Goal: Information Seeking & Learning: Find specific page/section

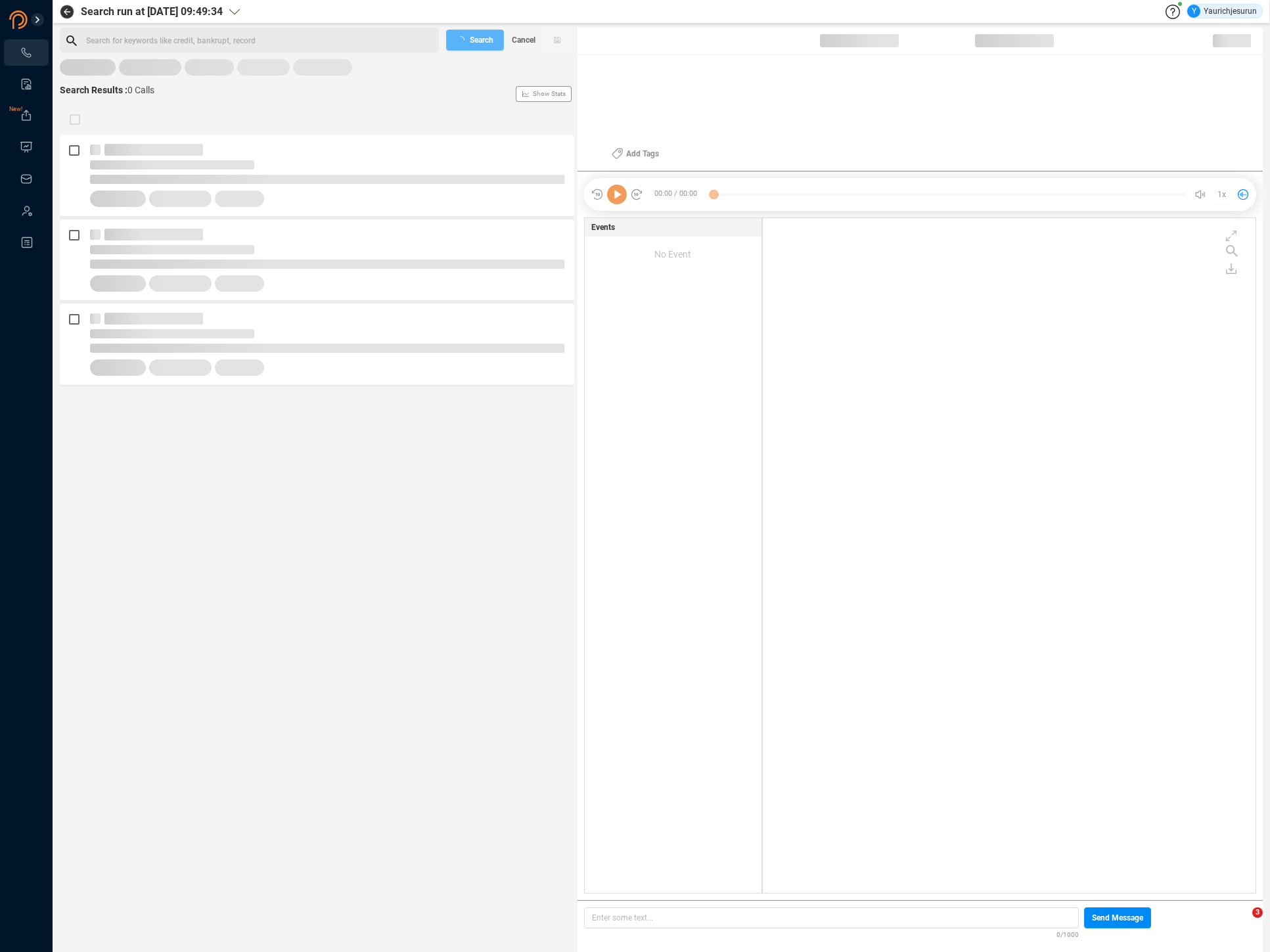
scroll to position [672, 485]
click at [89, 75] on span "Last 7 days" at bounding box center [89, 73] width 41 height 16
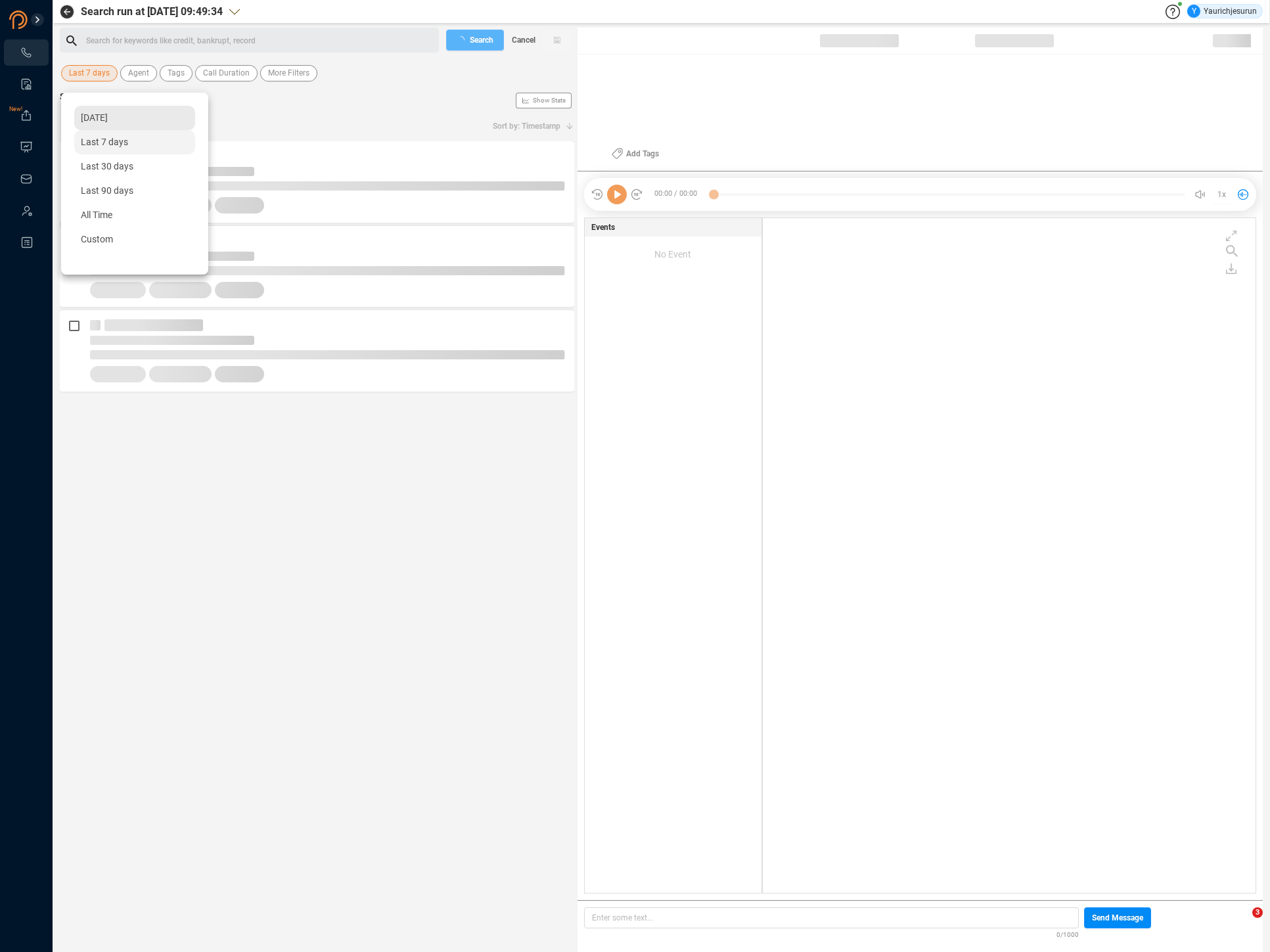
click at [103, 124] on div "[DATE]" at bounding box center [134, 118] width 121 height 24
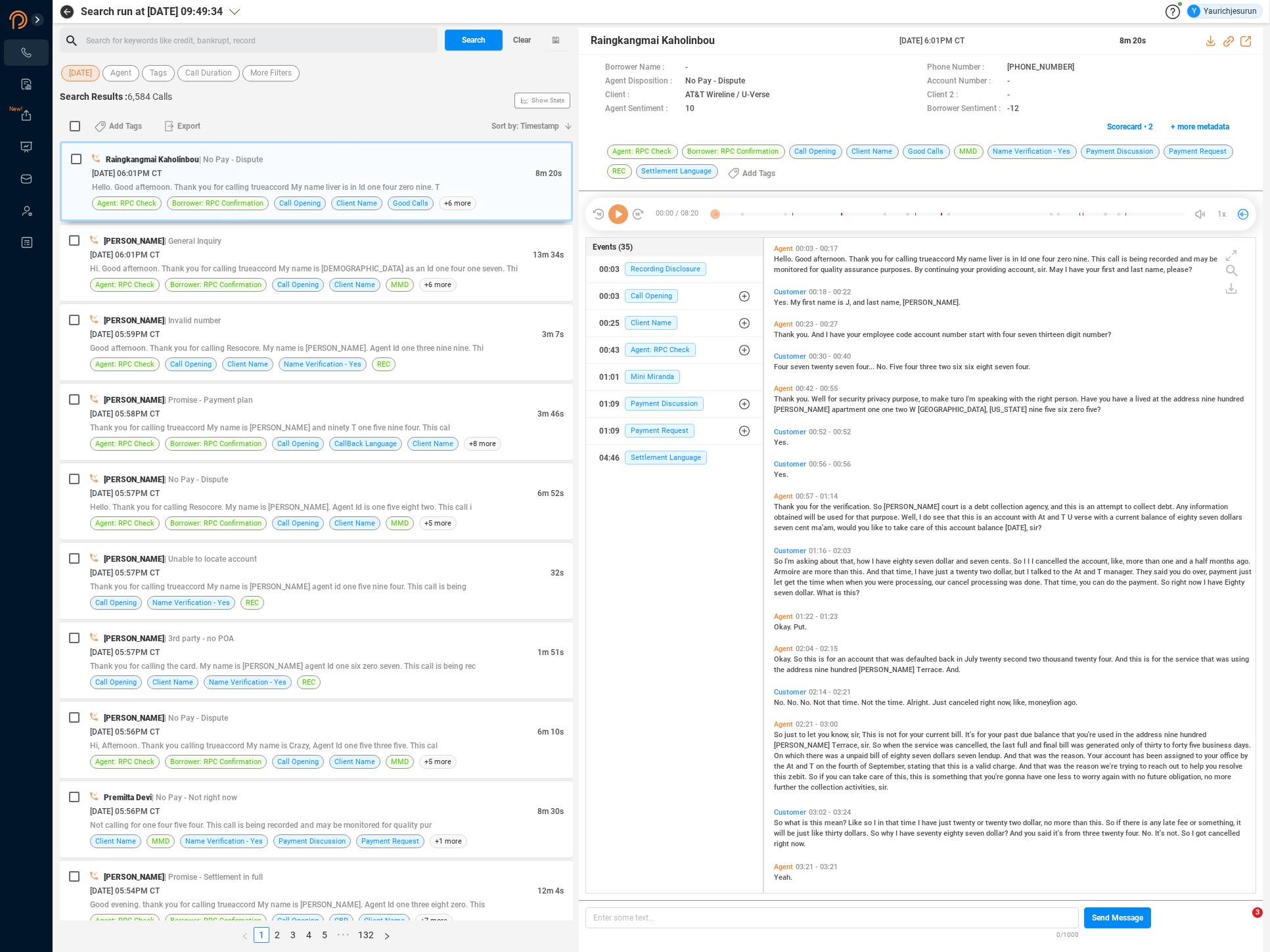
scroll to position [652, 485]
click at [92, 75] on span "Yesterday" at bounding box center [80, 73] width 23 height 16
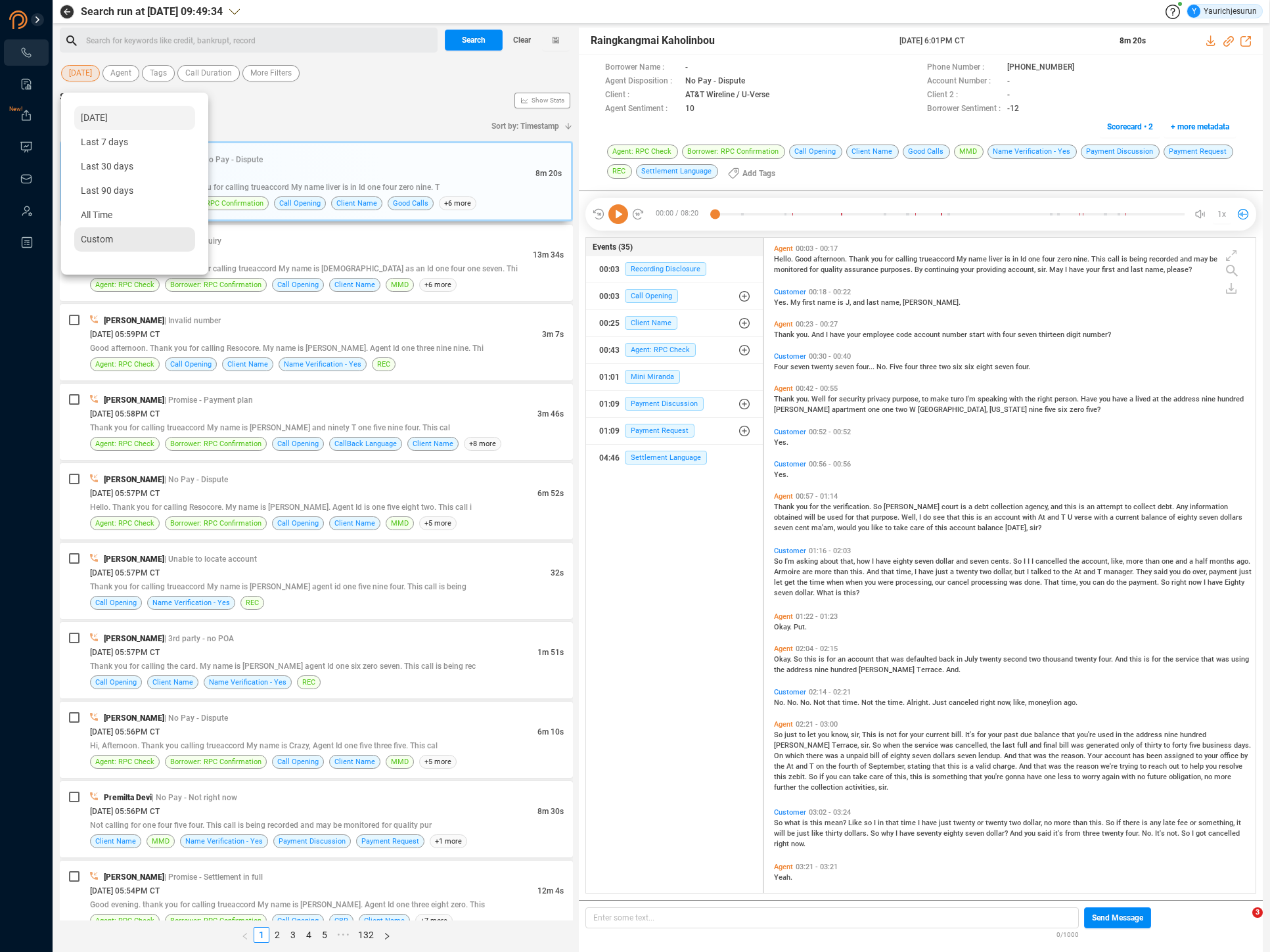
click at [122, 237] on div "Custom" at bounding box center [134, 239] width 121 height 24
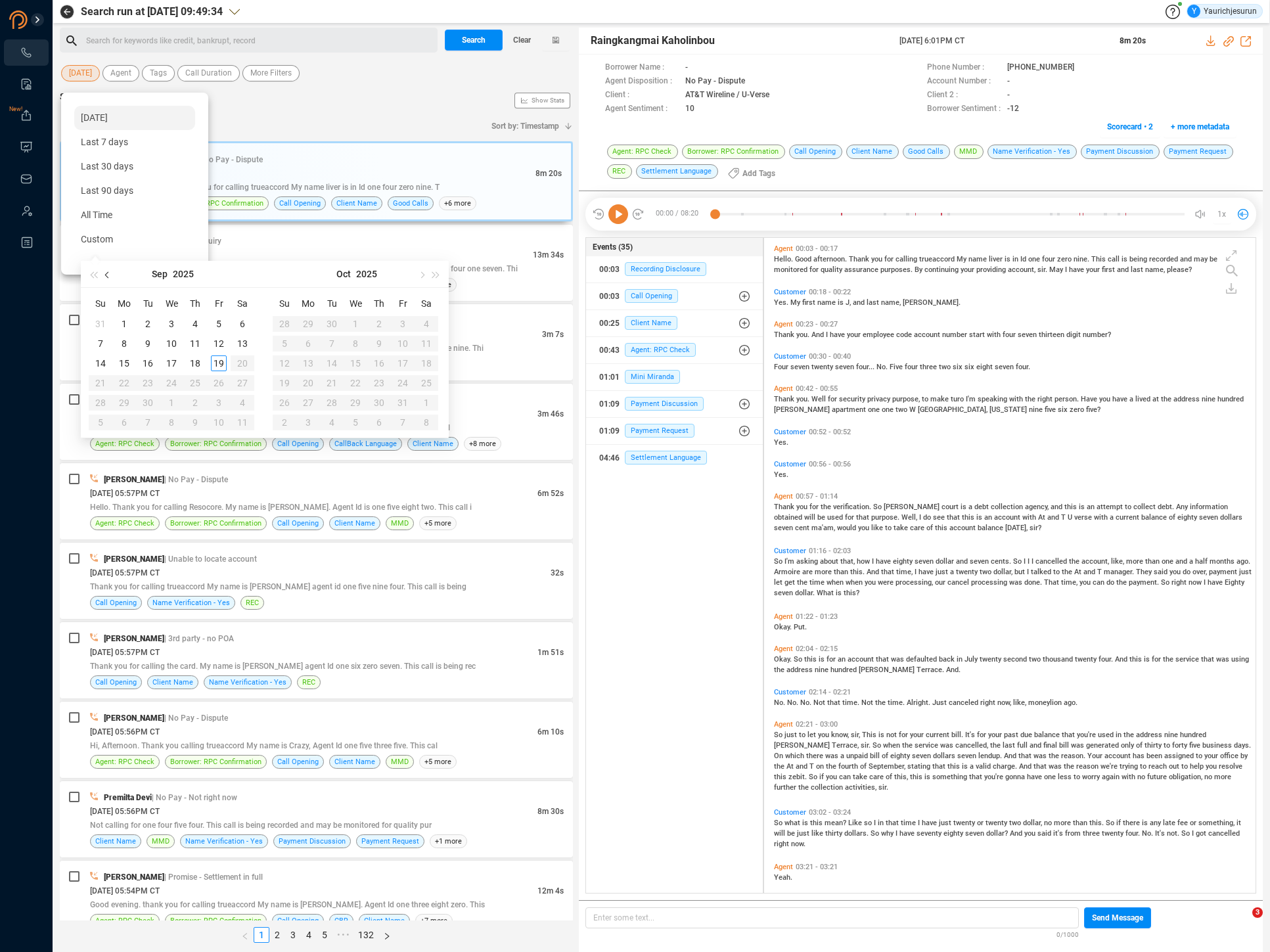
click at [113, 273] on button "button" at bounding box center [108, 274] width 15 height 26
type input "2025-08-19"
click at [144, 380] on div "19" at bounding box center [148, 383] width 16 height 16
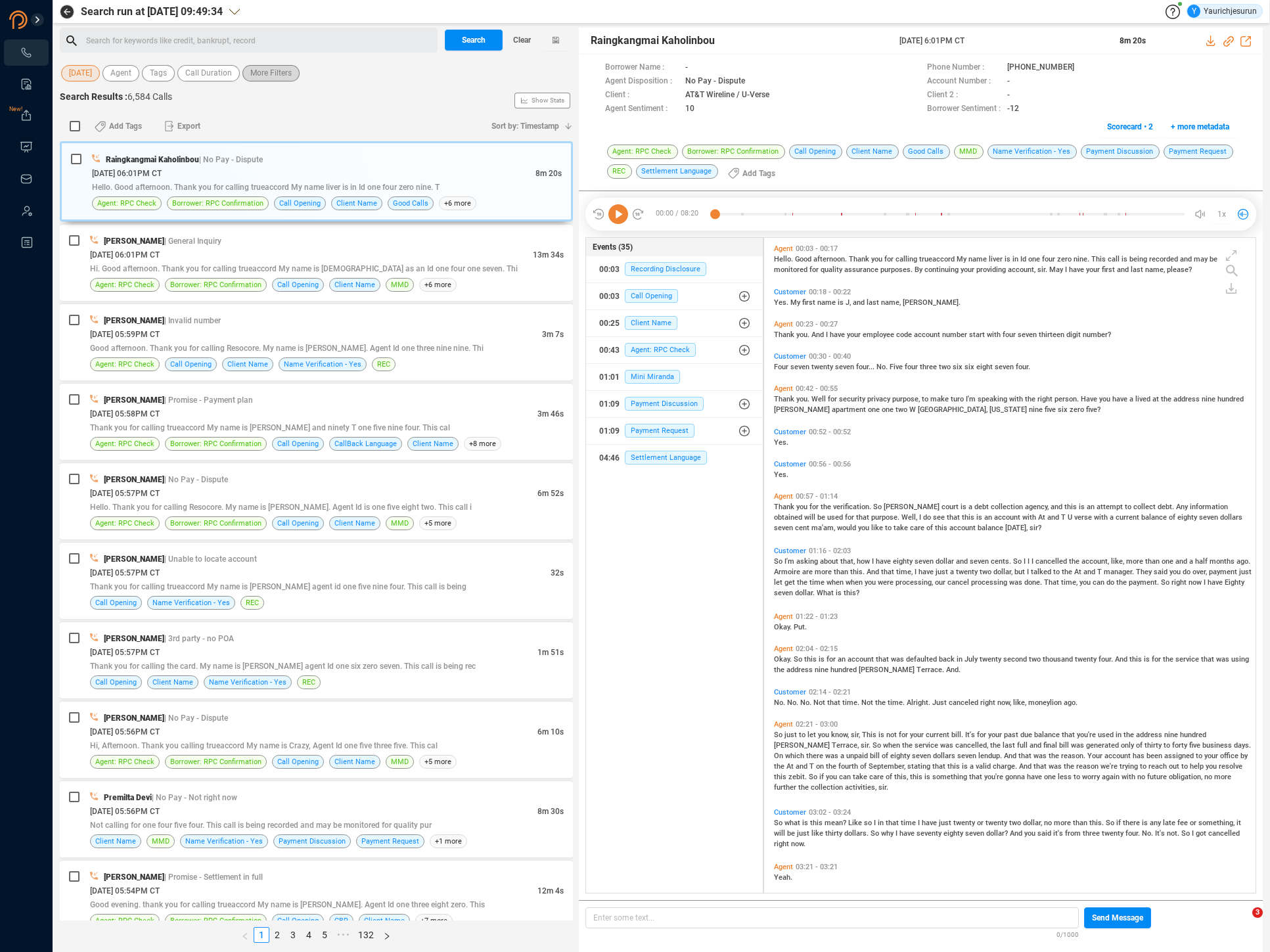
click at [274, 66] on span "More Filters" at bounding box center [271, 73] width 42 height 16
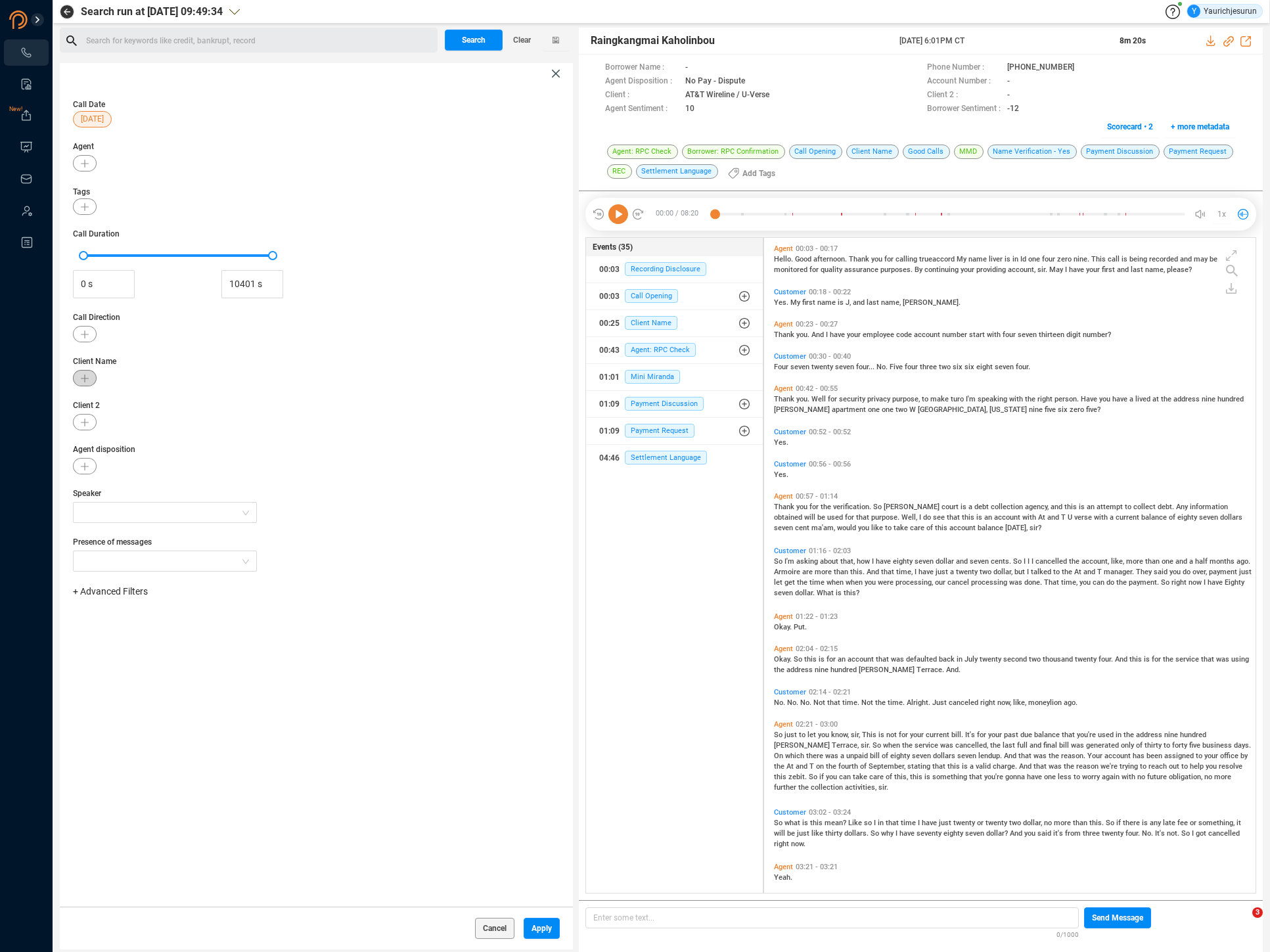
click at [89, 379] on button "button" at bounding box center [85, 378] width 23 height 16
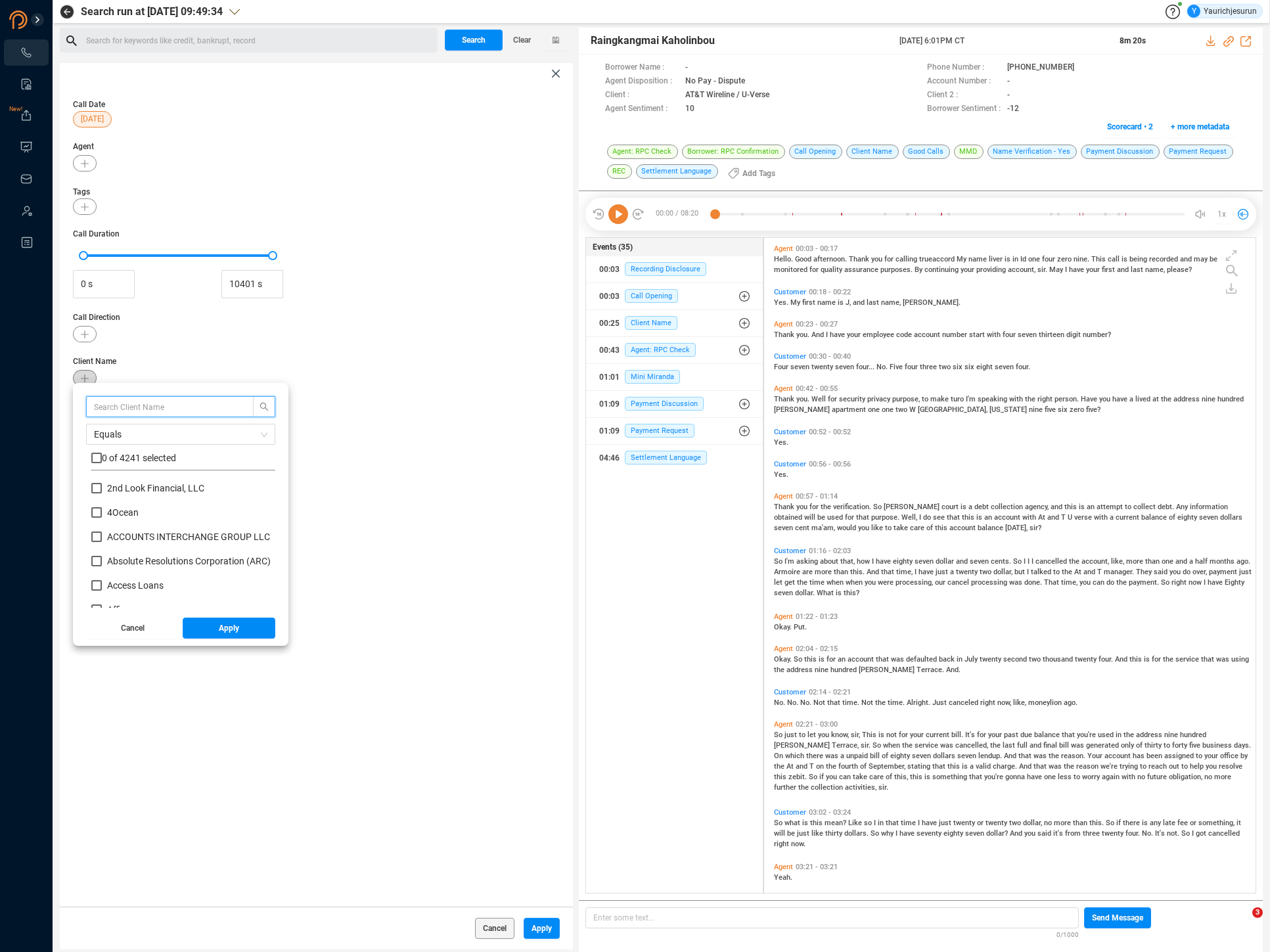
scroll to position [123, 177]
type input "premier"
click at [97, 454] on input "checkbox" at bounding box center [97, 458] width 10 height 10
checkbox input "true"
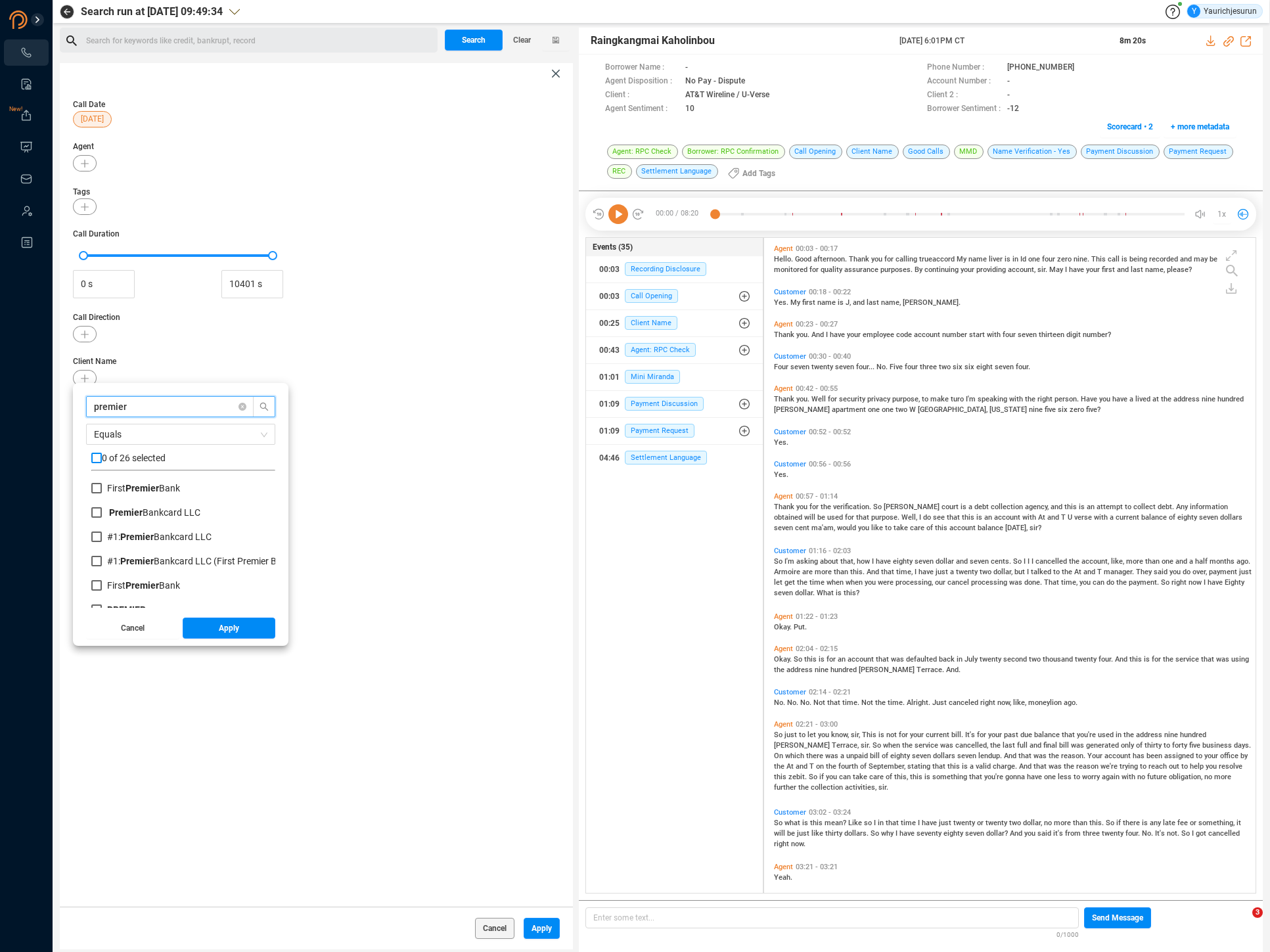
checkbox input "true"
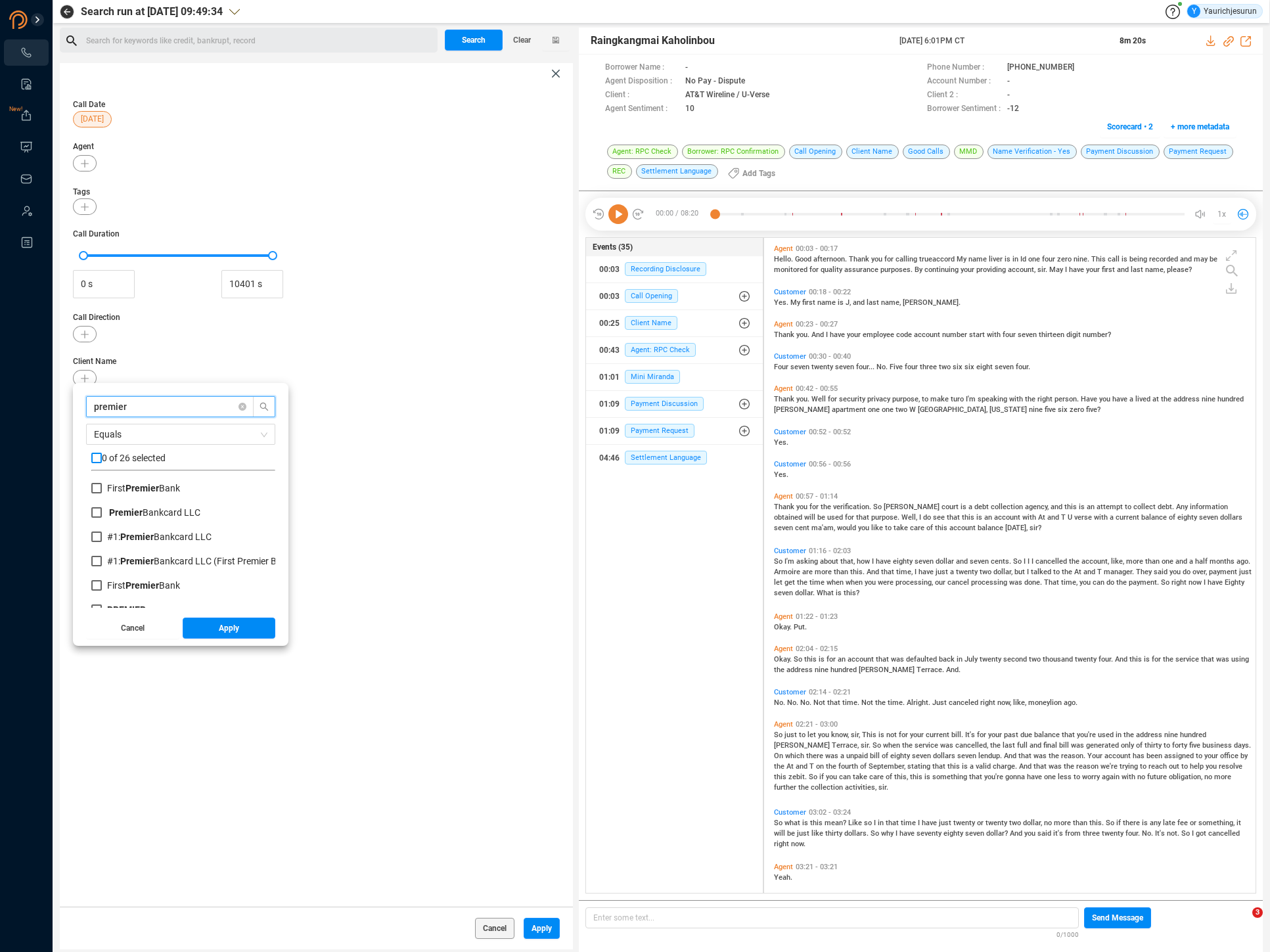
checkbox input "true"
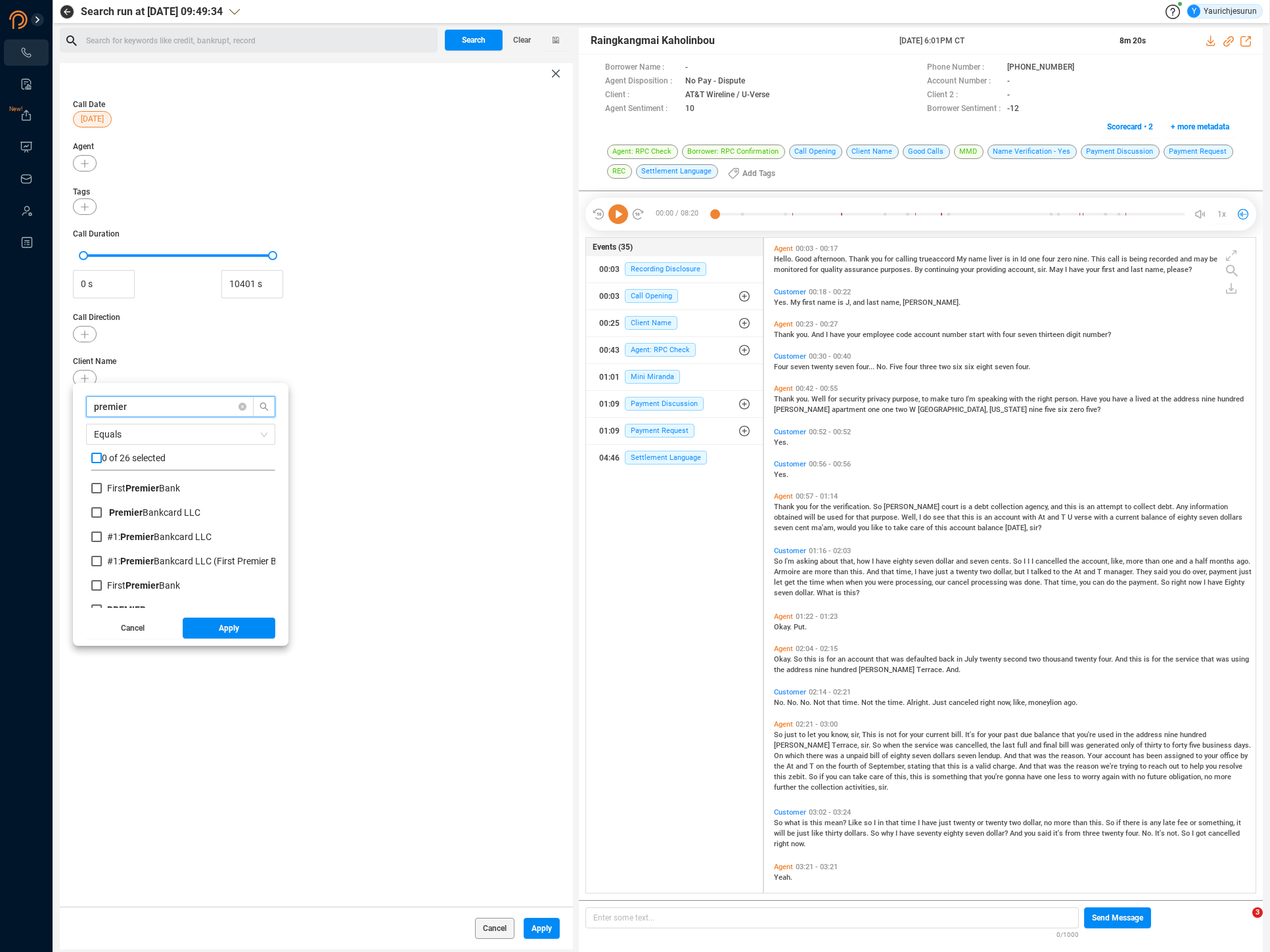
checkbox input "true"
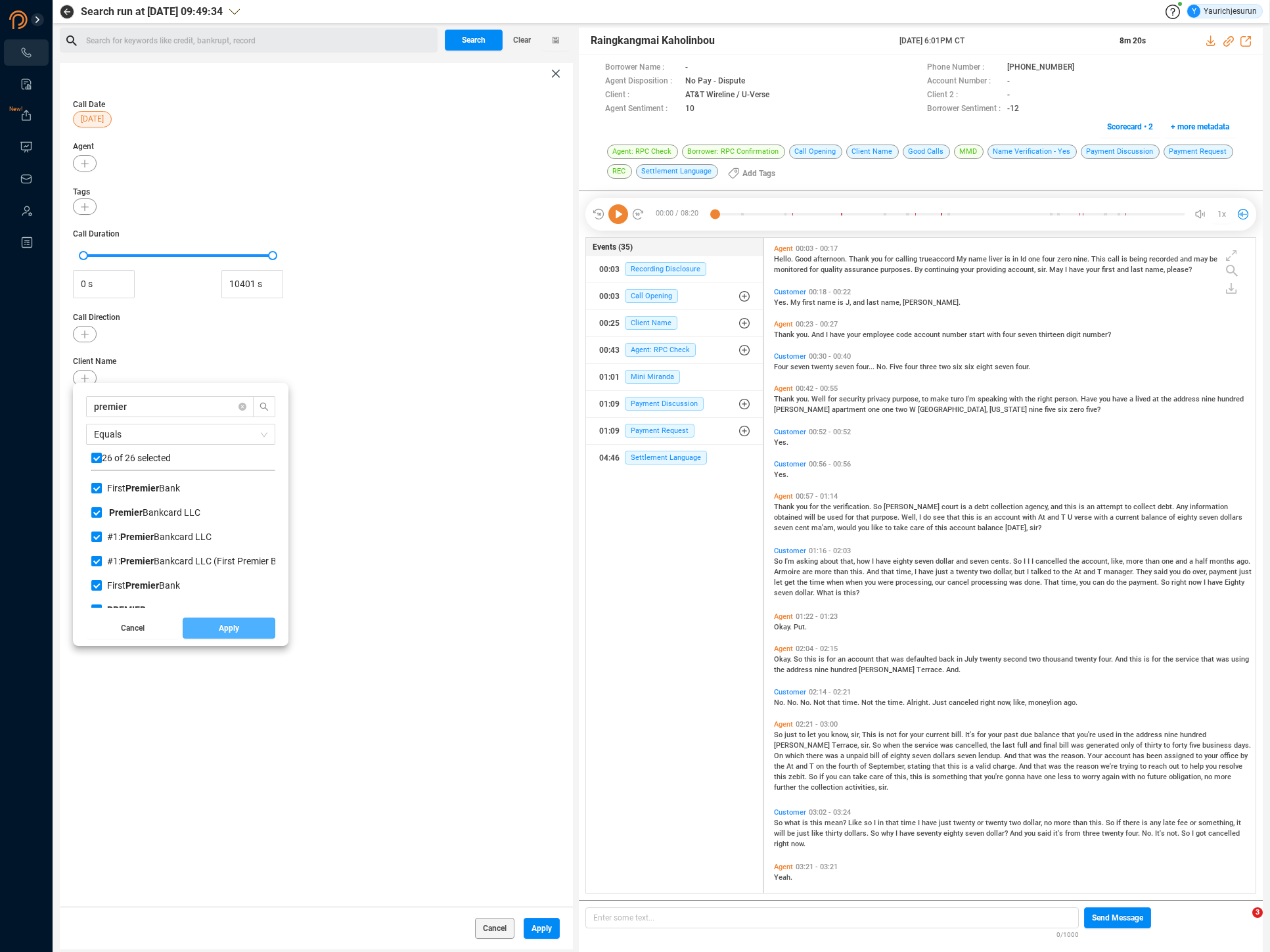
click at [219, 627] on span "Apply" at bounding box center [229, 628] width 20 height 21
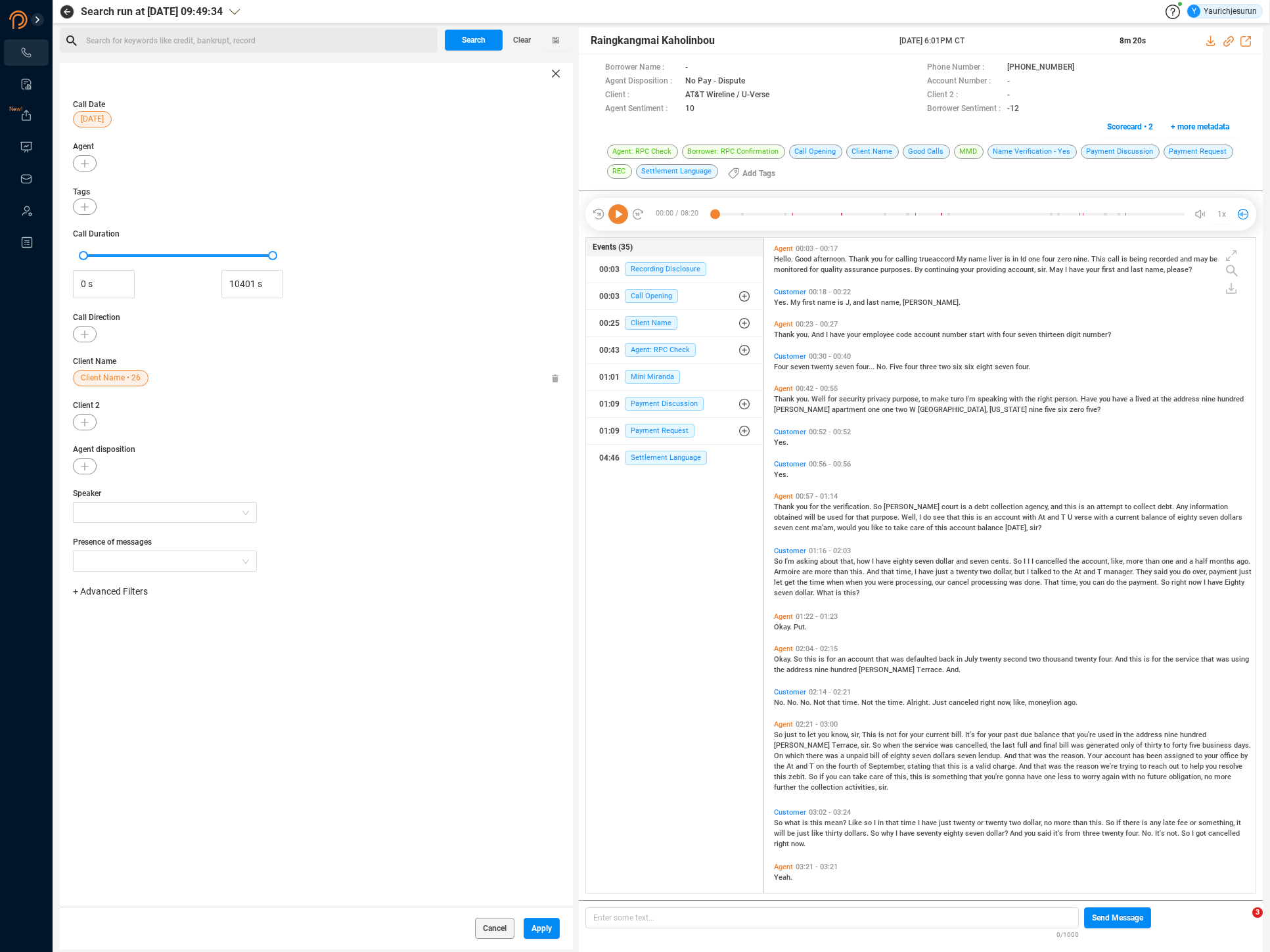
click at [355, 377] on div "Client Name • 26" at bounding box center [316, 378] width 487 height 16
click at [77, 161] on button "button" at bounding box center [85, 163] width 23 height 16
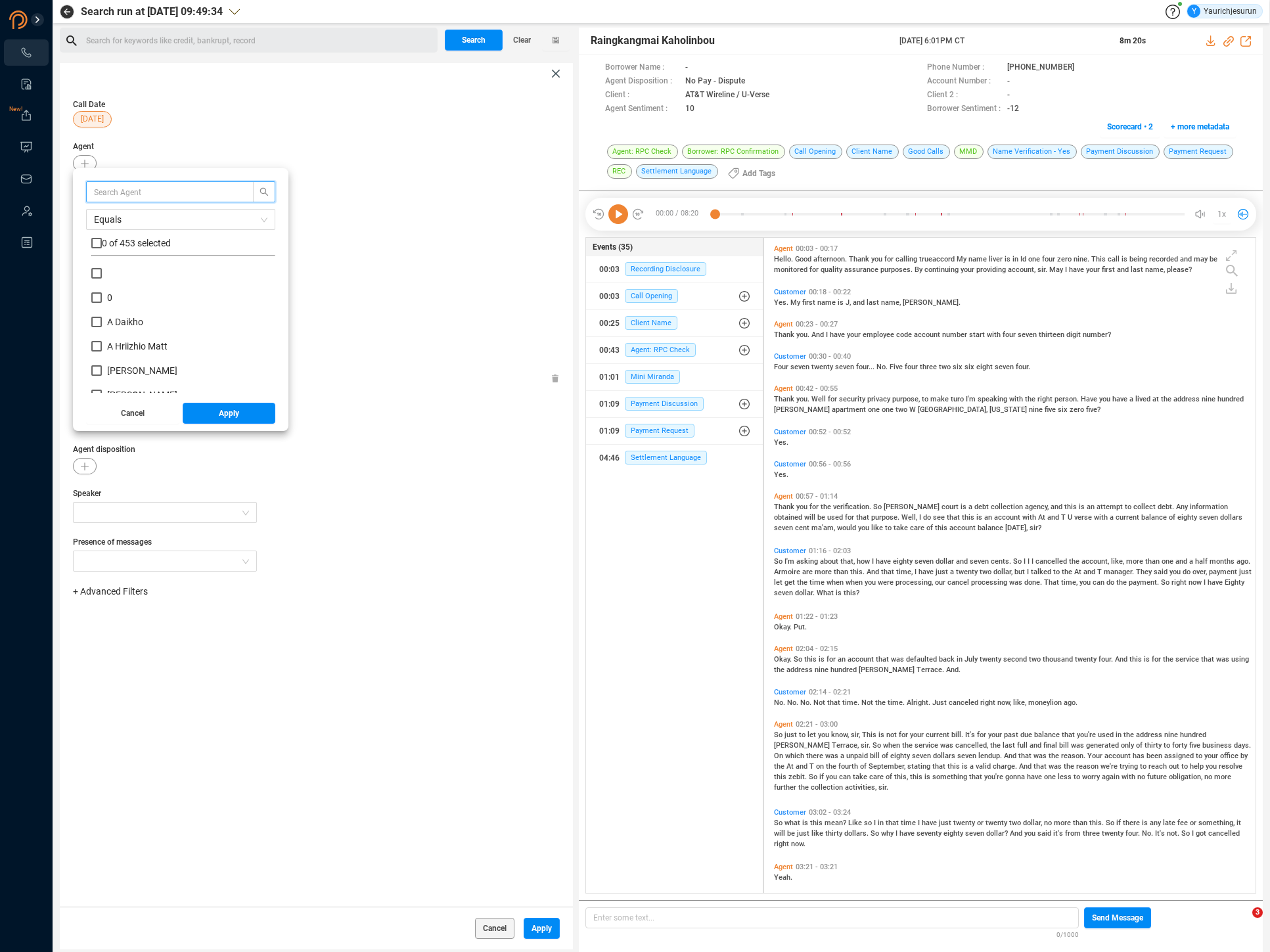
click at [132, 198] on input "text" at bounding box center [163, 192] width 139 height 15
type input "karen"
click at [97, 304] on label "Karen Lane" at bounding box center [148, 298] width 113 height 14
click at [97, 303] on input "Karen Lane" at bounding box center [97, 297] width 10 height 10
checkbox input "true"
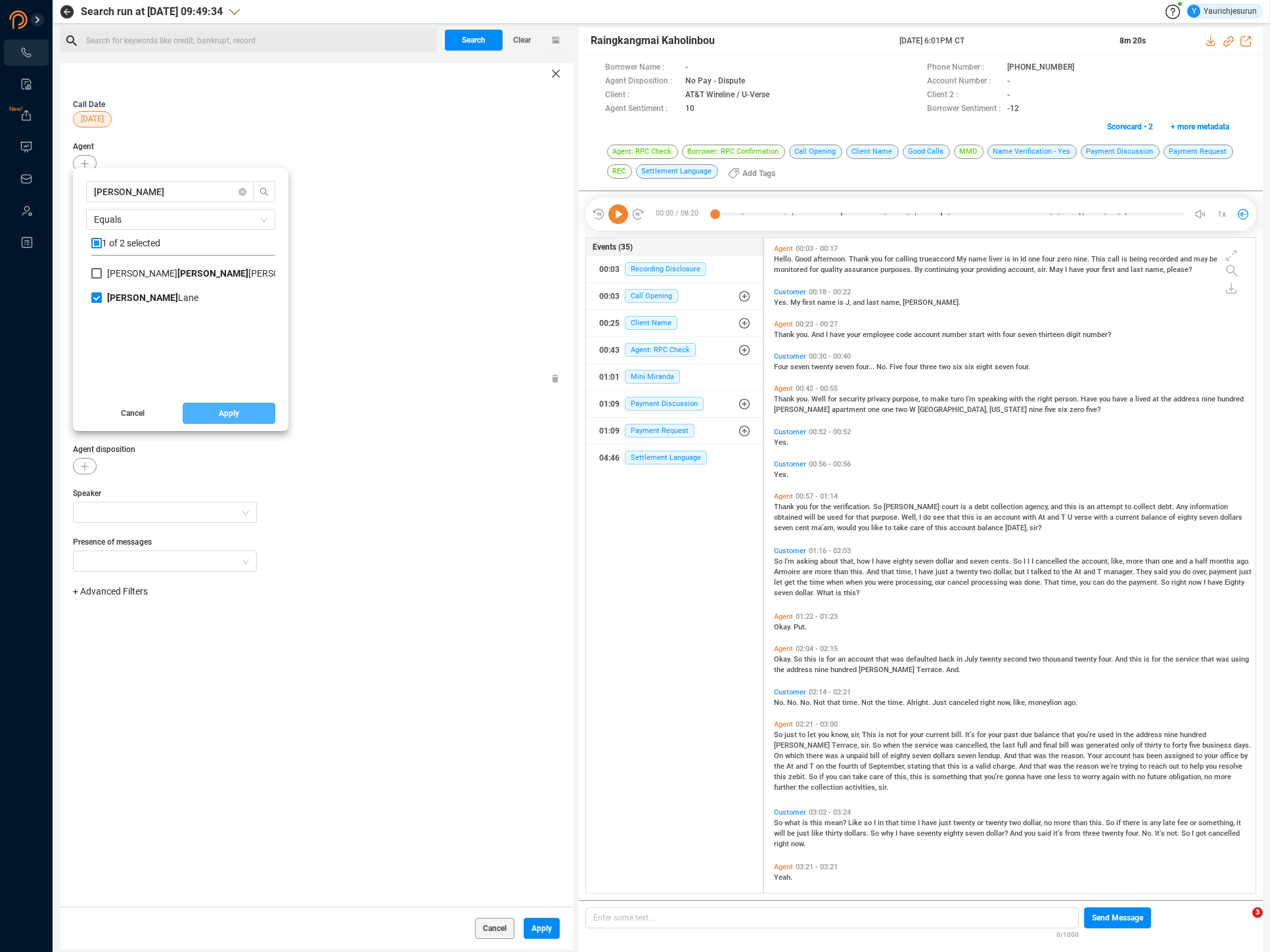
click at [228, 411] on span "Apply" at bounding box center [229, 413] width 20 height 21
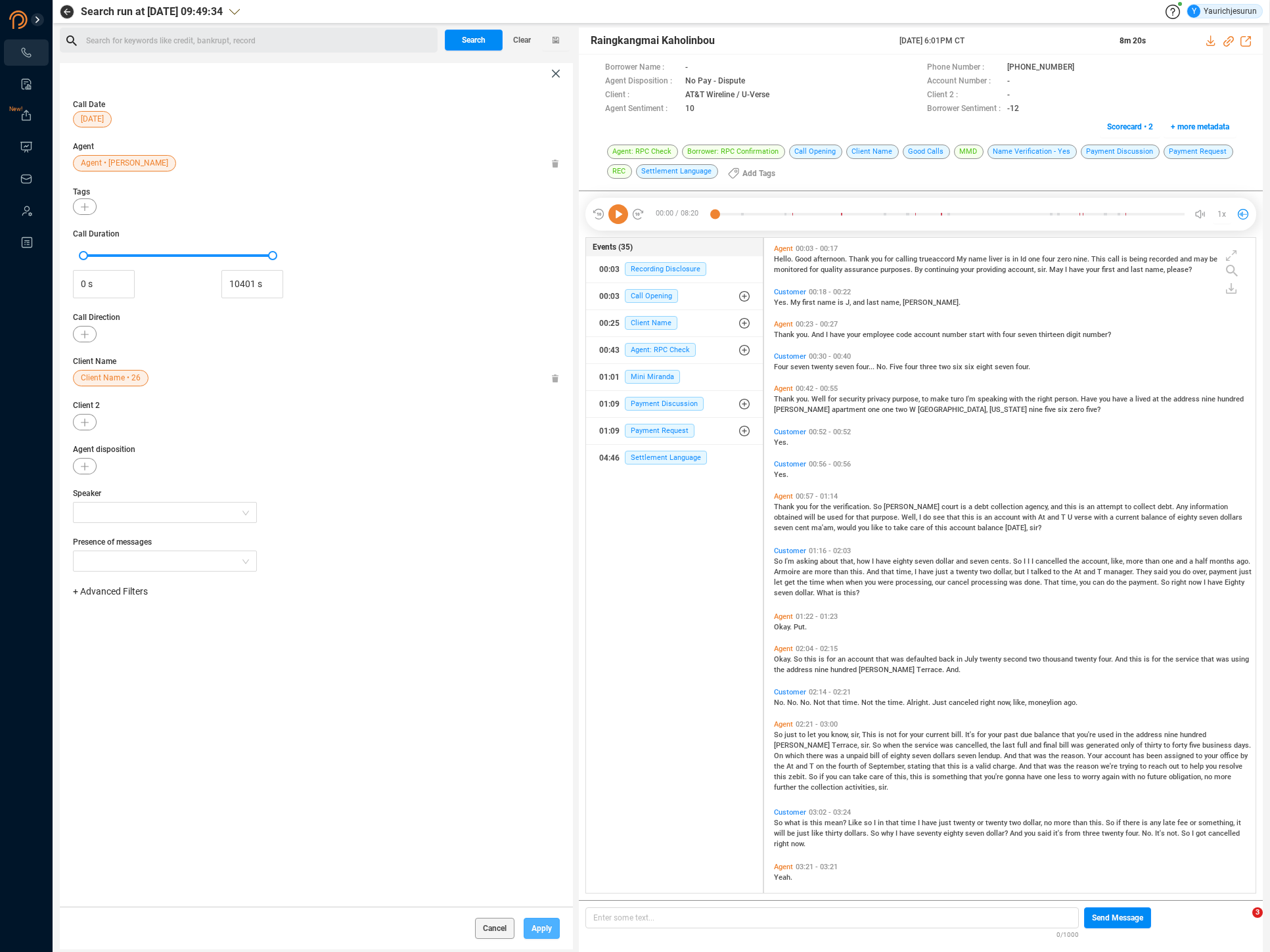
click at [543, 937] on span "Apply" at bounding box center [542, 928] width 20 height 21
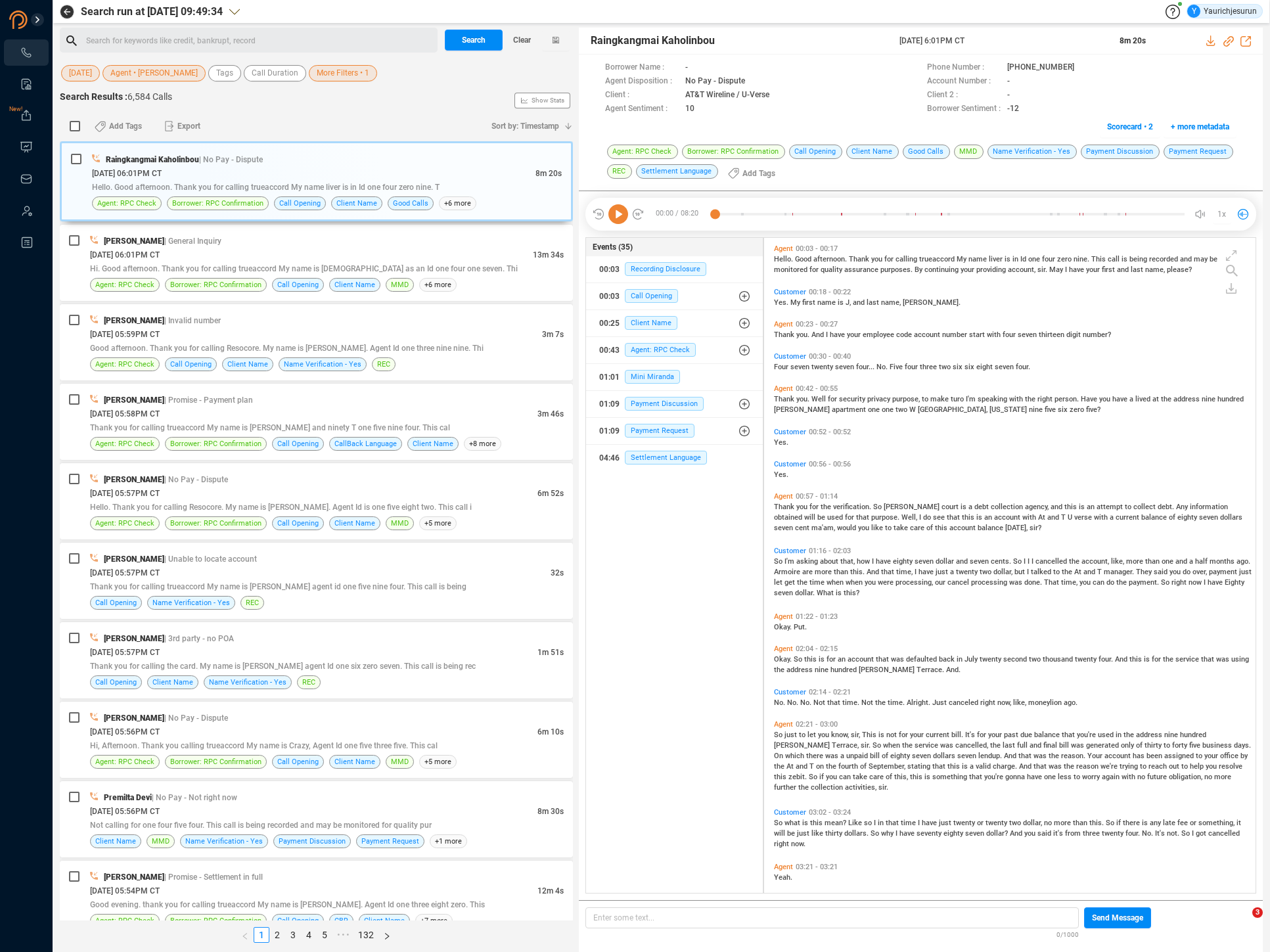
click at [484, 50] on div "Search Clear" at bounding box center [507, 40] width 132 height 25
click at [471, 38] on span "Search" at bounding box center [474, 40] width 23 height 21
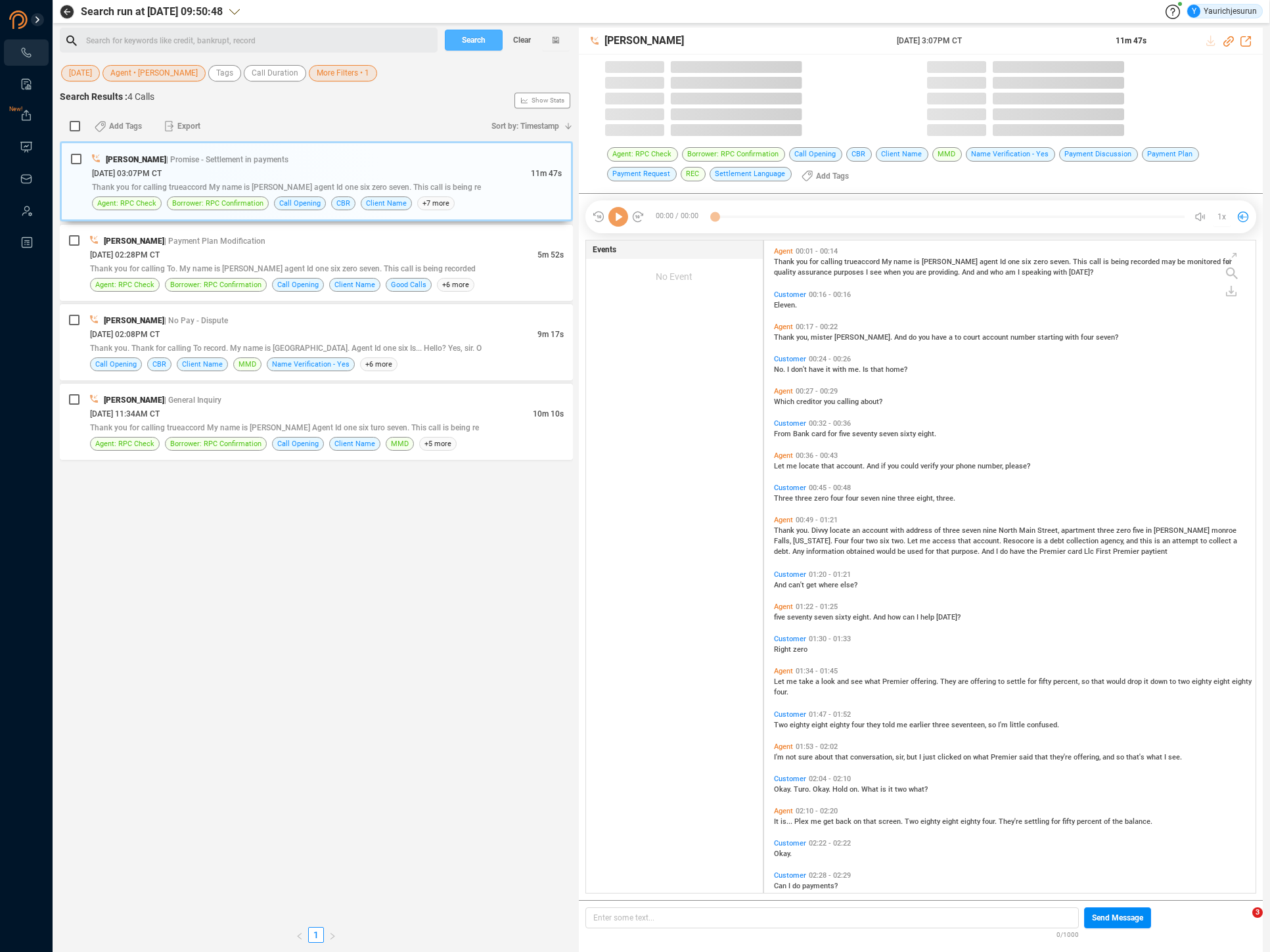
scroll to position [652, 485]
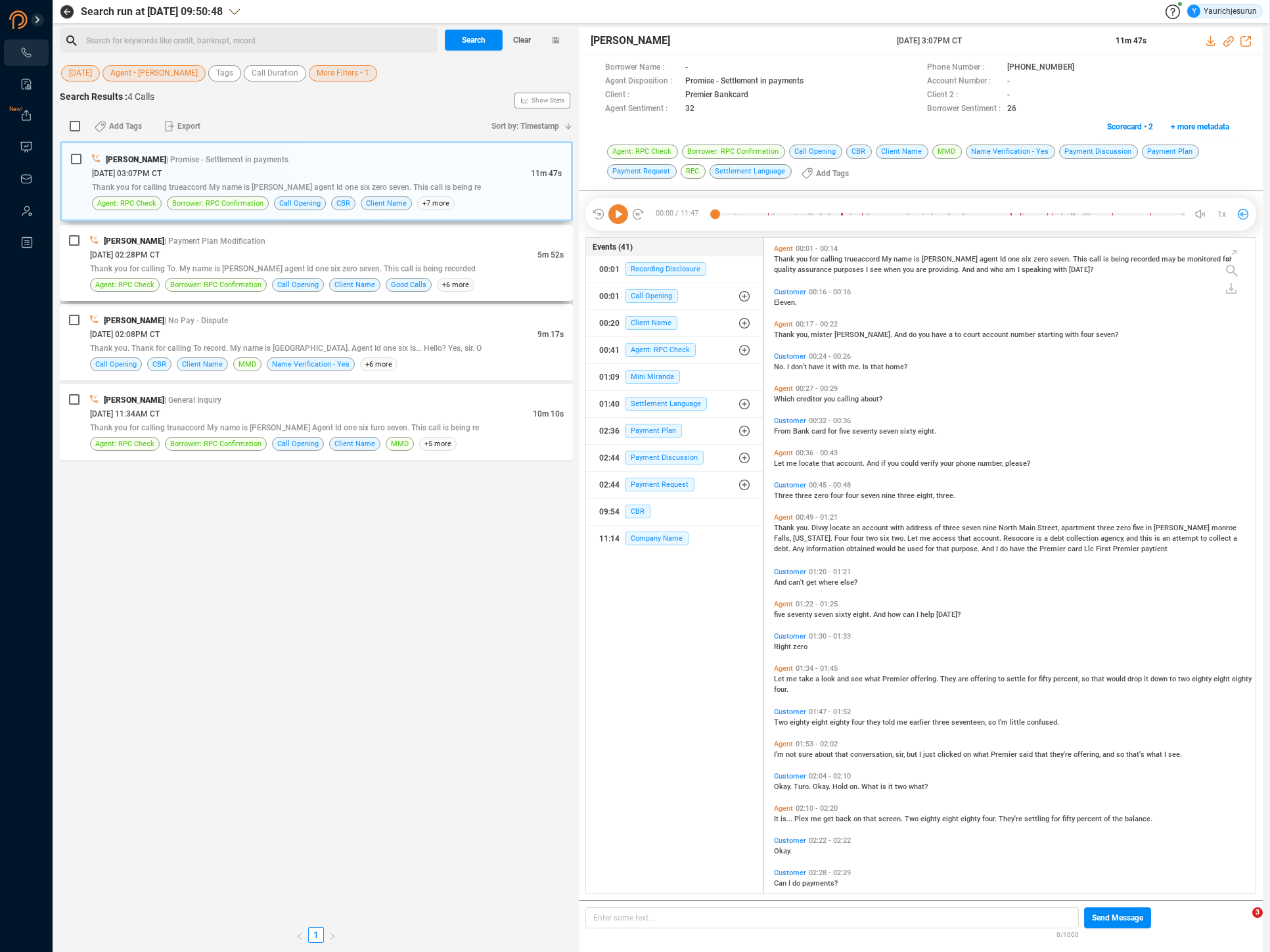
click at [412, 254] on div "08/19/2025 @ 02:28PM CT" at bounding box center [313, 254] width 447 height 14
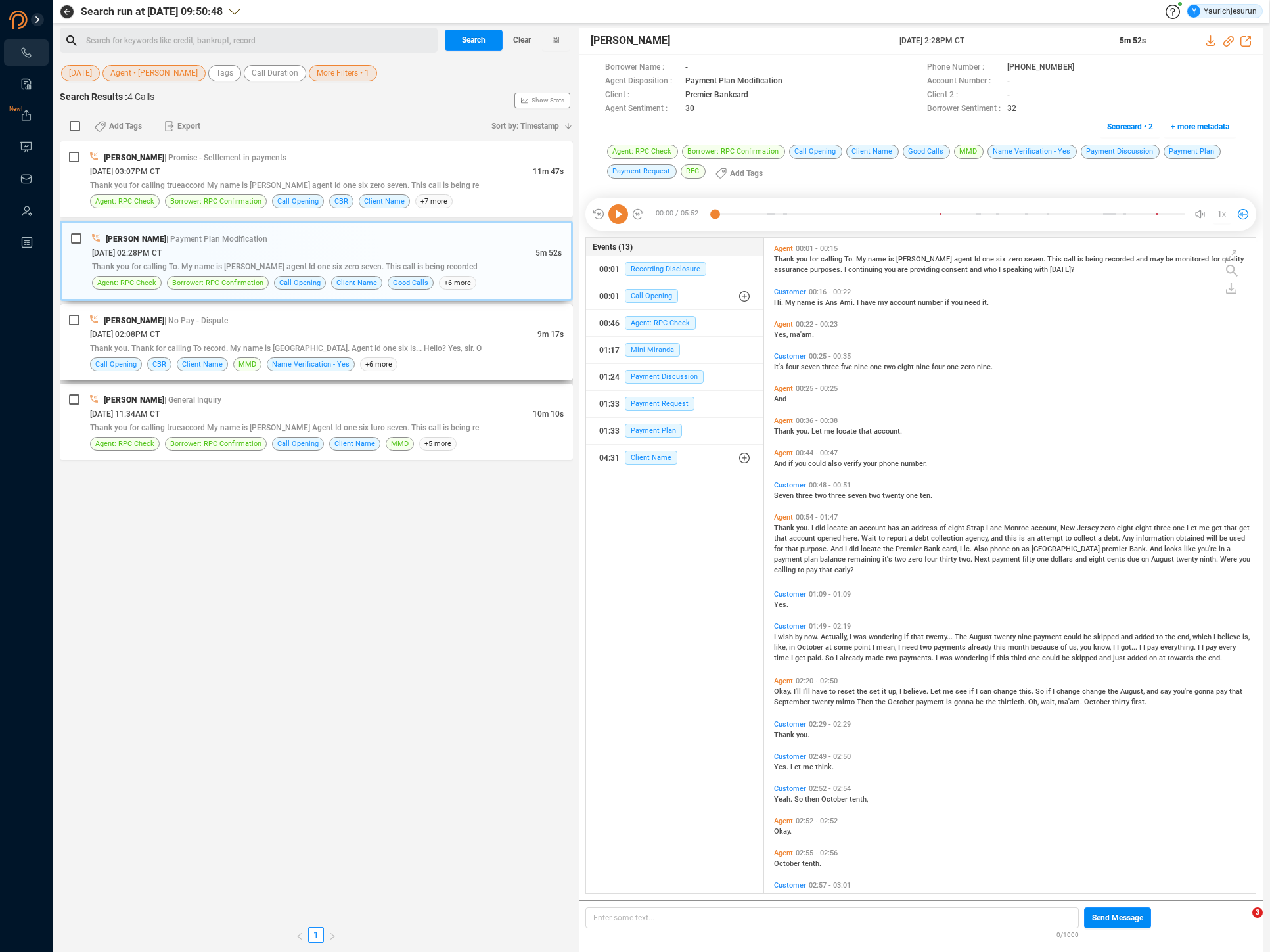
click at [446, 337] on div "08/19/2025 @ 02:08PM CT" at bounding box center [313, 334] width 447 height 14
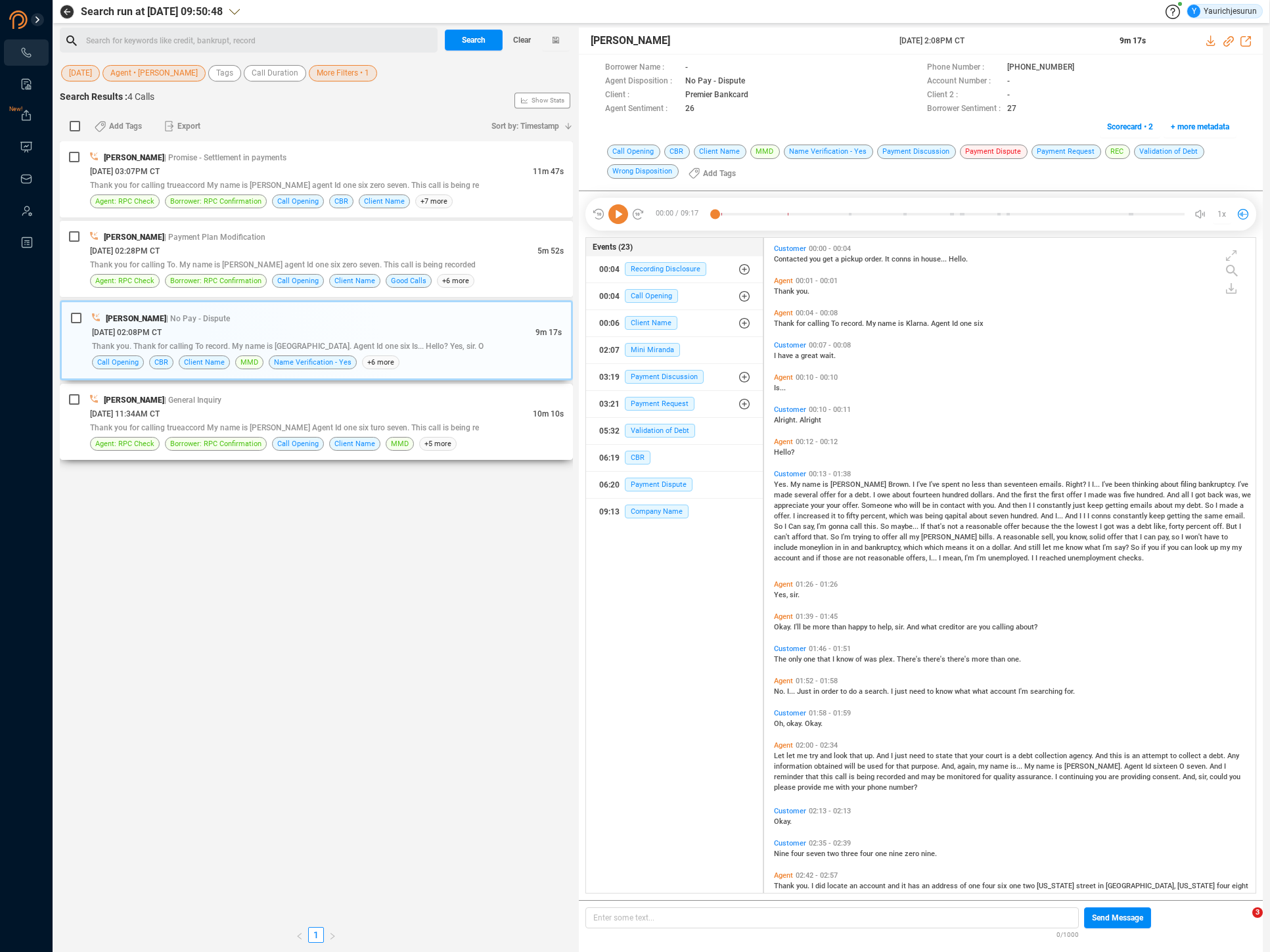
click at [485, 415] on div "08/19/2025 @ 11:34AM CT" at bounding box center [311, 413] width 443 height 14
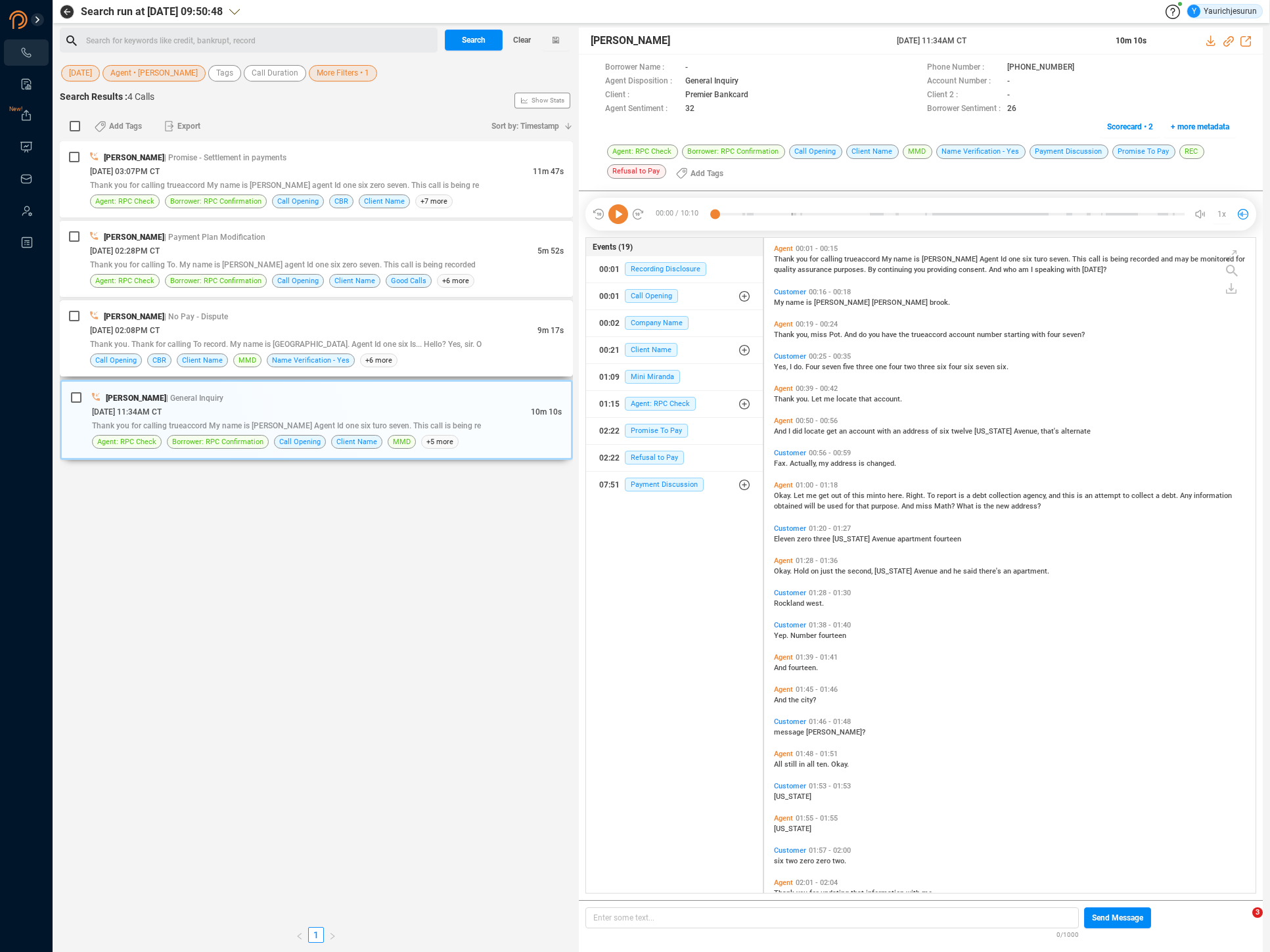
click at [461, 321] on div "Karen Lane | No Pay - Dispute" at bounding box center [326, 316] width 474 height 14
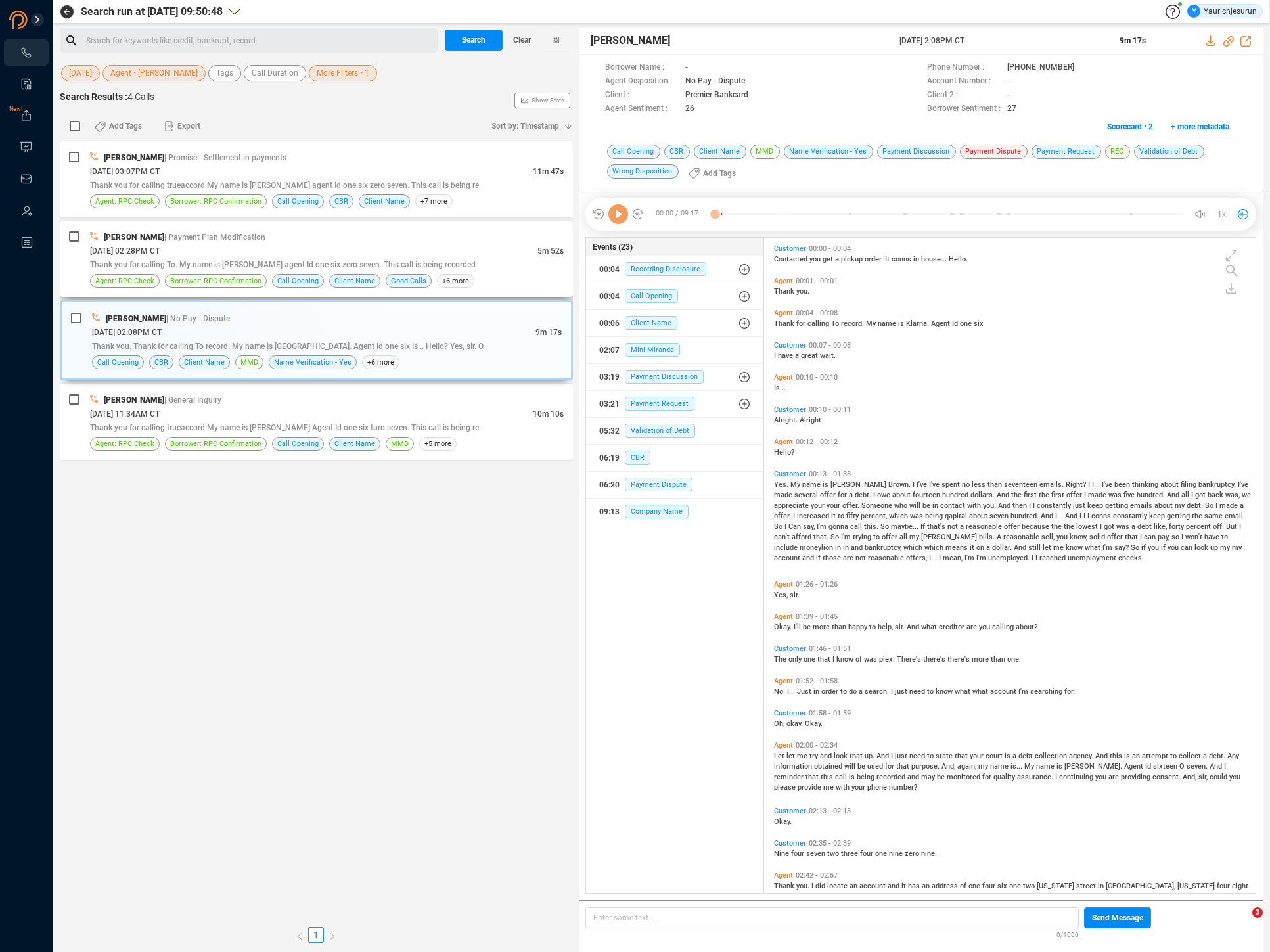
click at [455, 247] on div "08/19/2025 @ 02:28PM CT" at bounding box center [313, 250] width 447 height 14
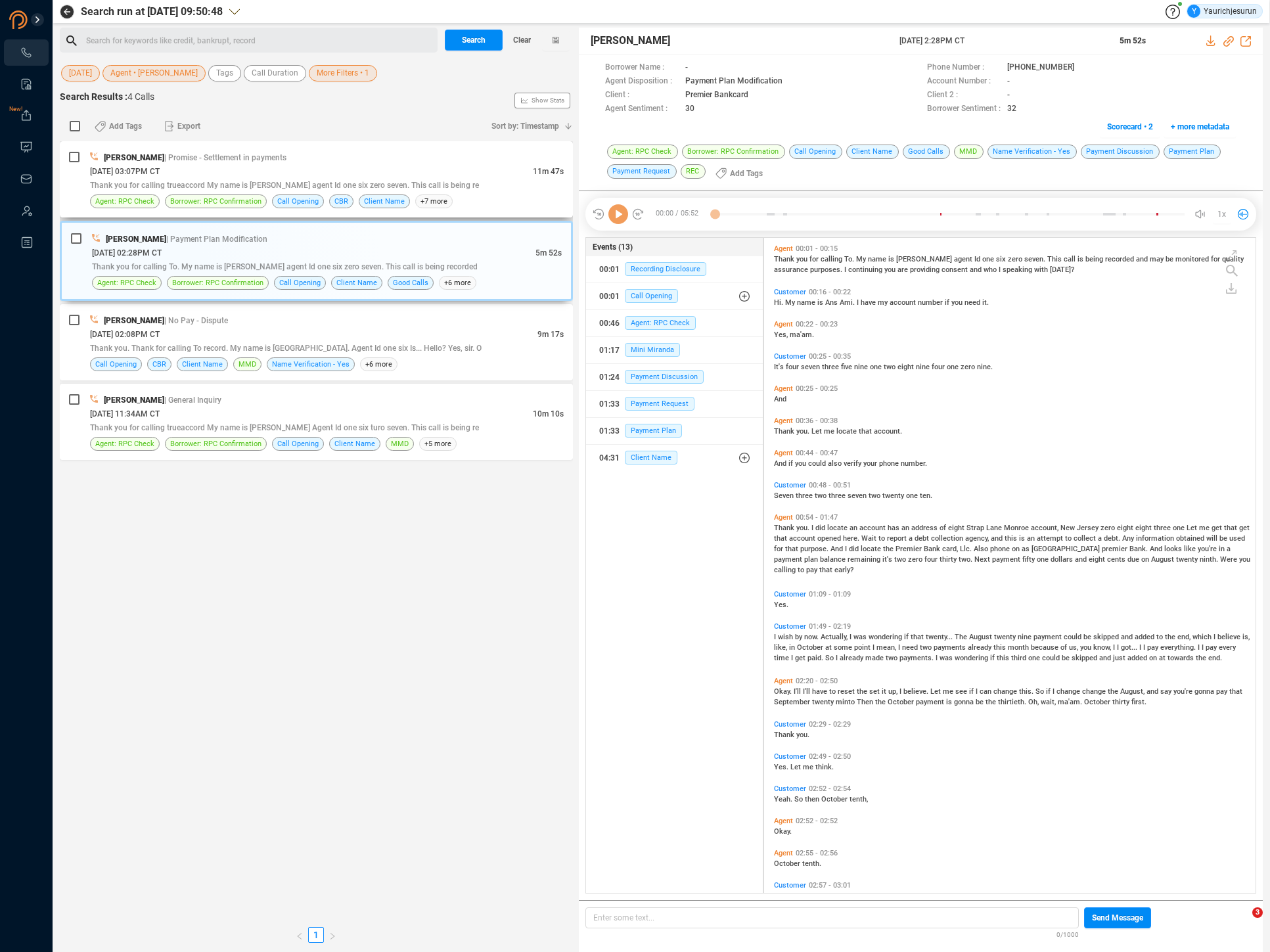
click at [453, 170] on div "08/19/2025 @ 03:07PM CT" at bounding box center [311, 170] width 443 height 14
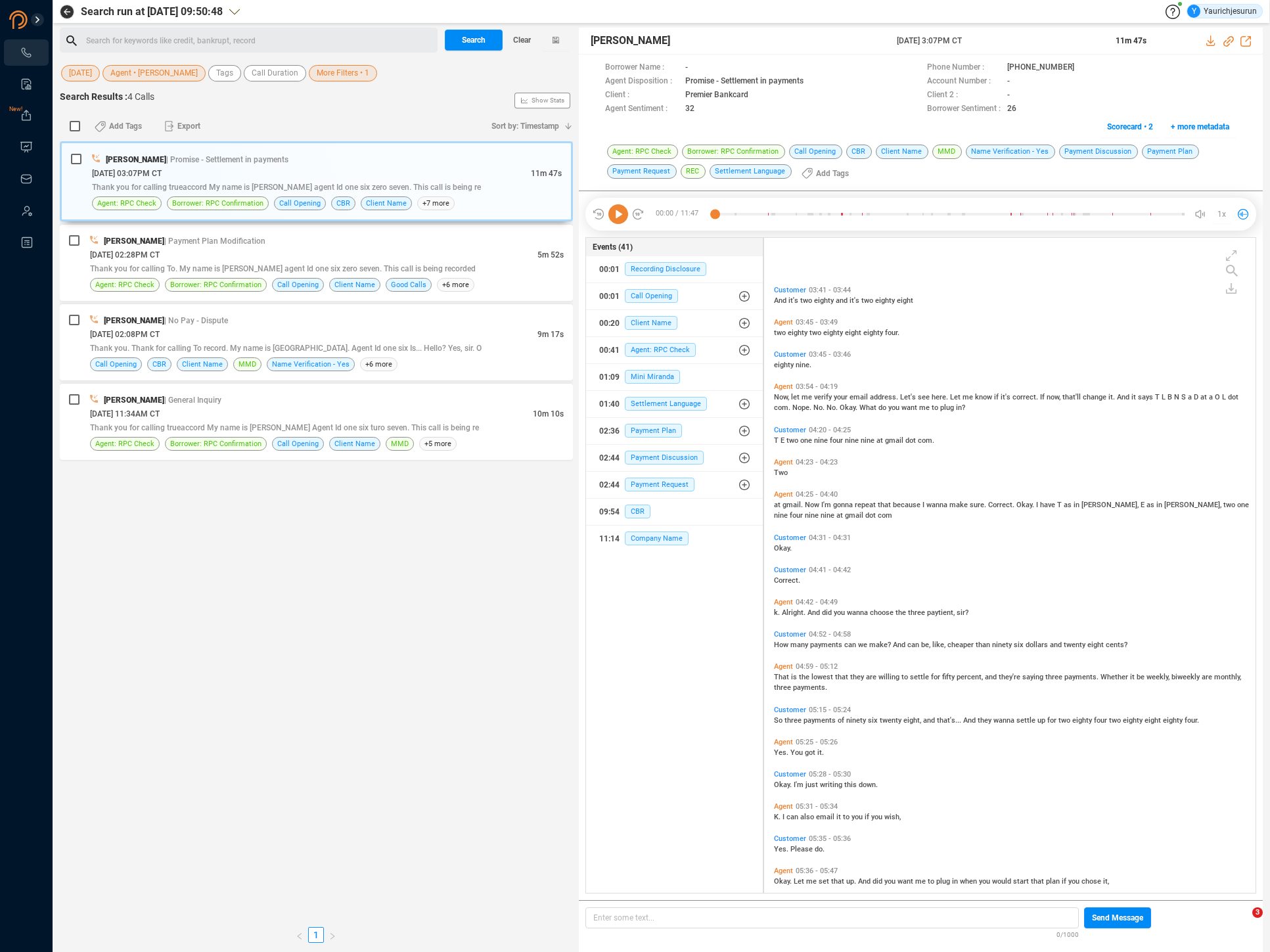
scroll to position [1174, 0]
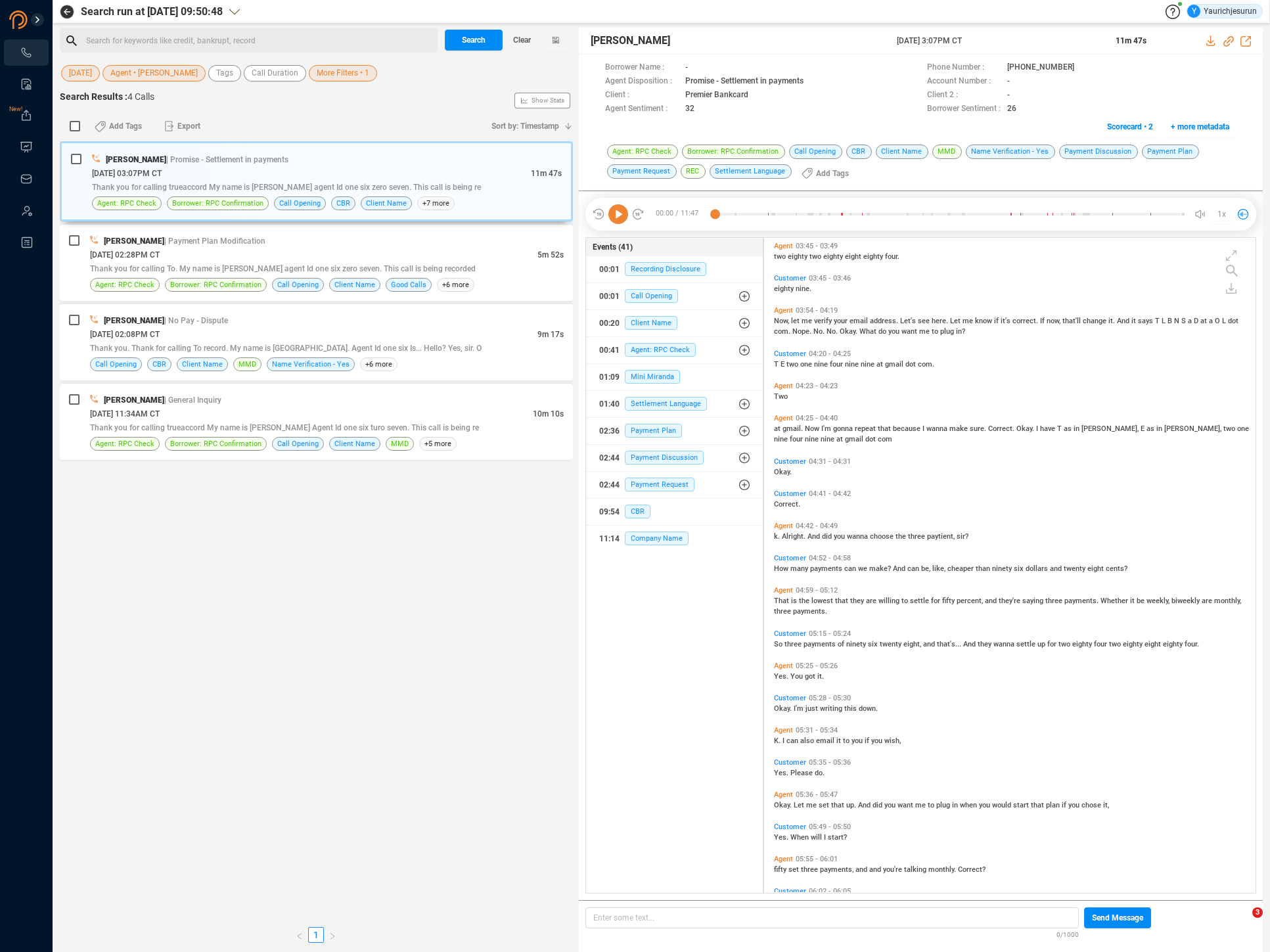
click at [837, 565] on span "payments" at bounding box center [827, 569] width 34 height 9
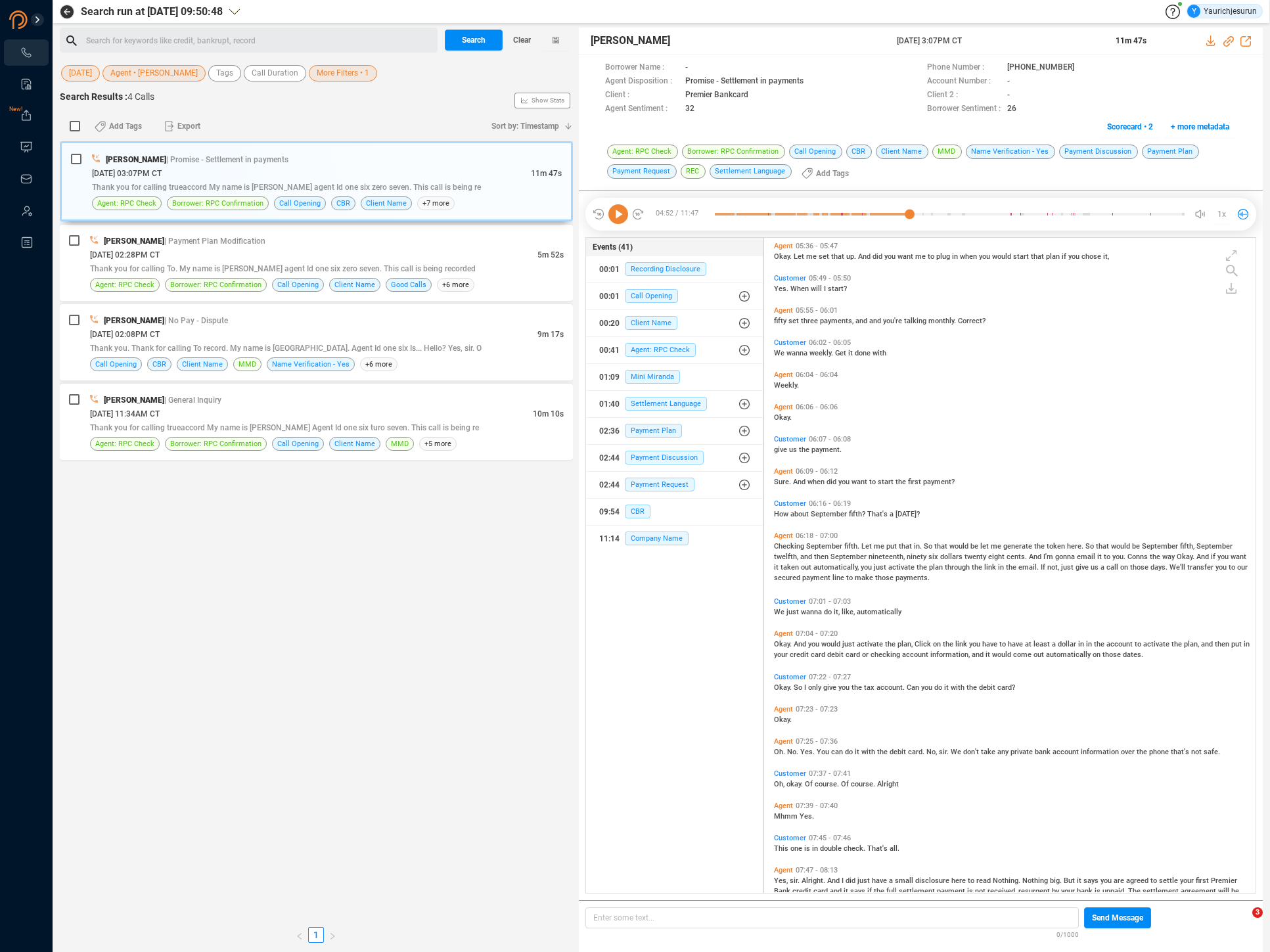
scroll to position [1723, 0]
click at [888, 539] on div "Checking September fifth. Let me put that in. So that would be let me generate …" at bounding box center [1014, 560] width 479 height 42
click at [886, 547] on span "put" at bounding box center [892, 546] width 12 height 9
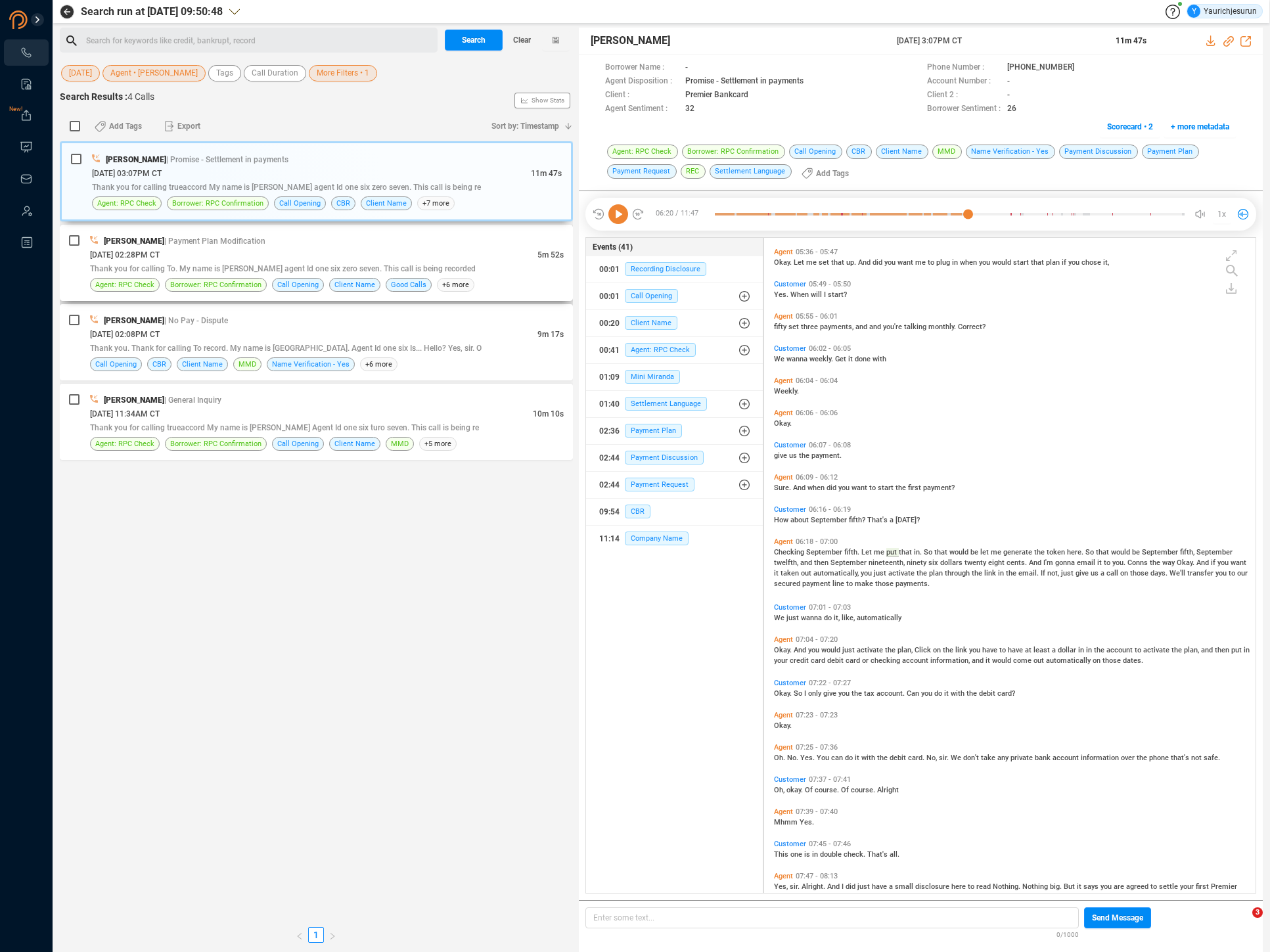
click at [458, 235] on div "Karen Lane | Payment Plan Modification" at bounding box center [326, 241] width 474 height 14
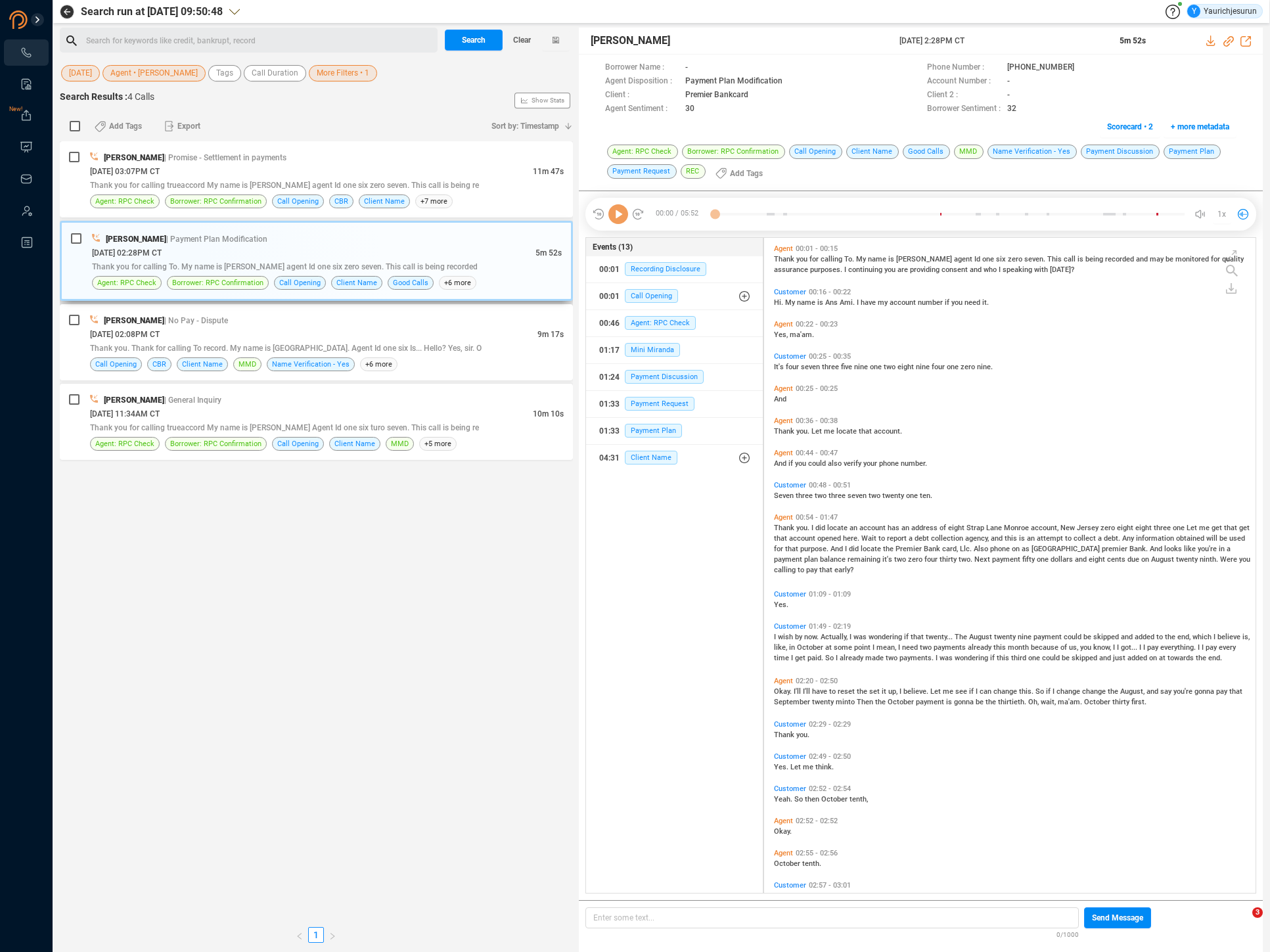
scroll to position [652, 485]
click at [905, 258] on span "Karen" at bounding box center [925, 259] width 58 height 9
click at [395, 174] on div "08/19/2025 @ 03:07PM CT" at bounding box center [311, 170] width 443 height 14
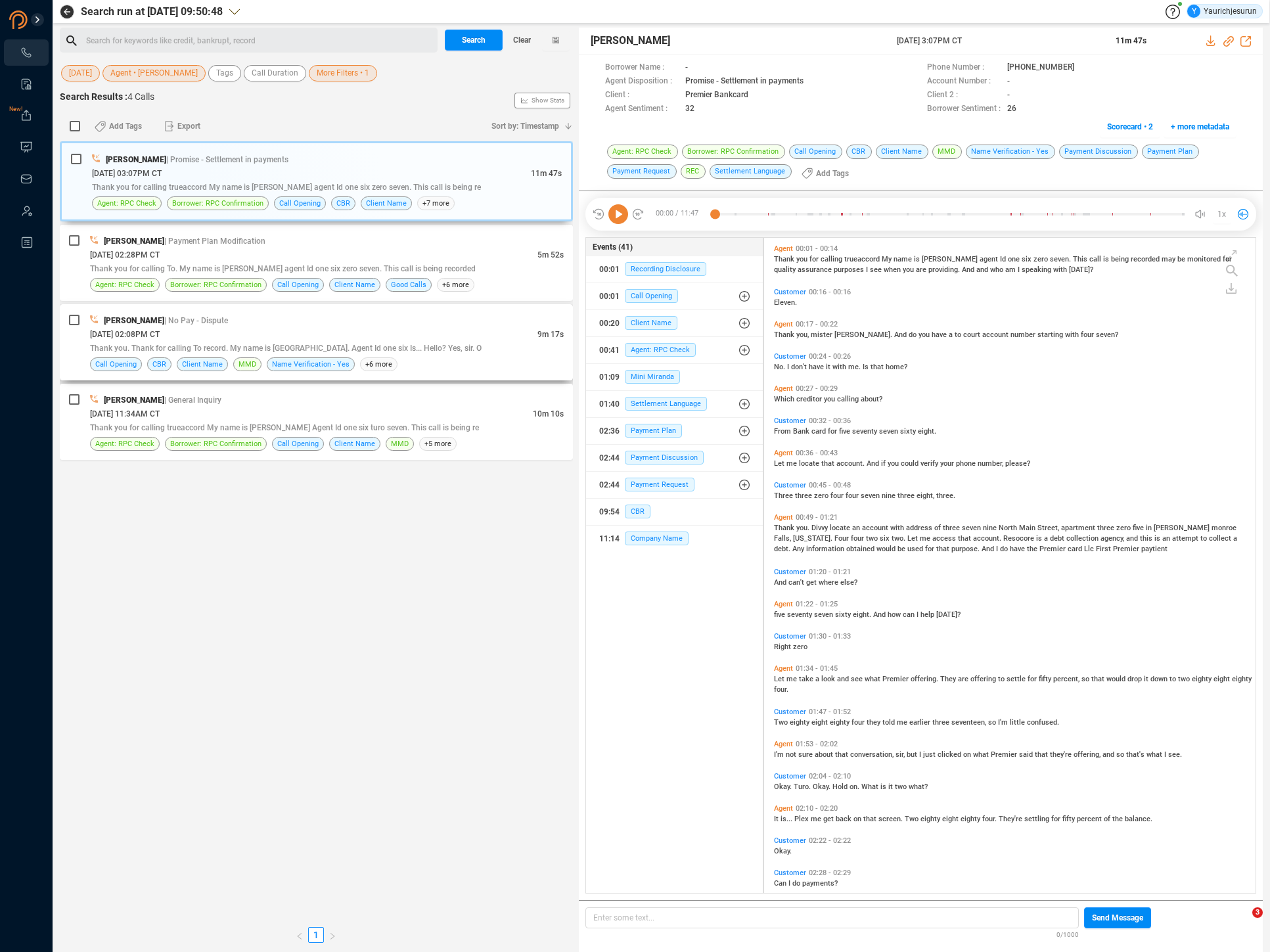
click at [392, 331] on div "08/19/2025 @ 02:08PM CT" at bounding box center [313, 334] width 447 height 14
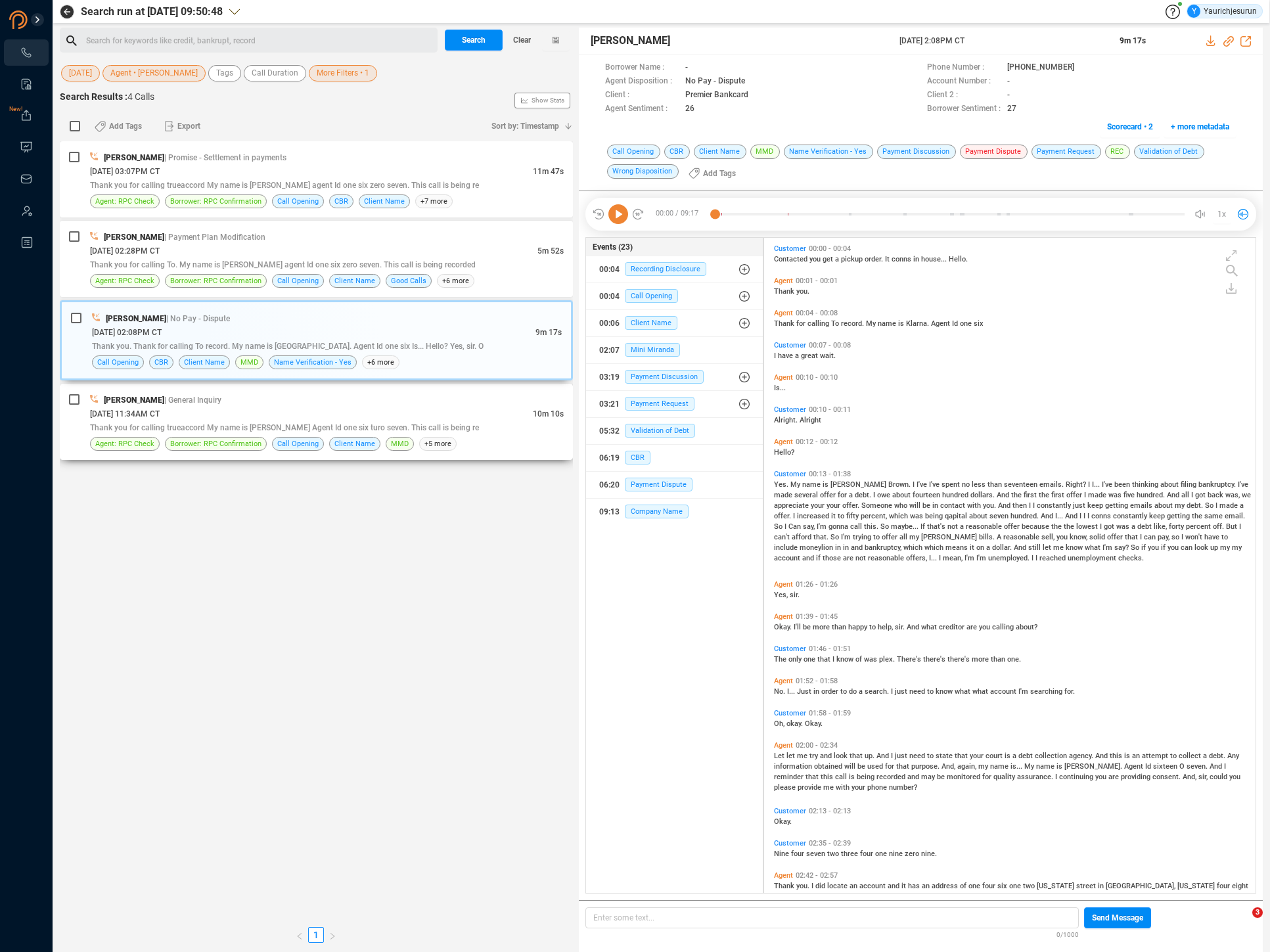
click at [379, 408] on div "08/19/2025 @ 11:34AM CT" at bounding box center [311, 413] width 443 height 14
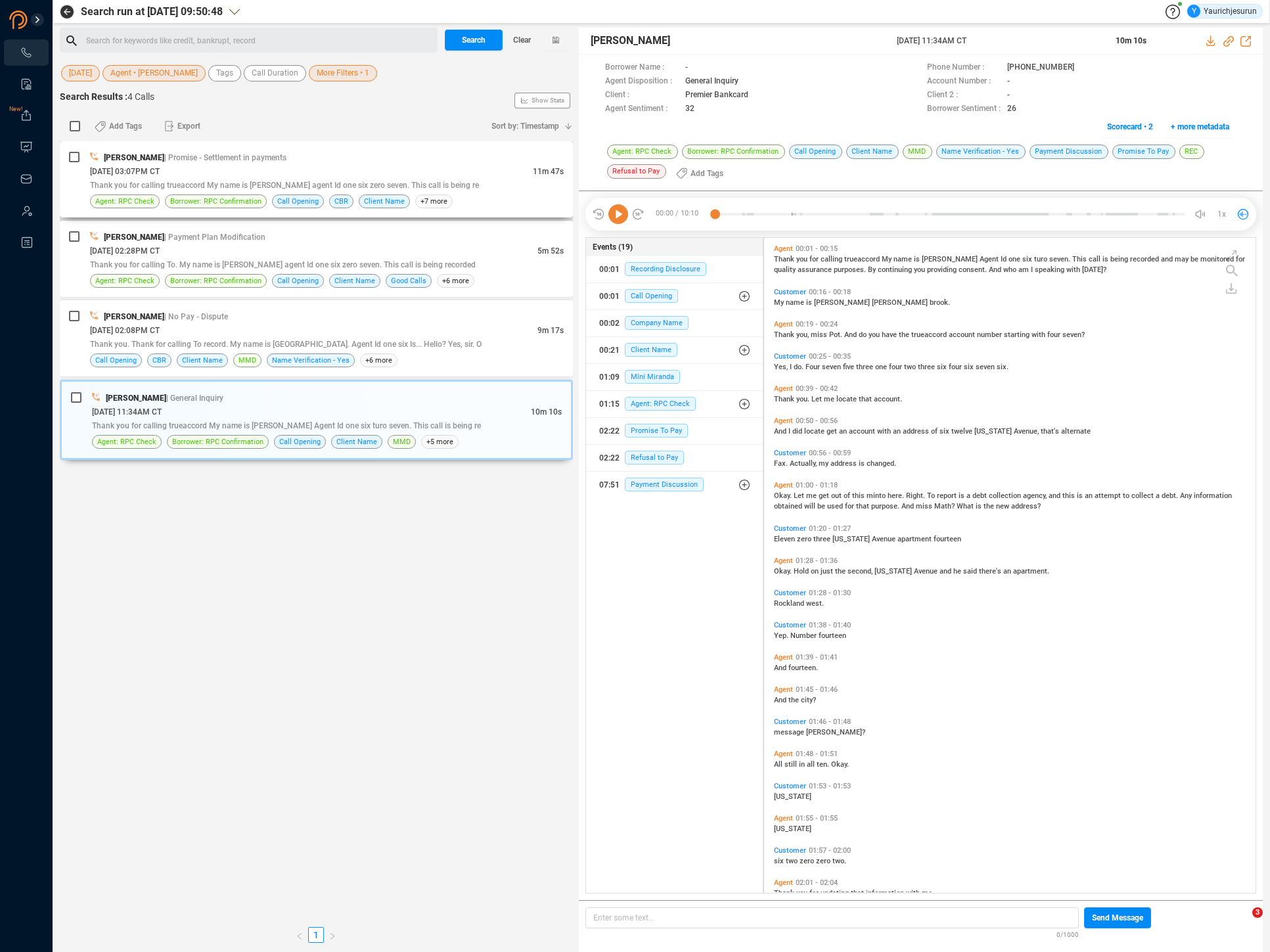
click at [386, 162] on div "Karen Lane | Promise - Settlement in payments" at bounding box center [326, 157] width 474 height 14
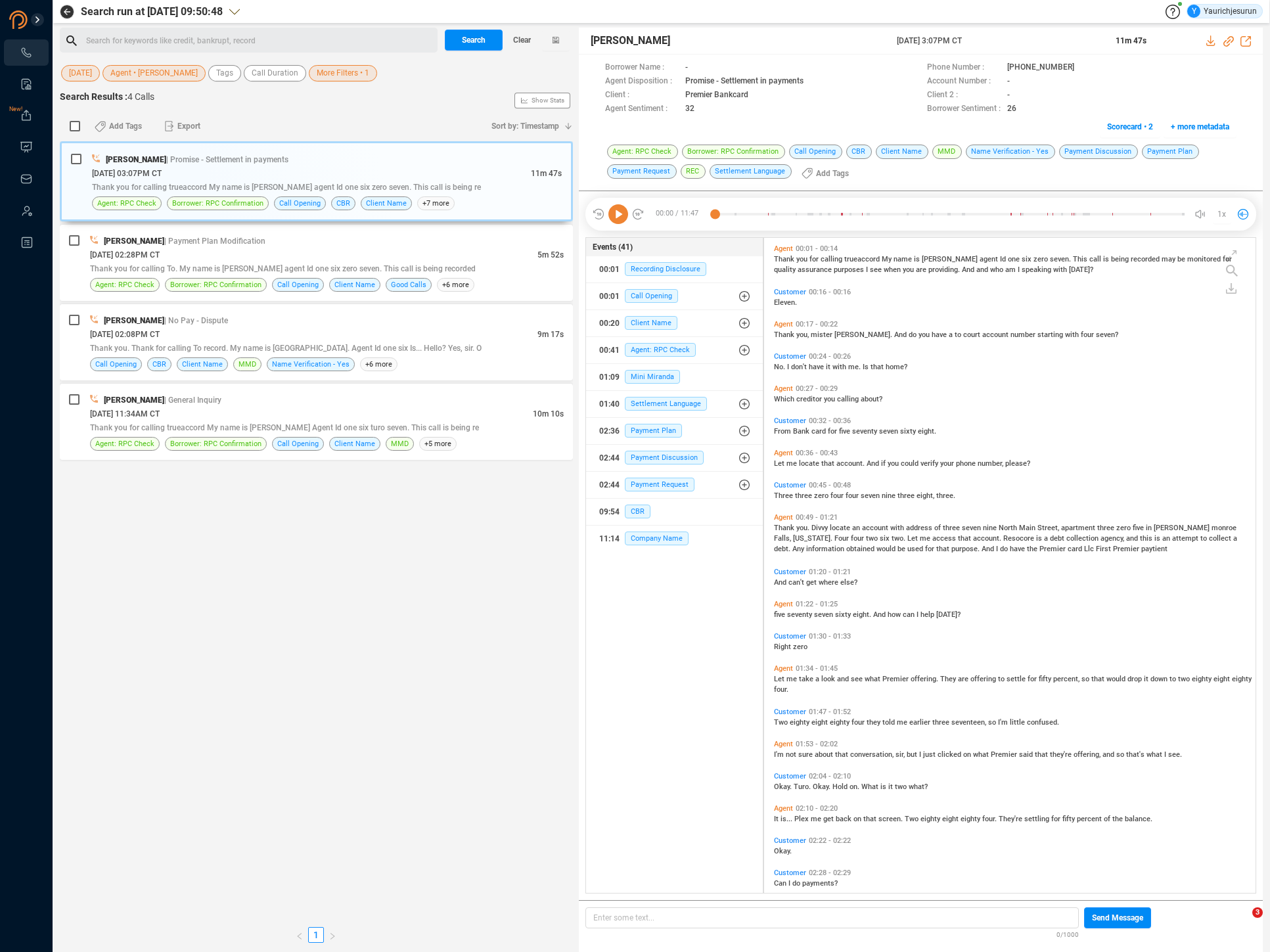
click at [317, 74] on span "More Filters • 1" at bounding box center [343, 73] width 53 height 16
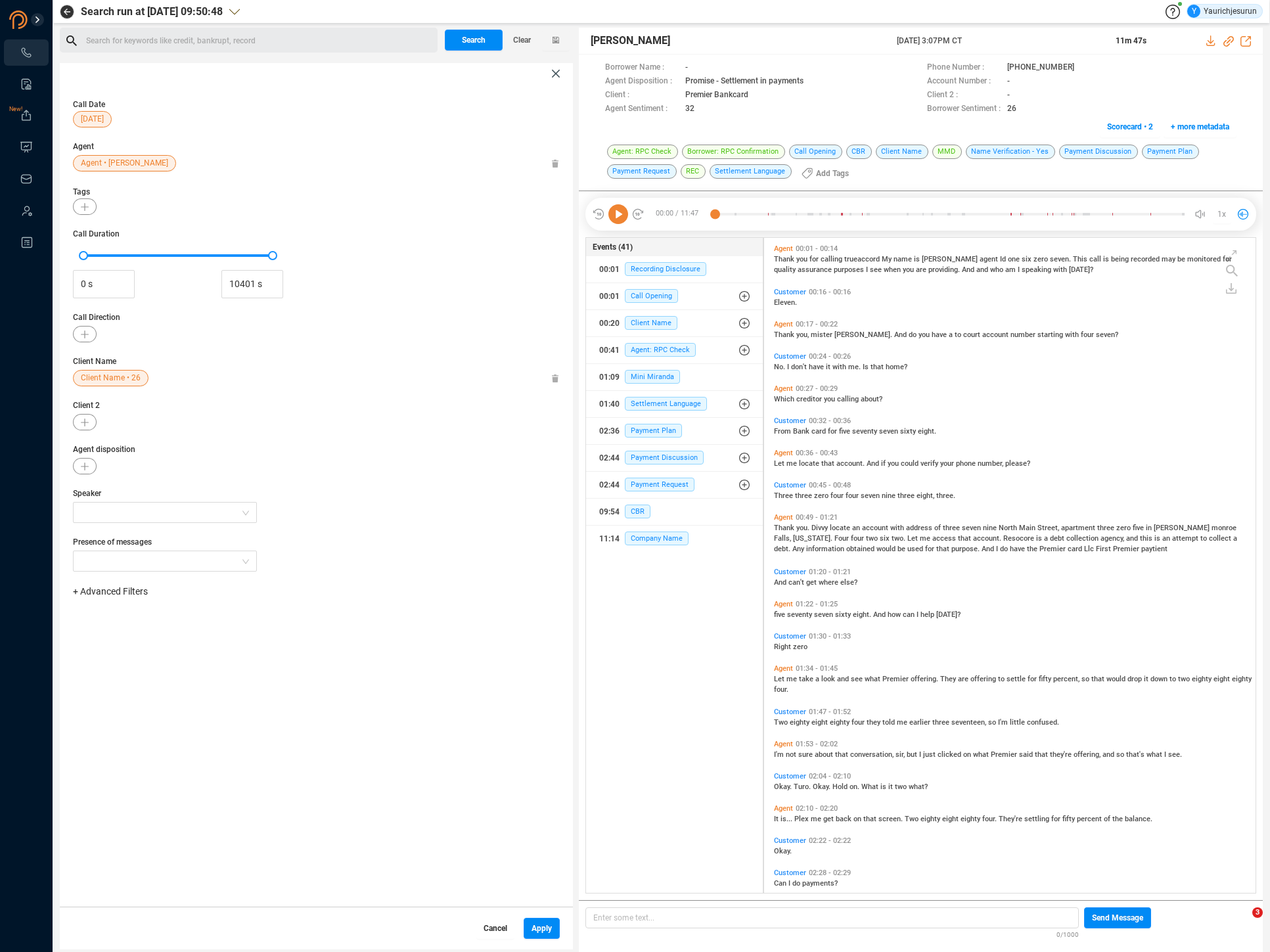
click at [501, 929] on span "Cancel" at bounding box center [496, 928] width 23 height 21
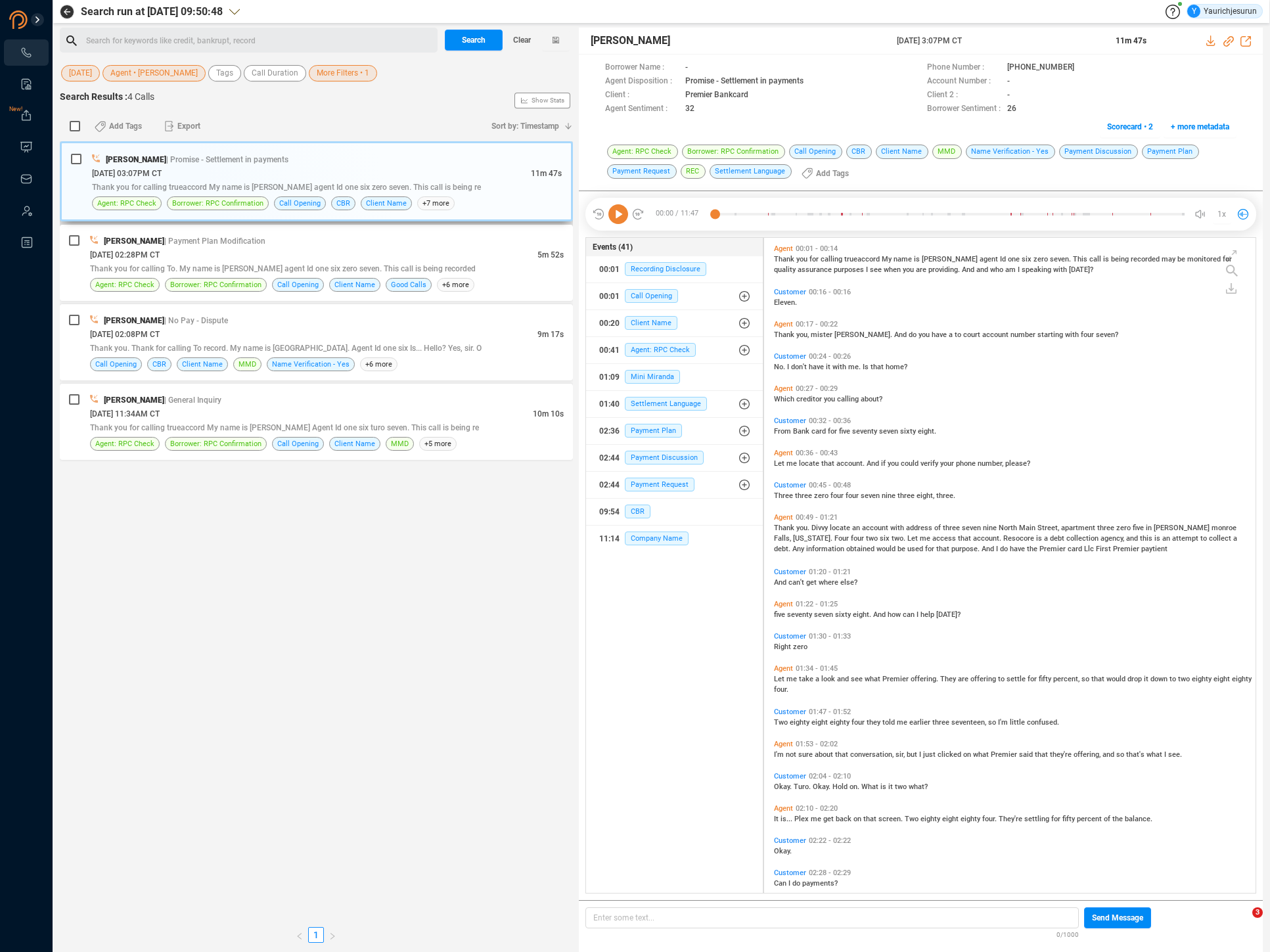
click at [359, 154] on div "Karen Lane | Promise - Settlement in payments" at bounding box center [327, 159] width 470 height 14
click at [620, 214] on icon at bounding box center [618, 214] width 20 height 20
click at [313, 245] on div "Karen Lane | Payment Plan Modification" at bounding box center [326, 241] width 474 height 14
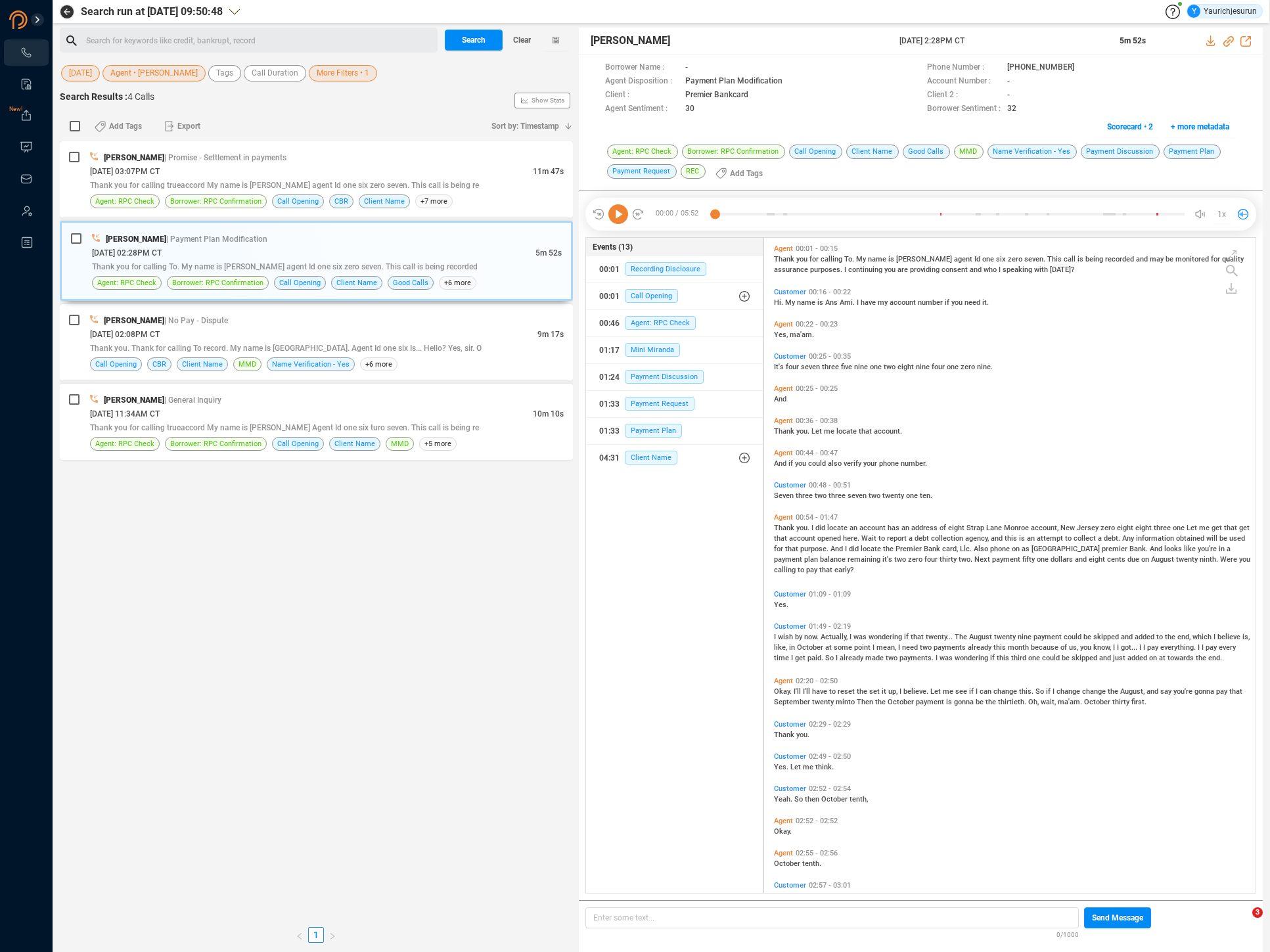
click at [624, 216] on icon at bounding box center [618, 214] width 20 height 20
click at [812, 527] on span "I" at bounding box center [813, 528] width 4 height 9
click at [811, 541] on div "Thank you. I did locate an account has an address of eight Strap Lane Monroe ac…" at bounding box center [1014, 548] width 479 height 53
click at [811, 547] on span "purpose." at bounding box center [815, 549] width 30 height 9
click at [799, 301] on span "name" at bounding box center [807, 303] width 20 height 9
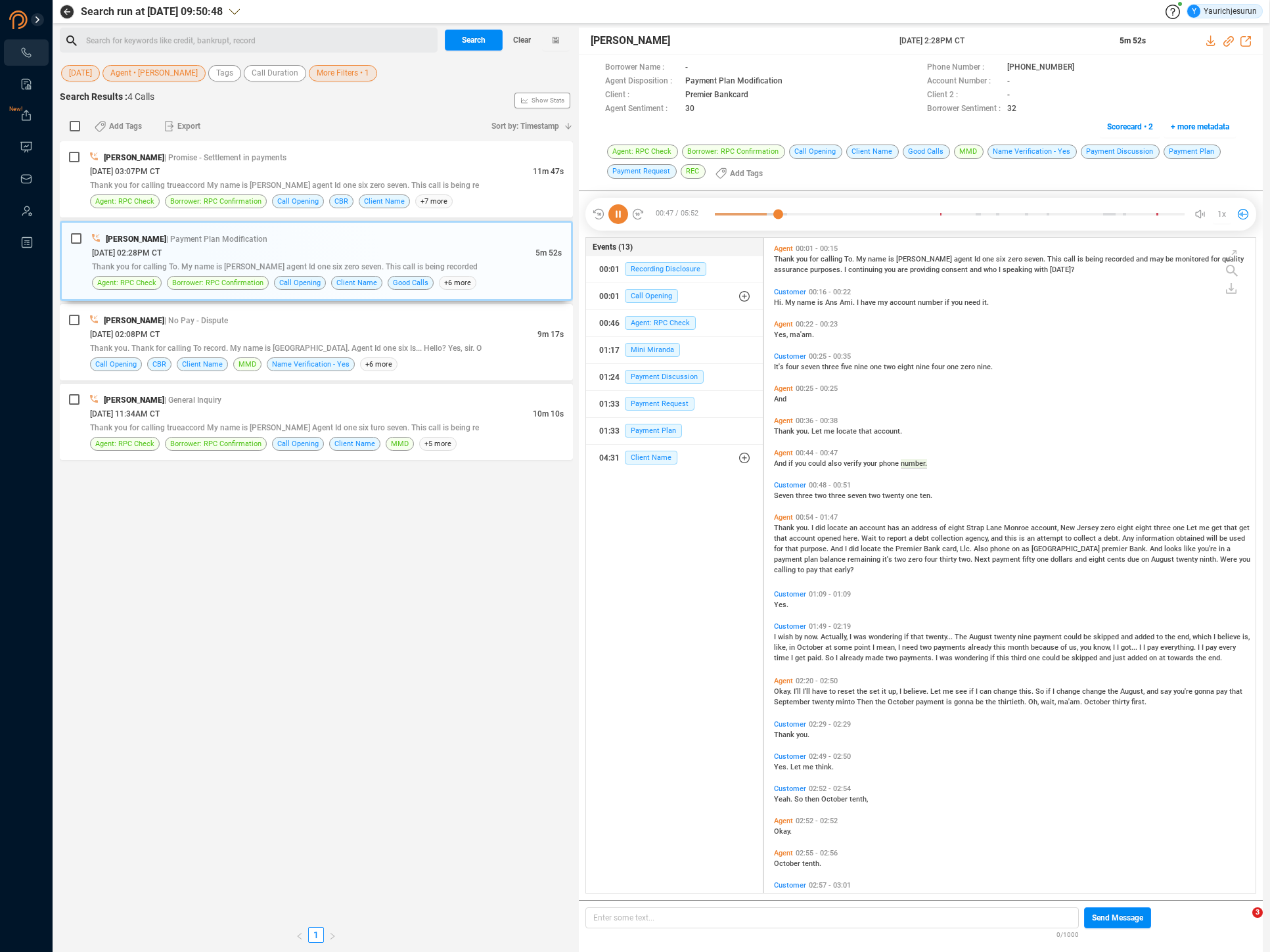
click at [774, 364] on span "It's" at bounding box center [780, 367] width 12 height 9
click at [775, 367] on span "It's" at bounding box center [780, 367] width 12 height 9
click at [627, 214] on div at bounding box center [619, 214] width 53 height 20
click at [624, 216] on icon at bounding box center [618, 214] width 20 height 20
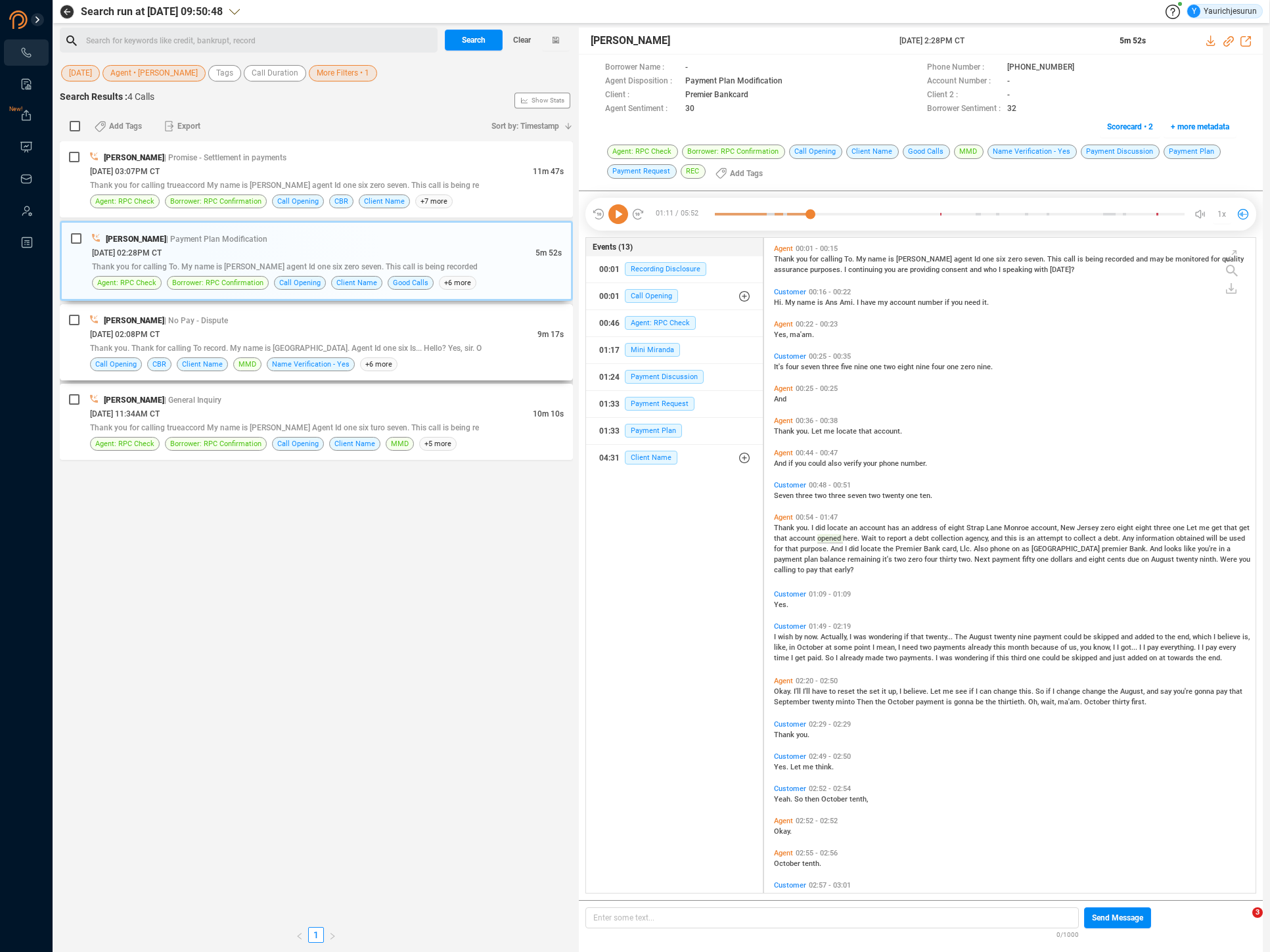
click at [460, 338] on div "08/19/2025 @ 02:08PM CT" at bounding box center [313, 334] width 447 height 14
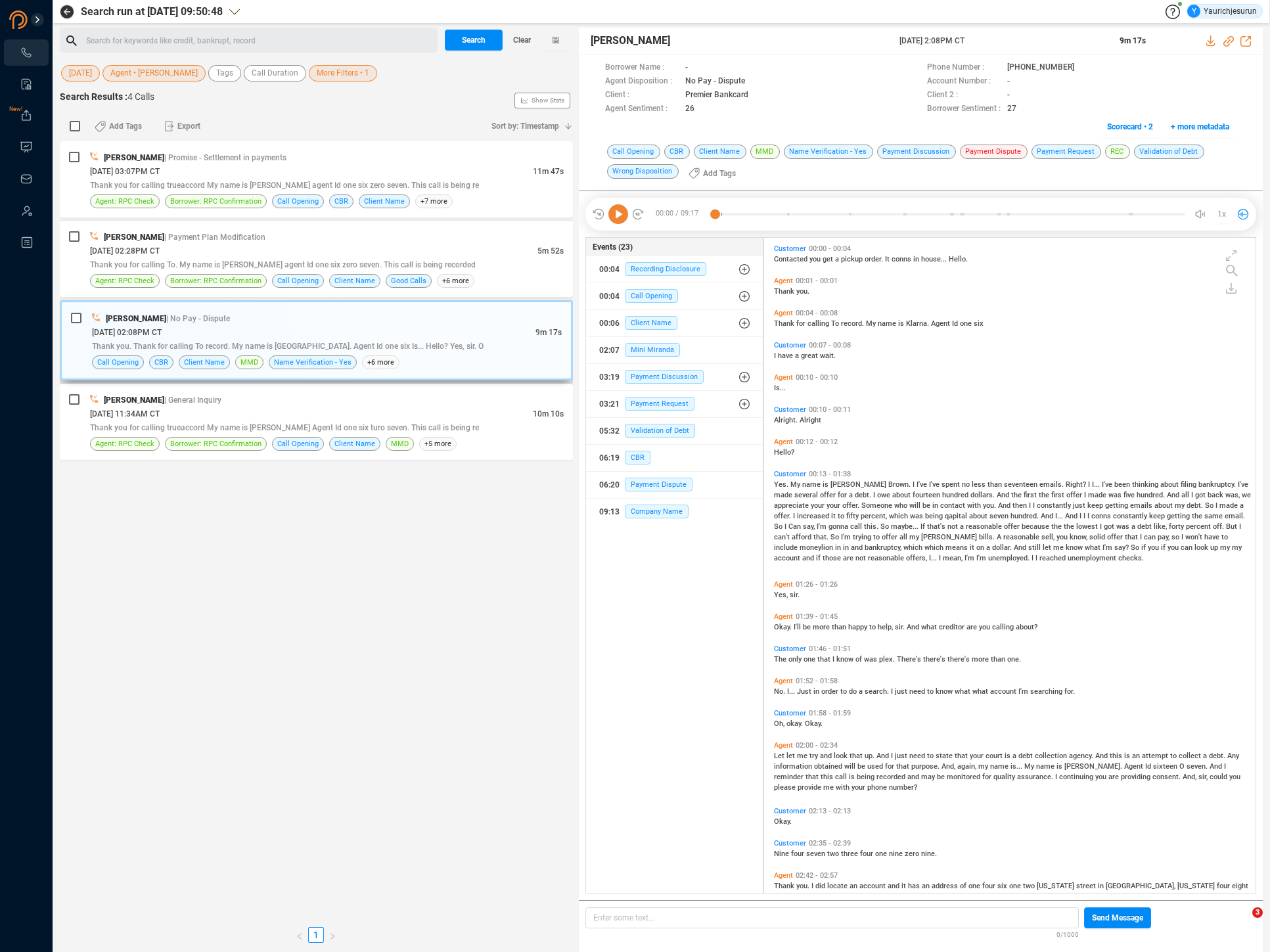
scroll to position [652, 485]
click at [782, 324] on span "Thank" at bounding box center [785, 323] width 23 height 9
click at [615, 215] on icon at bounding box center [618, 214] width 20 height 20
click at [616, 212] on icon at bounding box center [618, 214] width 20 height 20
click at [150, 78] on span "Agent • Karen Lane" at bounding box center [154, 73] width 87 height 16
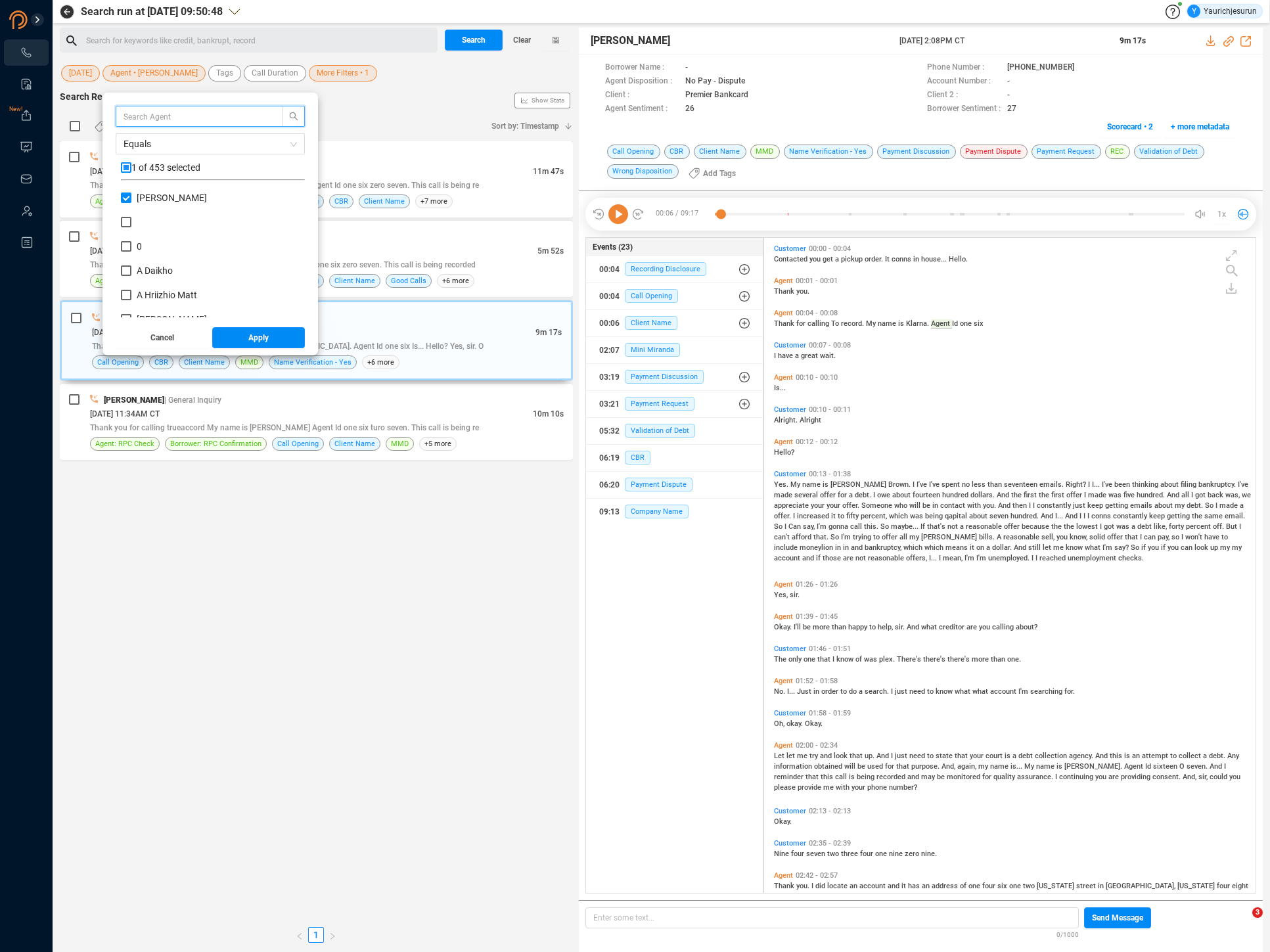
scroll to position [123, 177]
click at [283, 340] on button "Apply" at bounding box center [258, 337] width 93 height 21
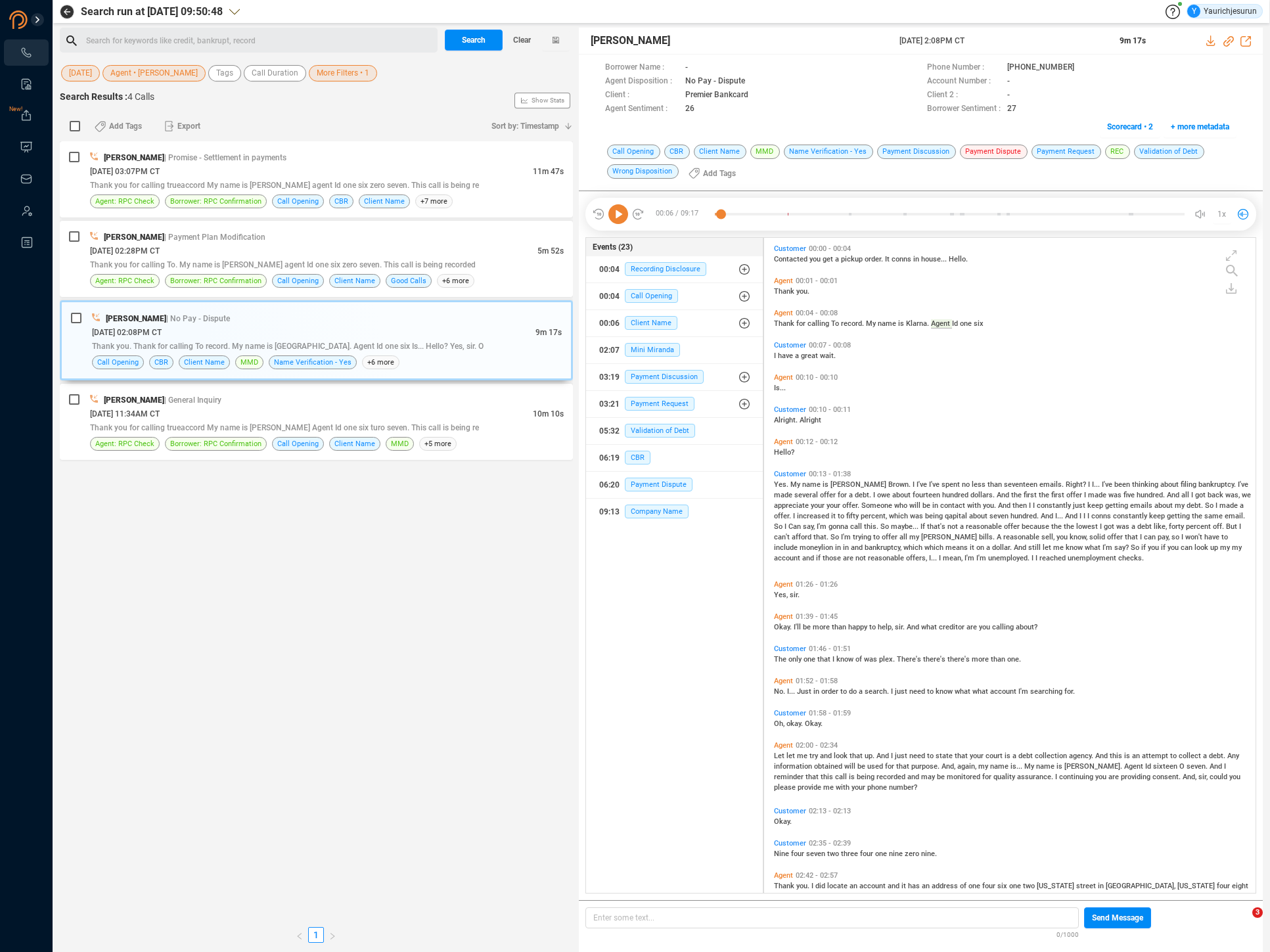
click at [336, 72] on span "More Filters • 1" at bounding box center [343, 73] width 53 height 16
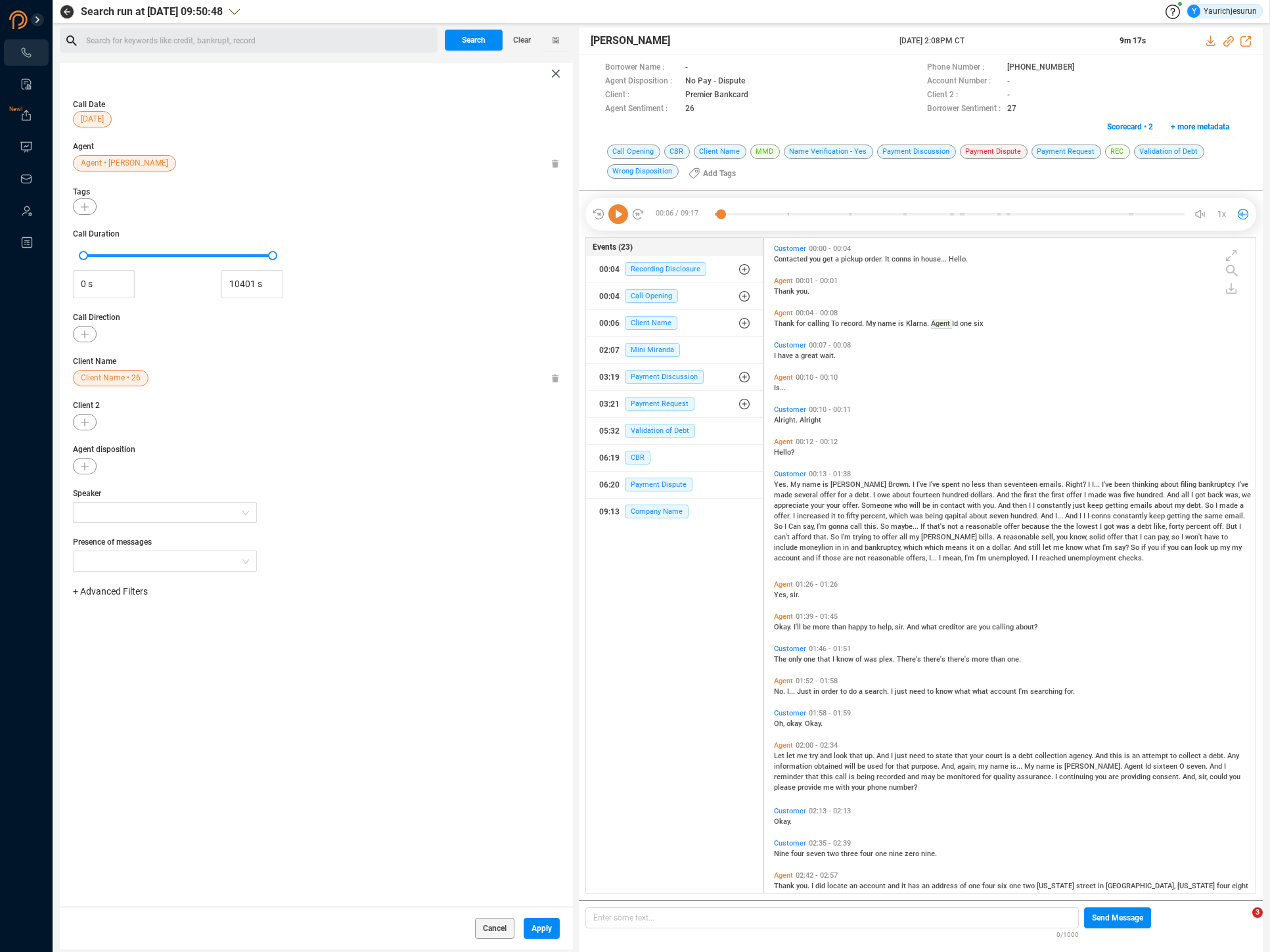
click at [554, 380] on icon at bounding box center [555, 379] width 7 height 9
click at [94, 470] on button "button" at bounding box center [85, 466] width 23 height 16
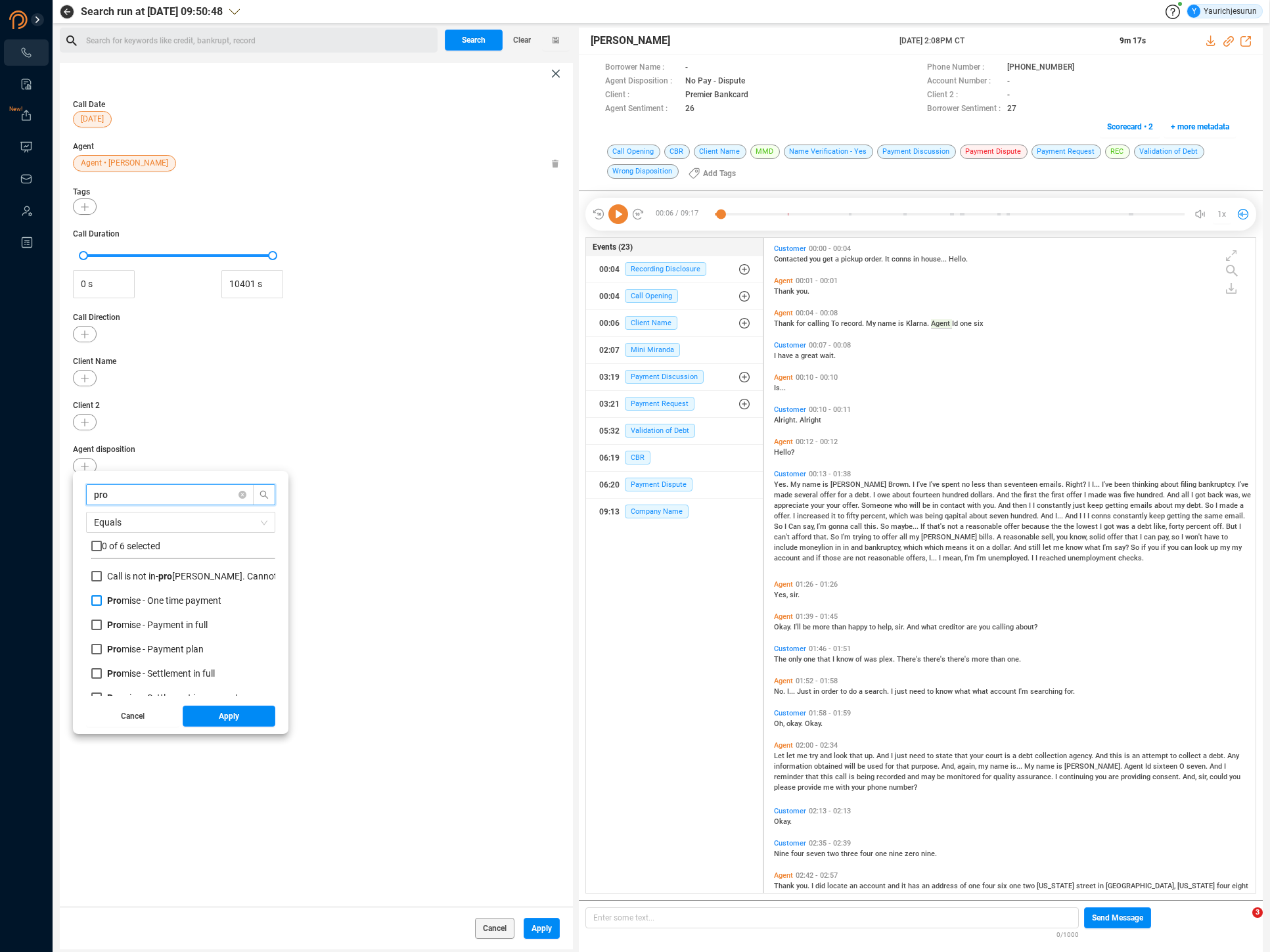
type input "pro"
click at [151, 601] on span "Pro mise - One time payment" at bounding box center [164, 600] width 114 height 10
click at [102, 601] on input "Pro mise - One time payment" at bounding box center [97, 600] width 10 height 10
checkbox input "true"
click at [152, 629] on span "Pro mise - Payment in full" at bounding box center [157, 625] width 100 height 10
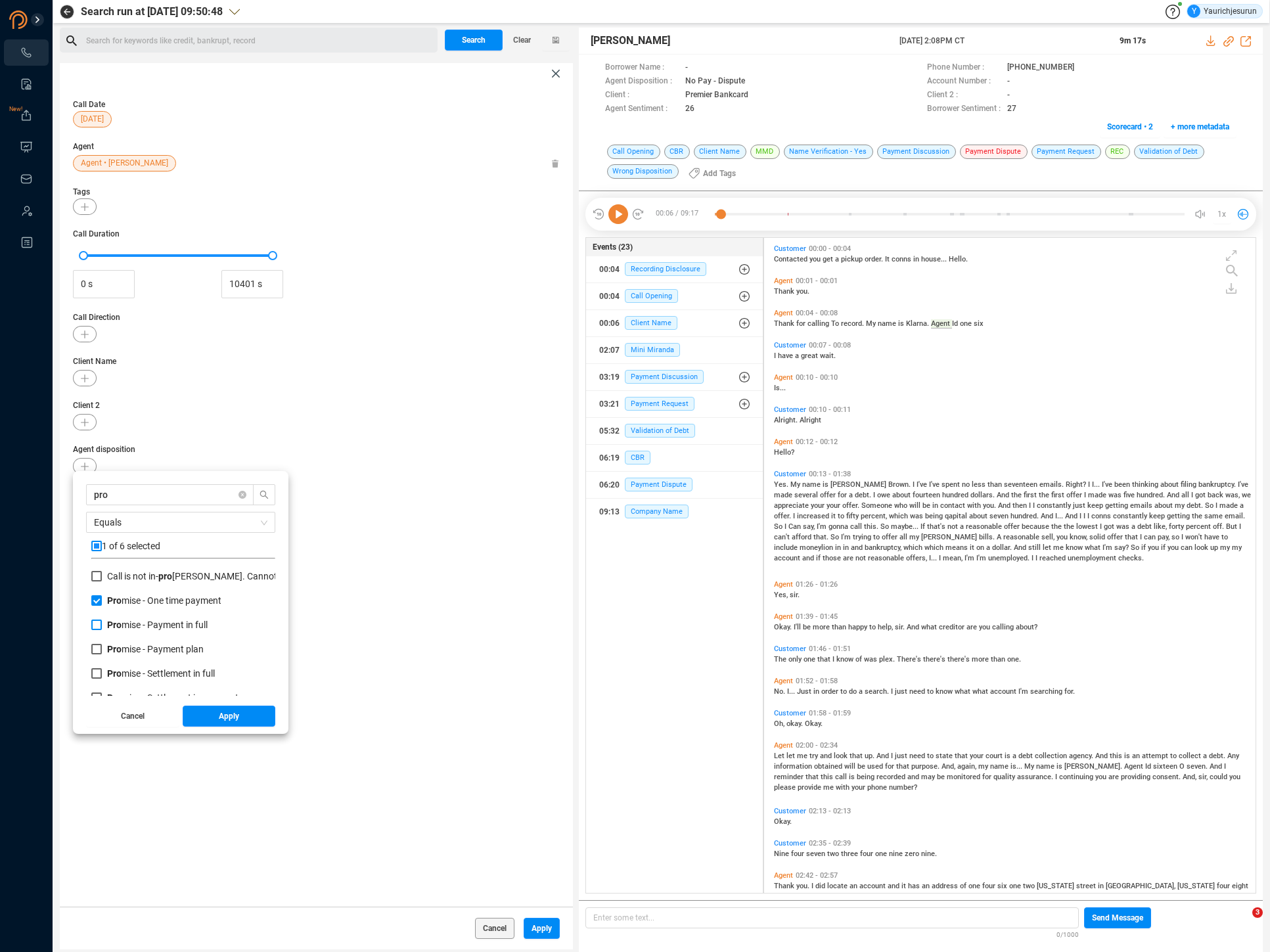
click at [102, 629] on input "Pro mise - Payment in full" at bounding box center [97, 625] width 10 height 10
checkbox input "true"
click at [151, 645] on span "Pro mise - Payment plan" at bounding box center [155, 649] width 97 height 10
click at [102, 645] on input "Pro mise - Payment plan" at bounding box center [97, 649] width 10 height 10
checkbox input "true"
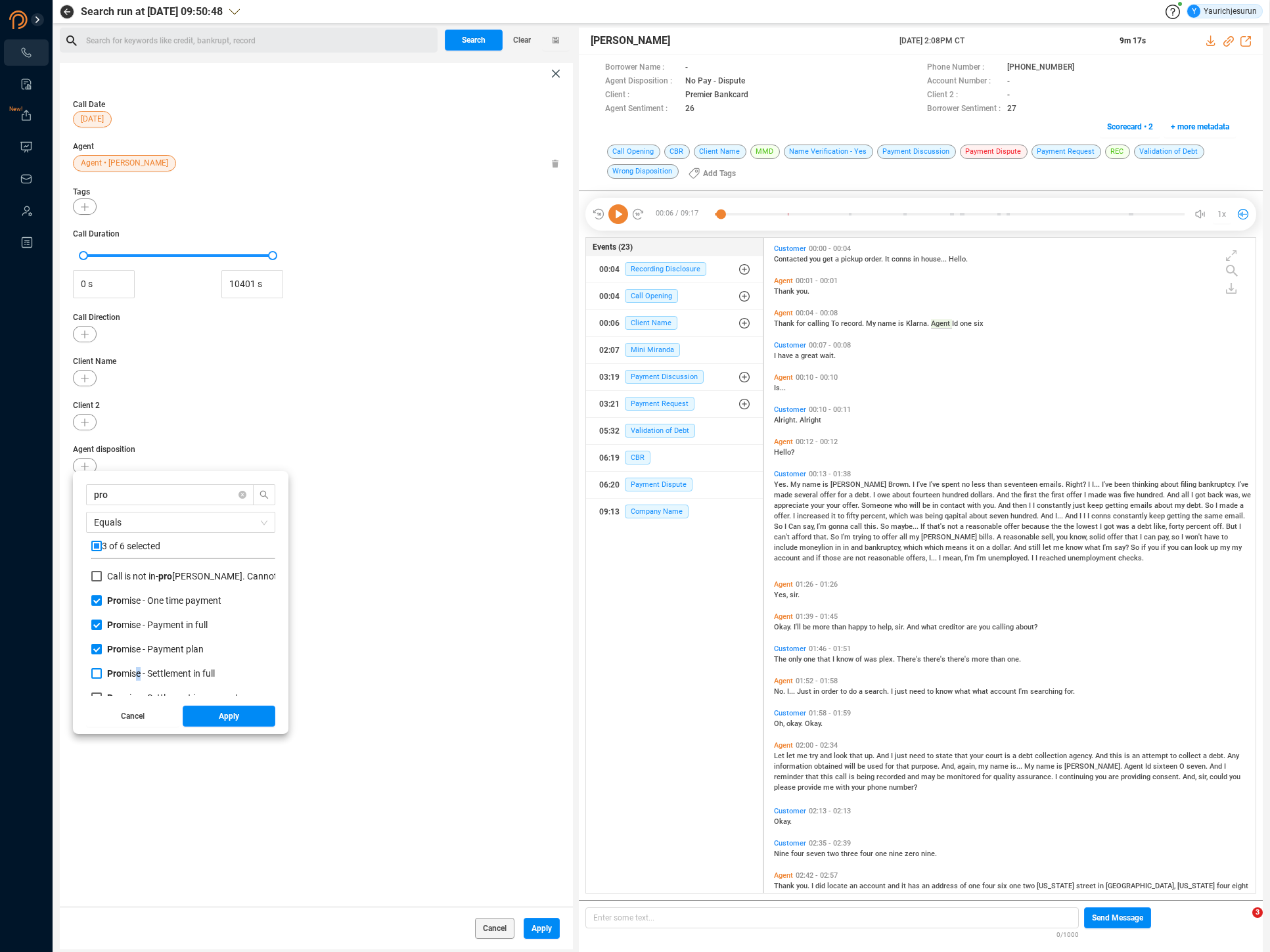
click at [136, 673] on span "Pro mise - Settlement in full" at bounding box center [160, 673] width 108 height 10
click at [235, 724] on span "Apply" at bounding box center [229, 716] width 20 height 21
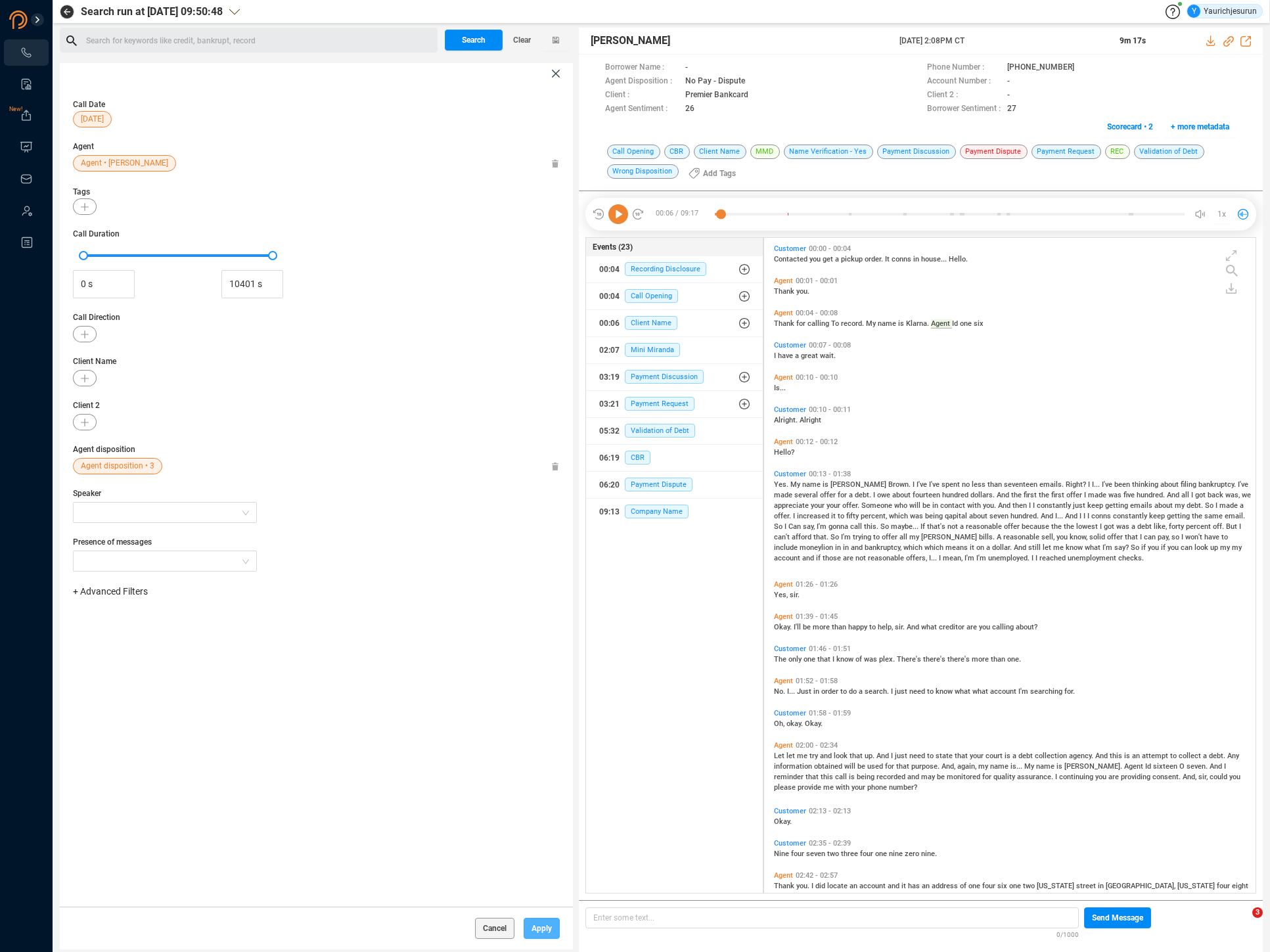
click at [542, 929] on span "Apply" at bounding box center [542, 928] width 20 height 21
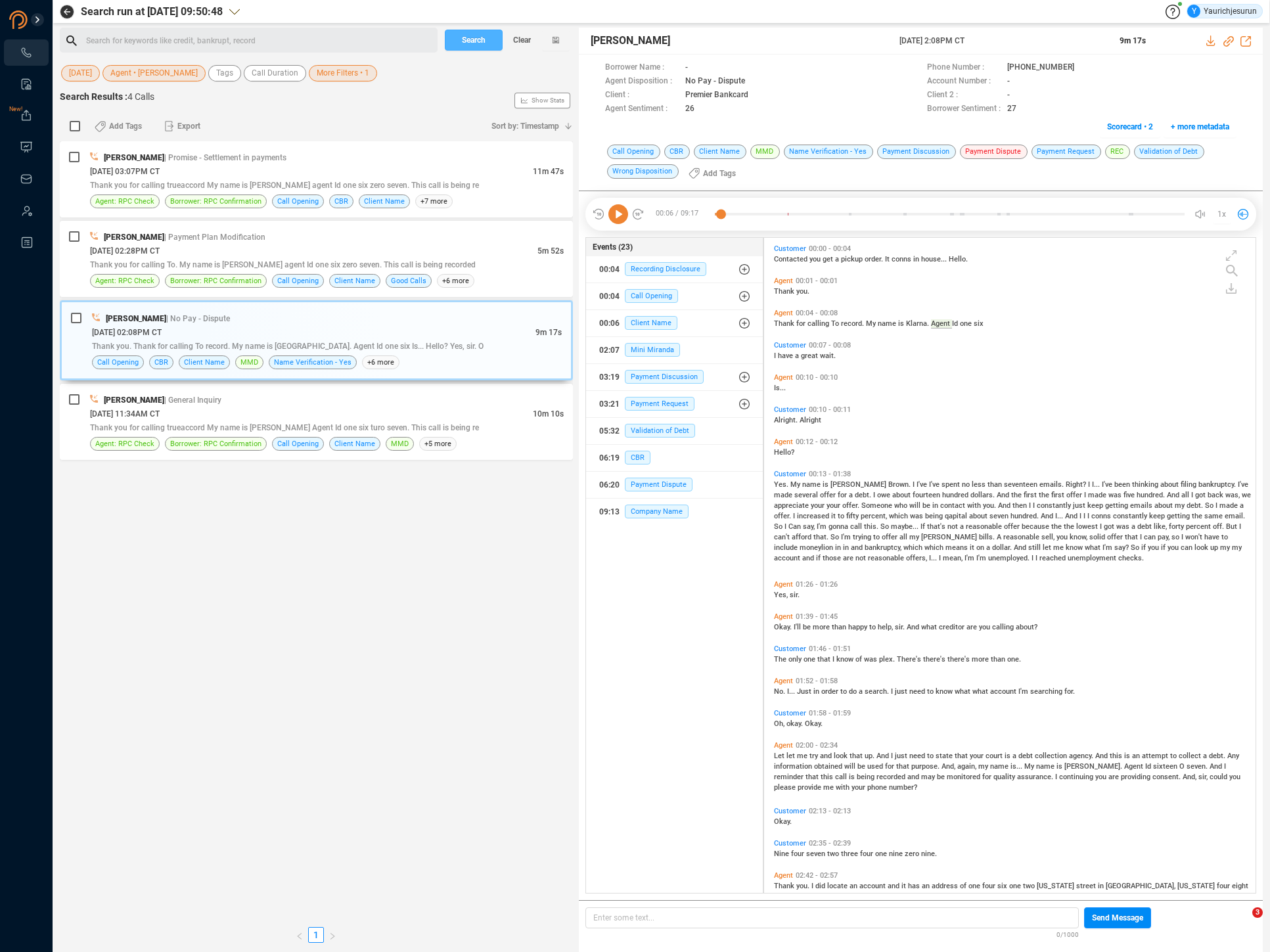
click at [474, 31] on span "Search" at bounding box center [474, 40] width 23 height 21
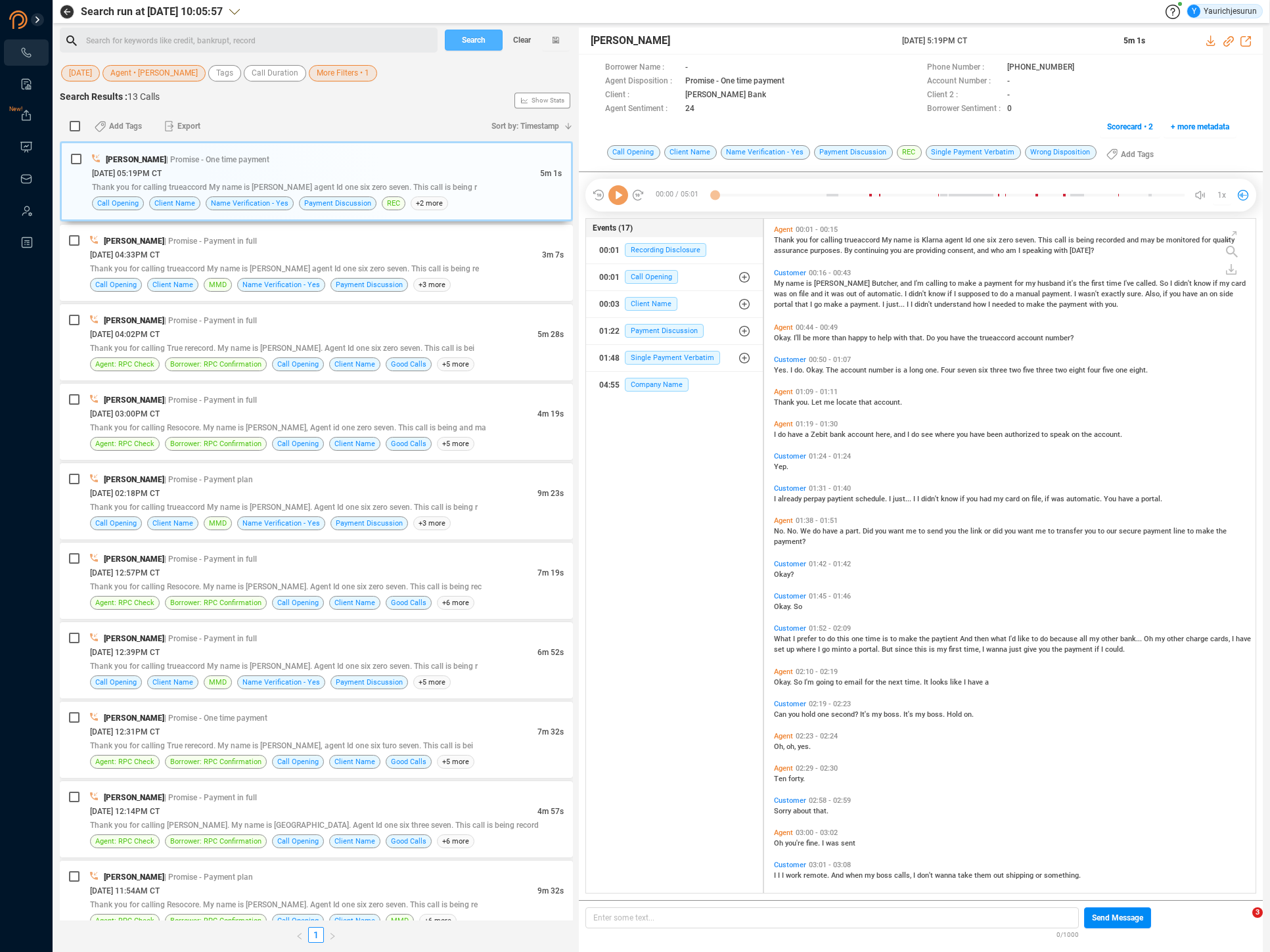
scroll to position [671, 485]
click at [491, 253] on div "08/19/2025 @ 04:33PM CT" at bounding box center [316, 254] width 452 height 14
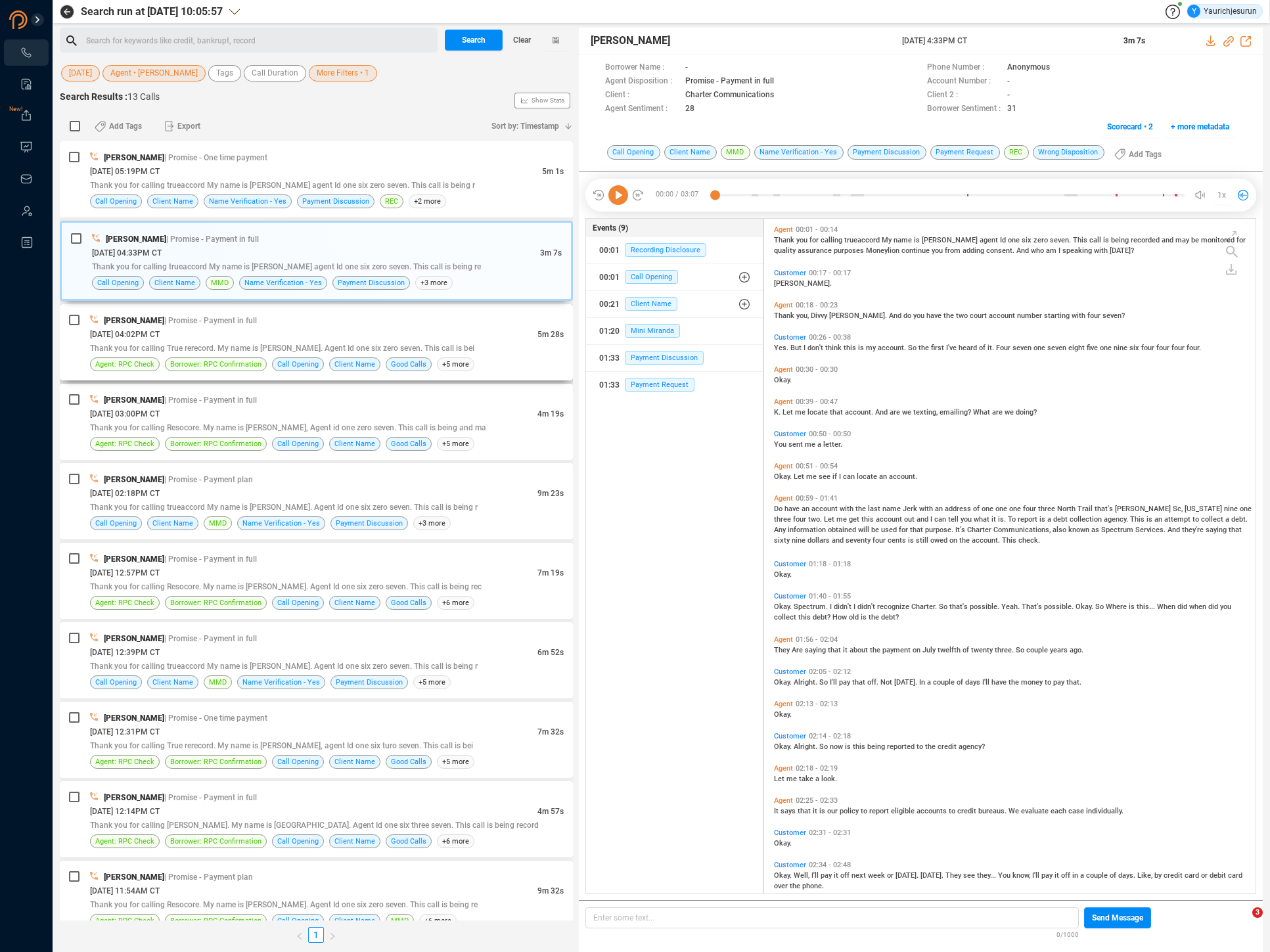
click at [485, 334] on div "08/19/2025 @ 04:02PM CT" at bounding box center [313, 334] width 447 height 14
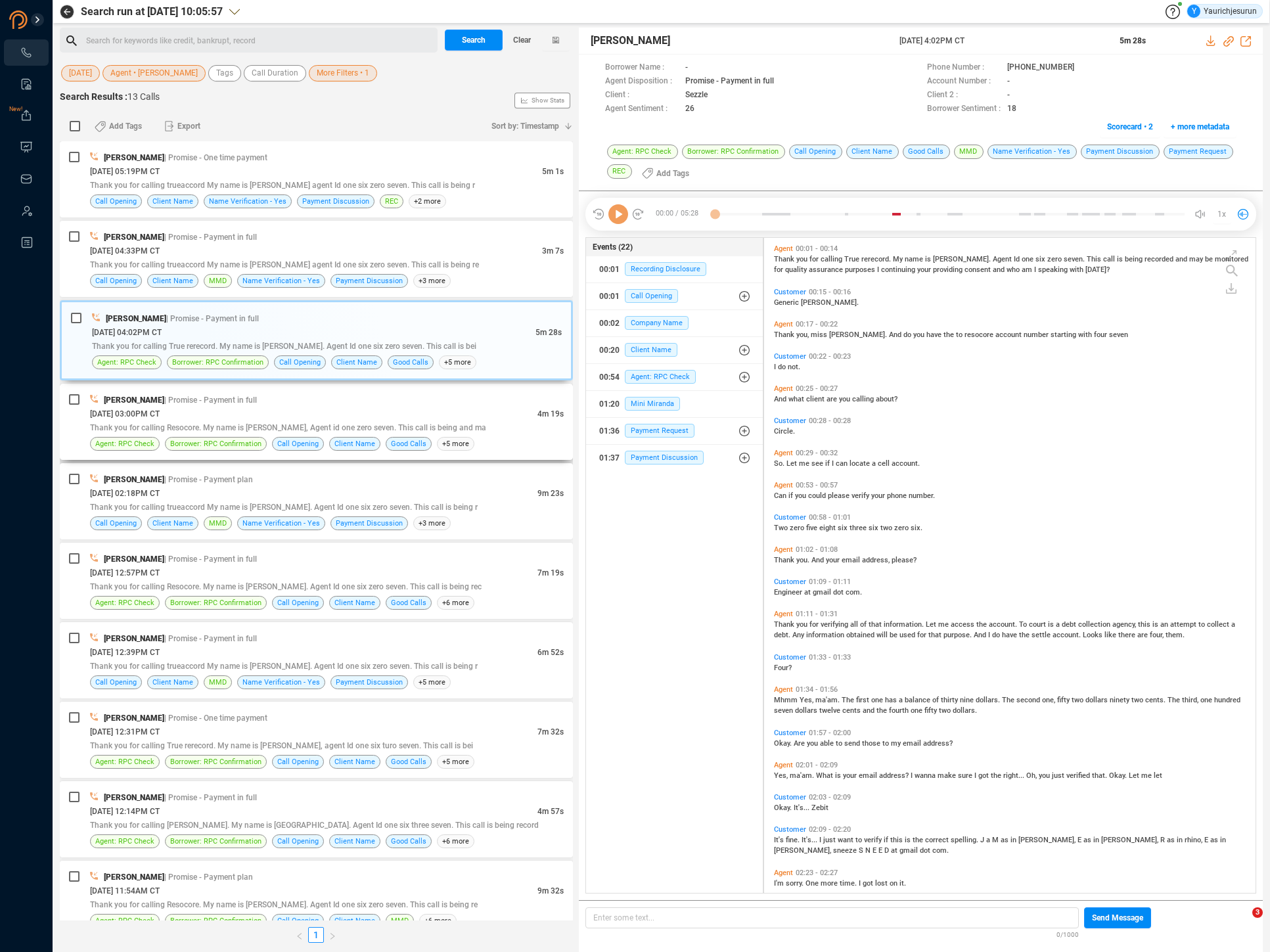
scroll to position [652, 485]
click at [481, 419] on div "08/19/2025 @ 03:00PM CT" at bounding box center [313, 413] width 447 height 14
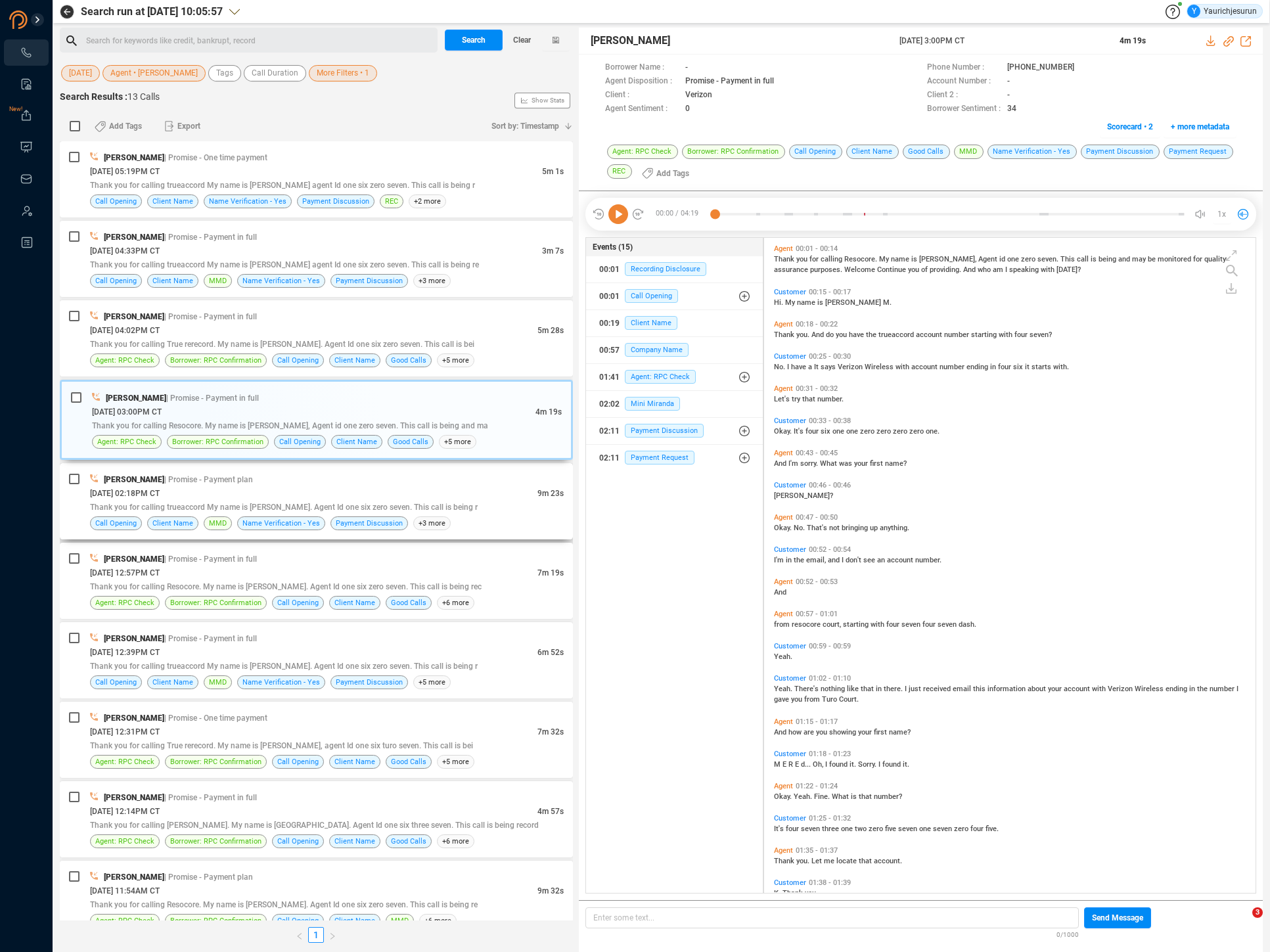
click at [491, 481] on div "Karen Lane | Promise - Payment plan" at bounding box center [326, 479] width 474 height 14
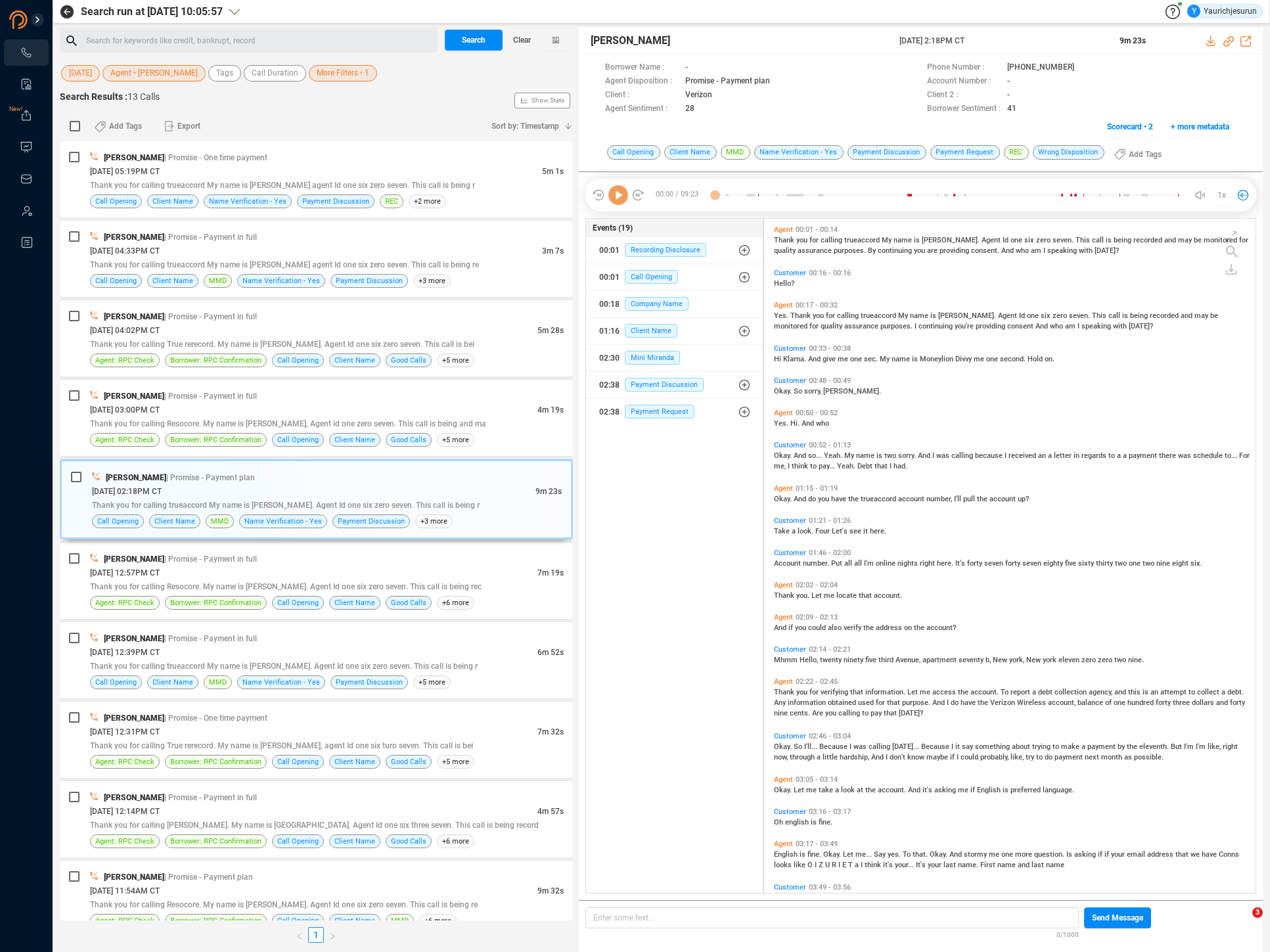
scroll to position [671, 485]
click at [321, 74] on span "More Filters • 1" at bounding box center [343, 73] width 53 height 16
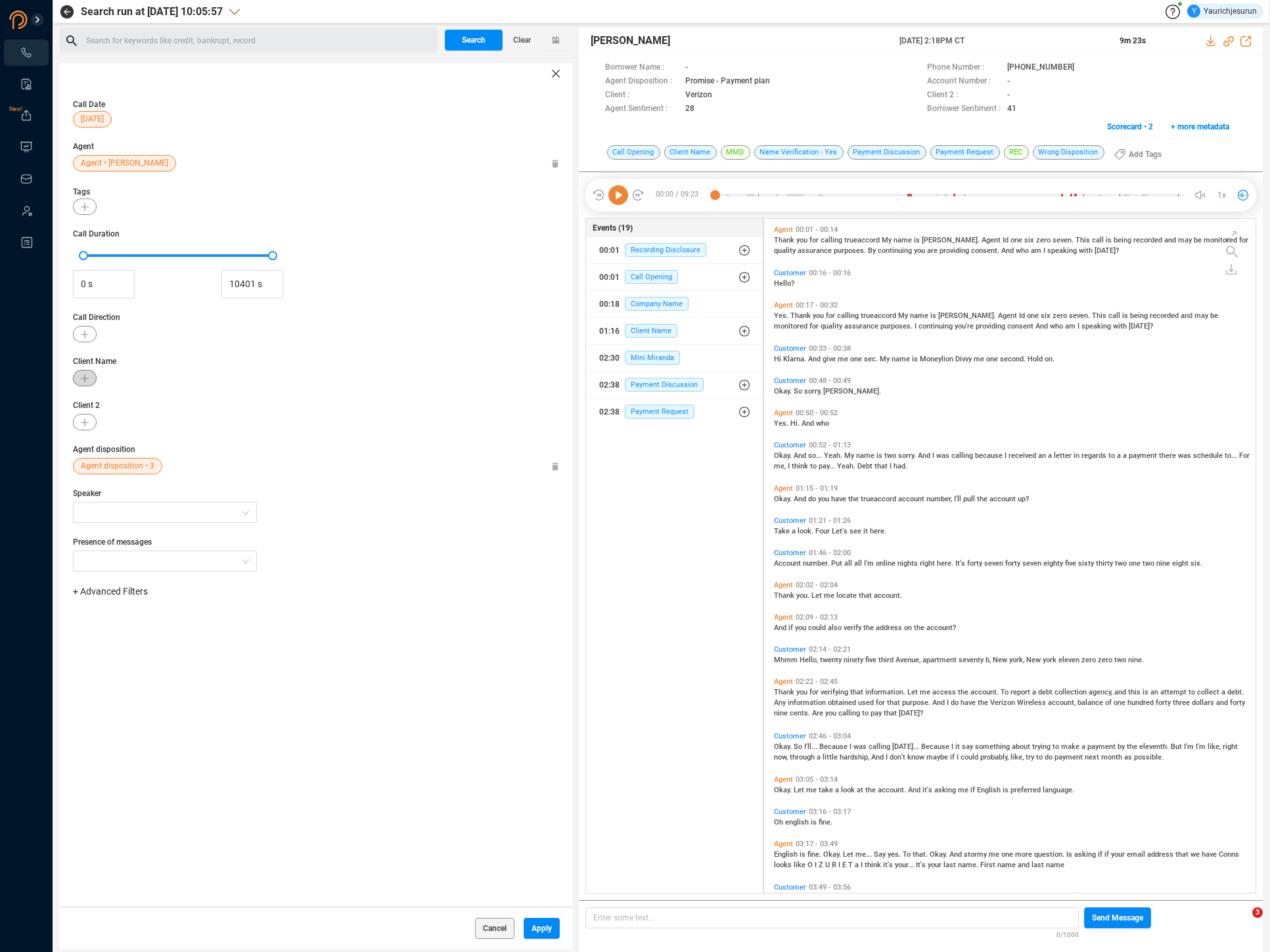
click at [83, 377] on icon "button" at bounding box center [84, 378] width 8 height 8
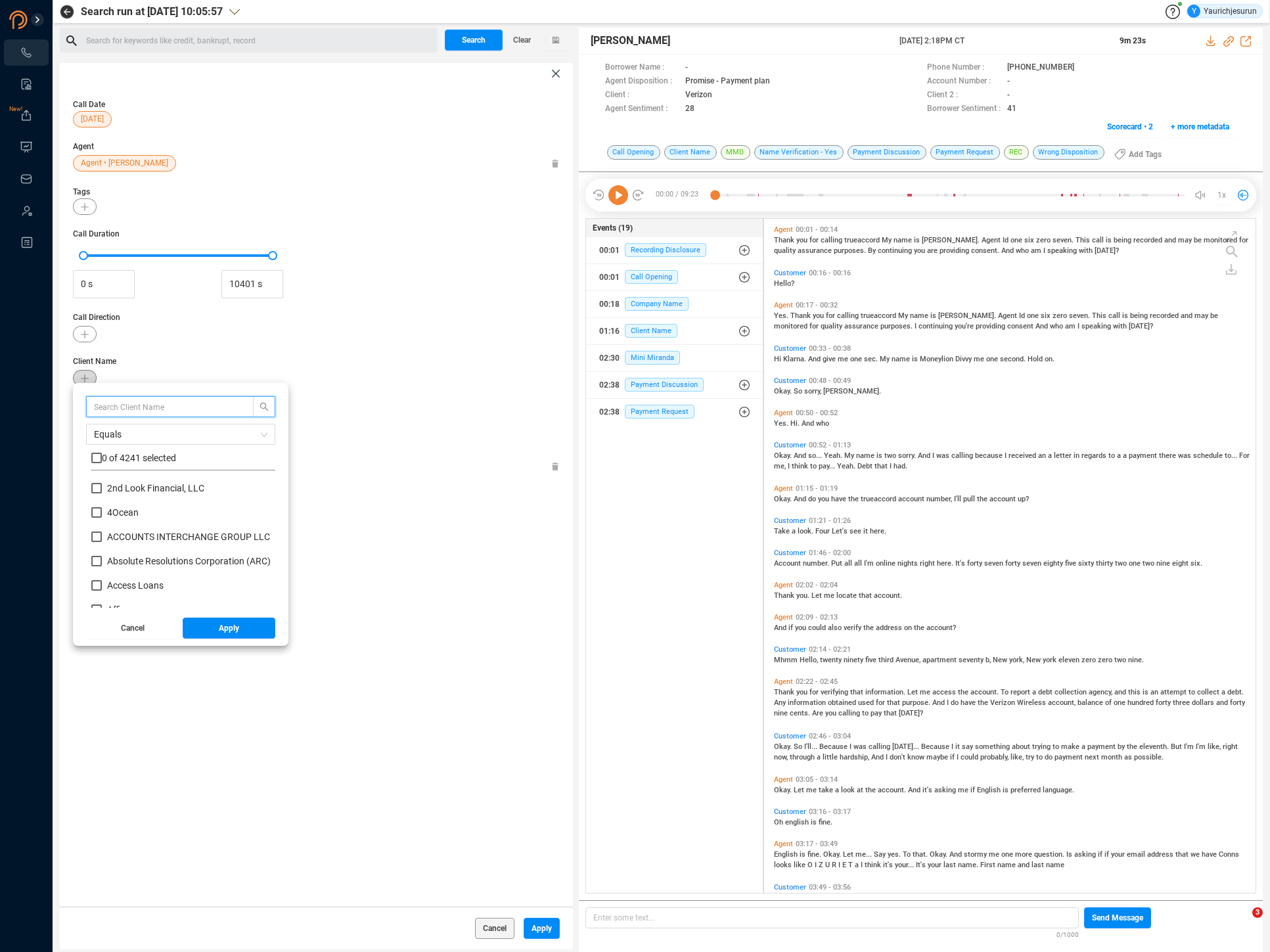
scroll to position [123, 177]
type input "PREMIER"
click at [95, 460] on input "checkbox" at bounding box center [97, 458] width 10 height 10
checkbox input "true"
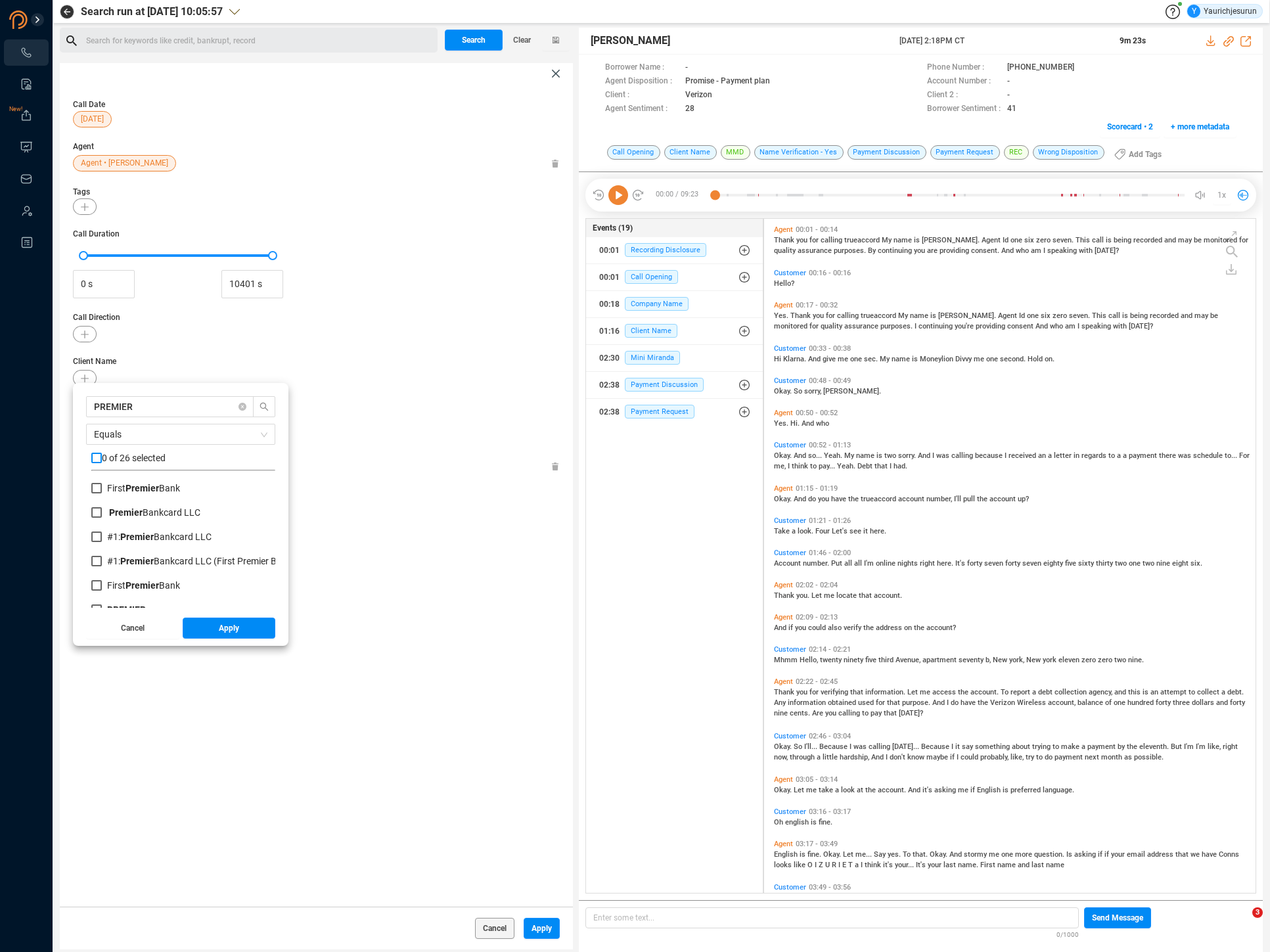
checkbox input "true"
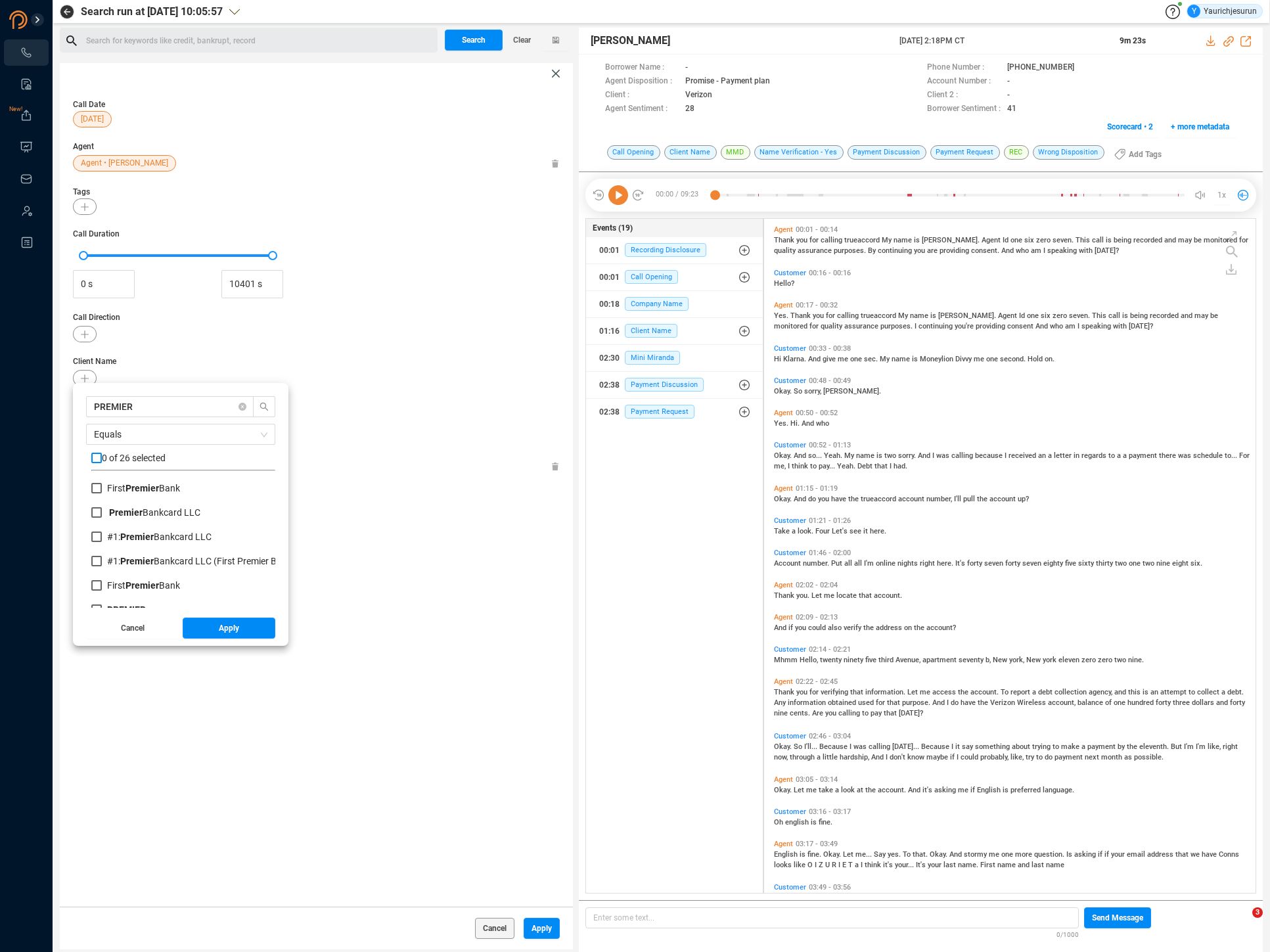
checkbox input "true"
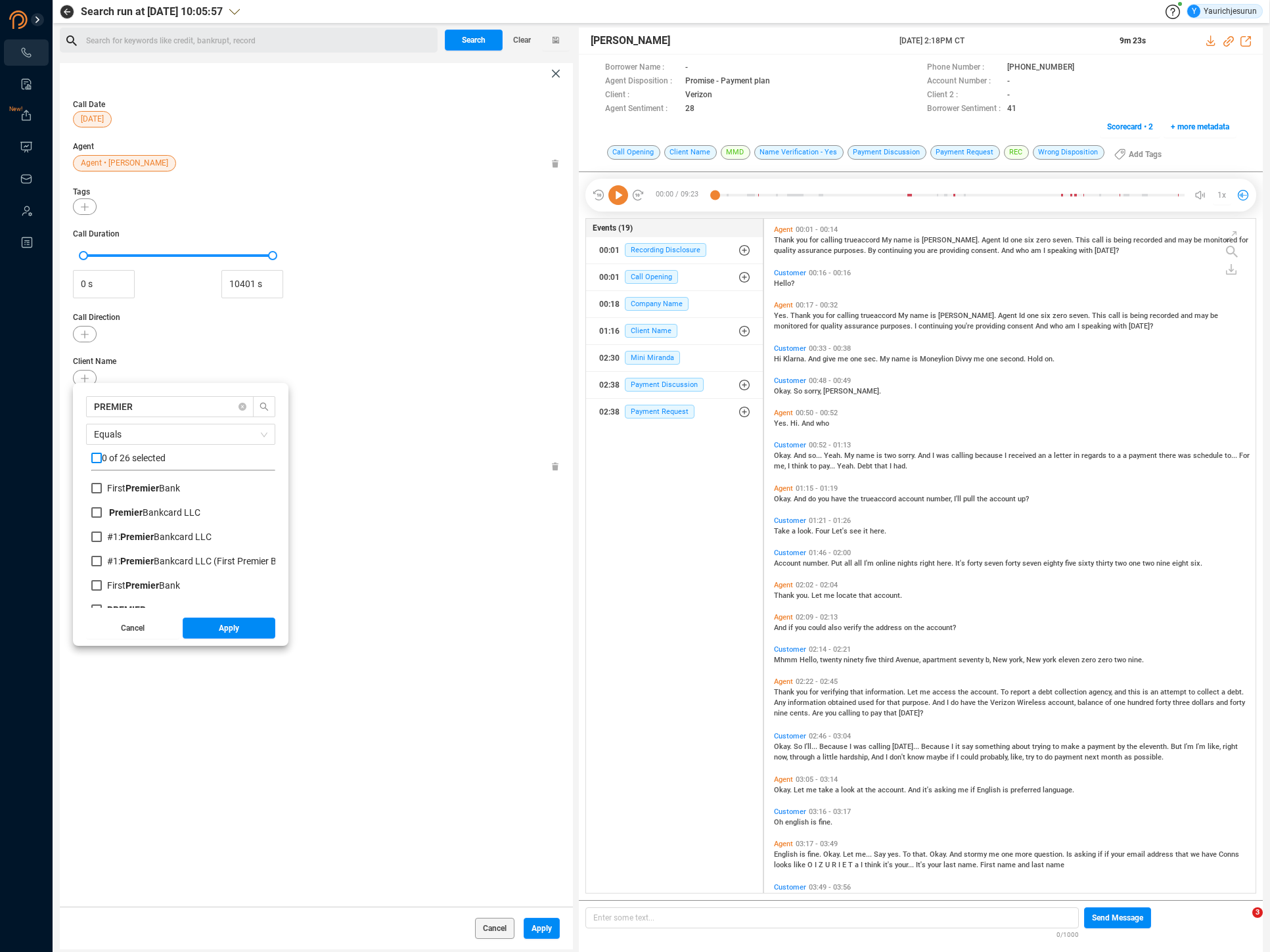
checkbox input "true"
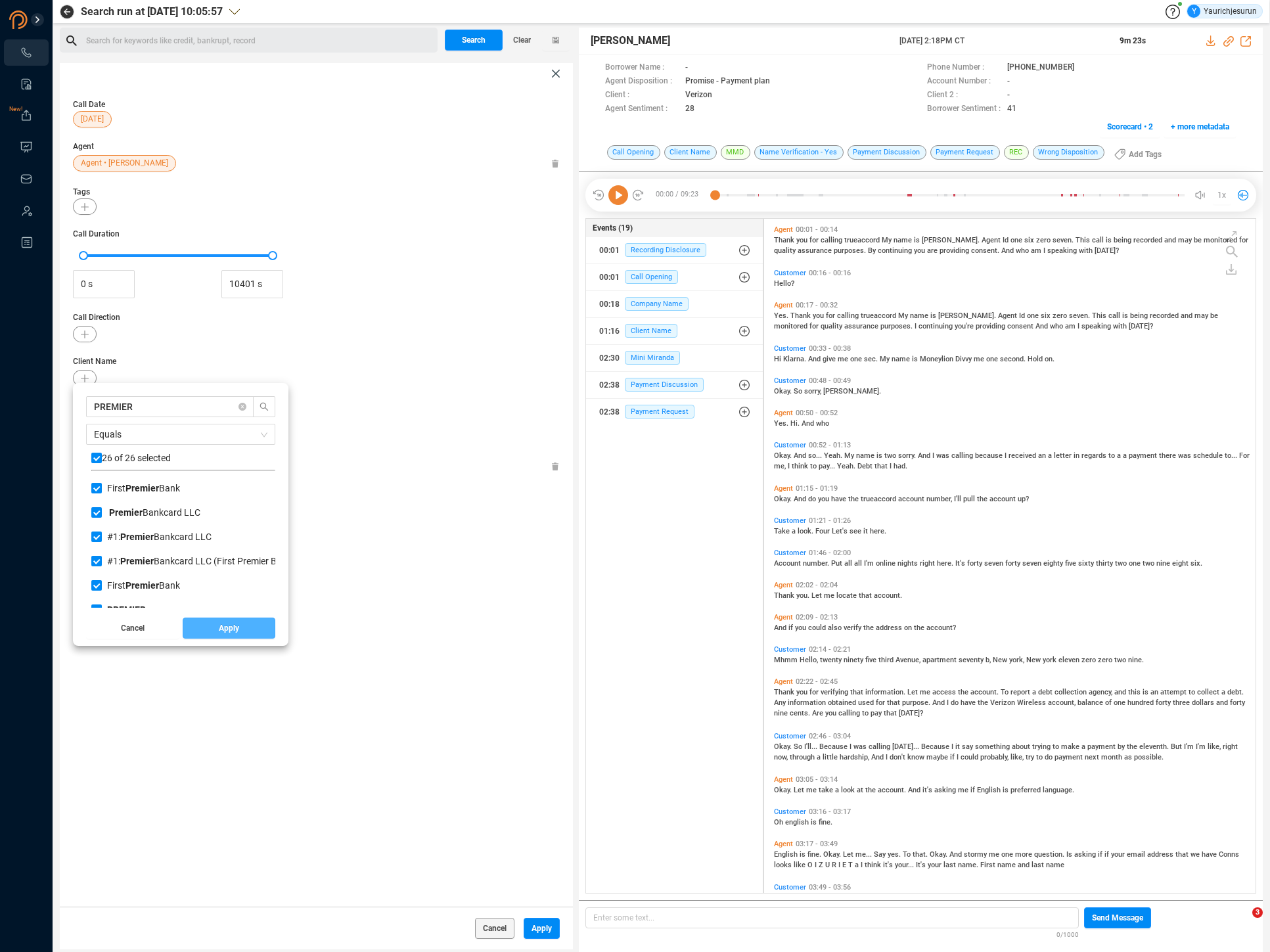
click at [234, 629] on span "Apply" at bounding box center [229, 628] width 20 height 21
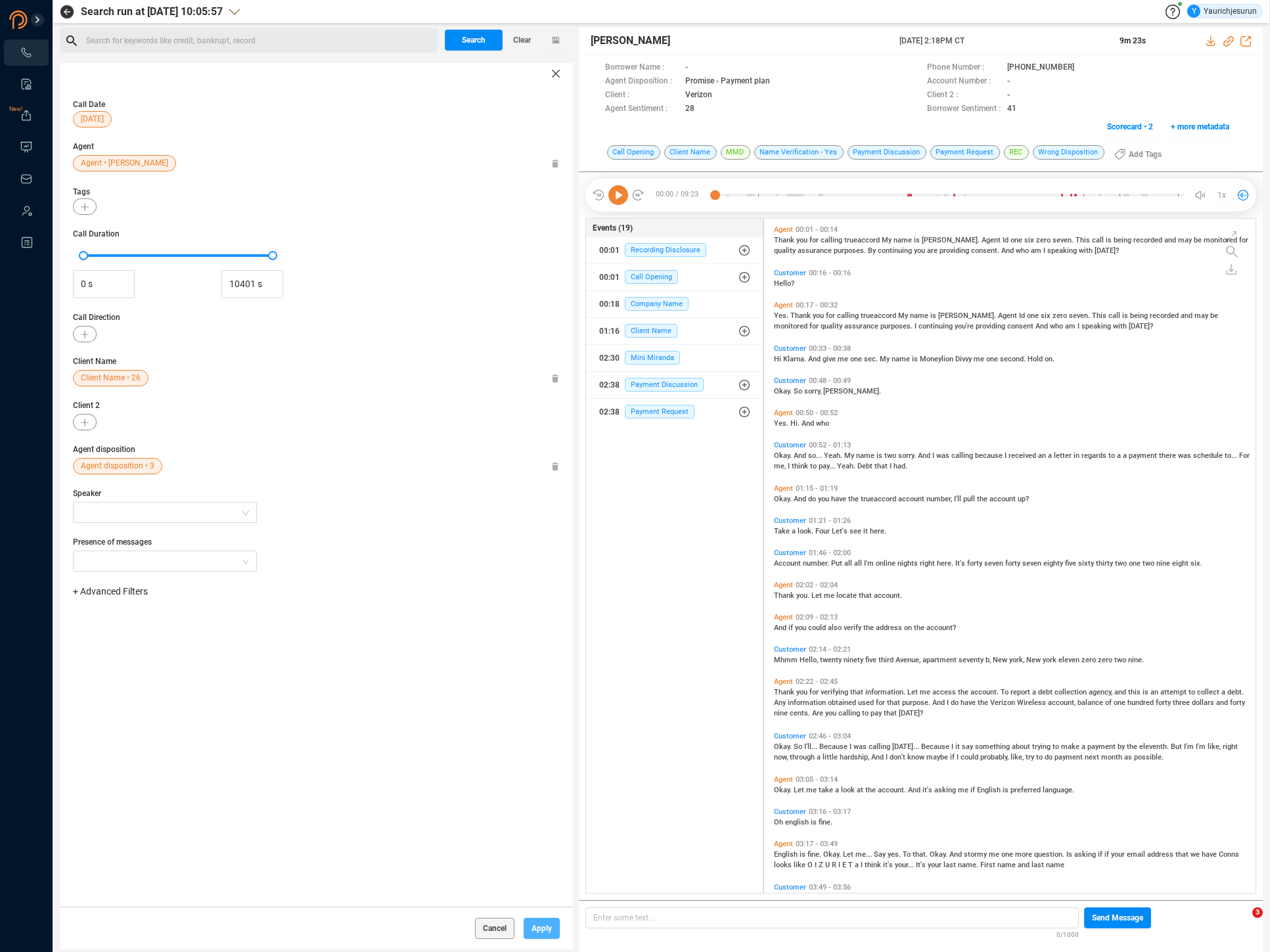
click at [535, 937] on span "Apply" at bounding box center [542, 928] width 20 height 21
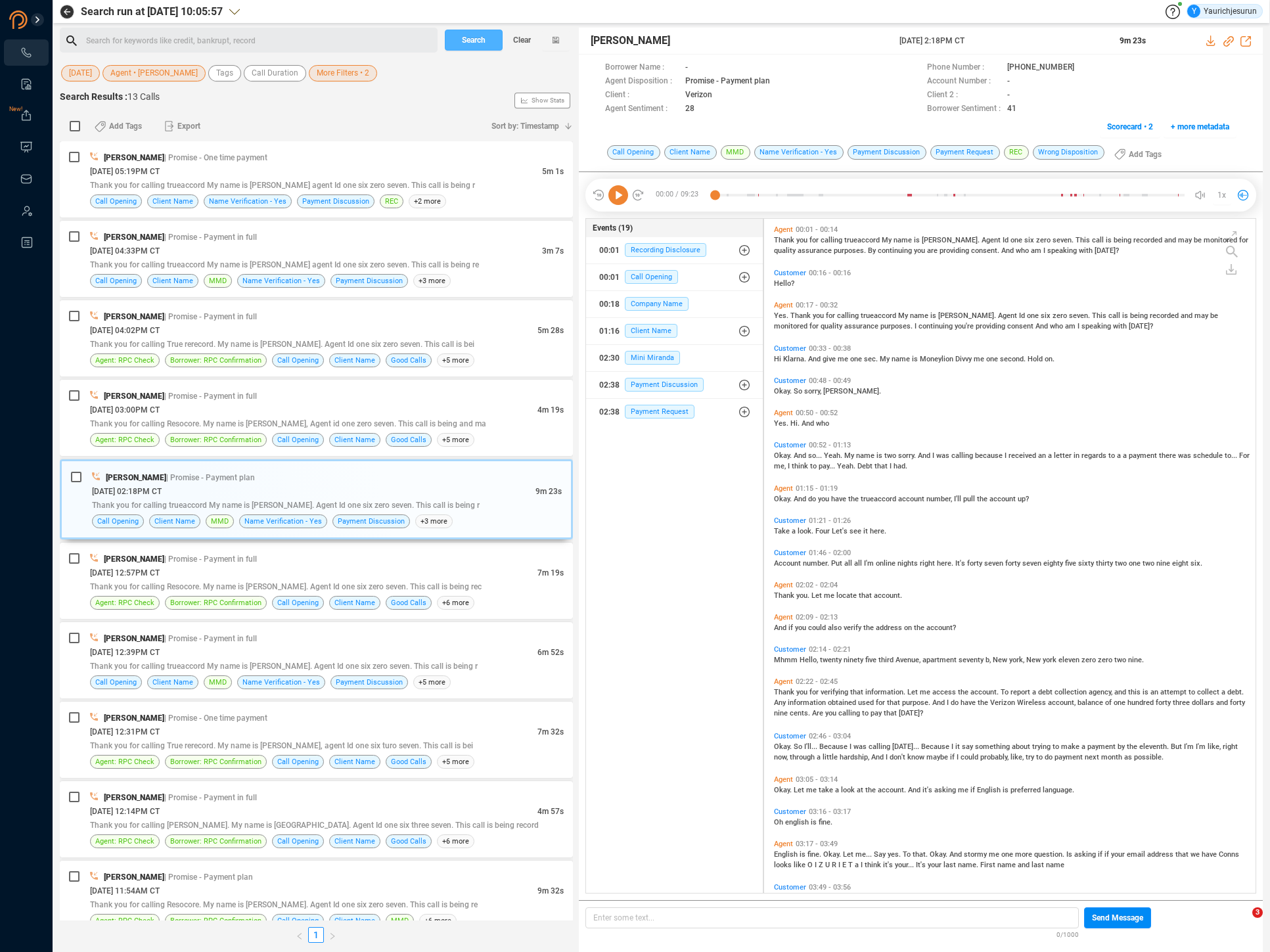
click at [477, 42] on span "Search" at bounding box center [474, 40] width 23 height 21
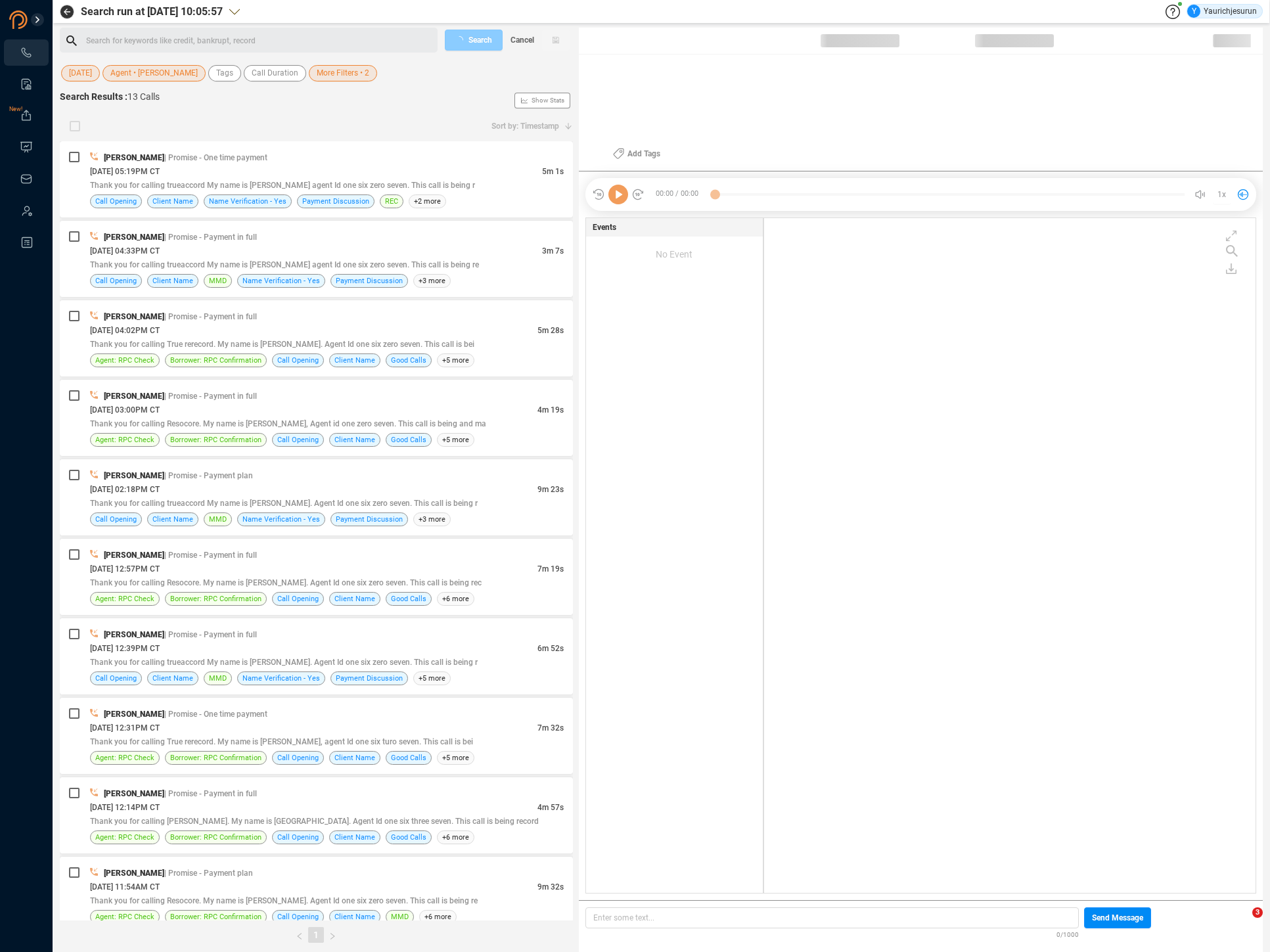
scroll to position [672, 485]
